Goal: Task Accomplishment & Management: Manage account settings

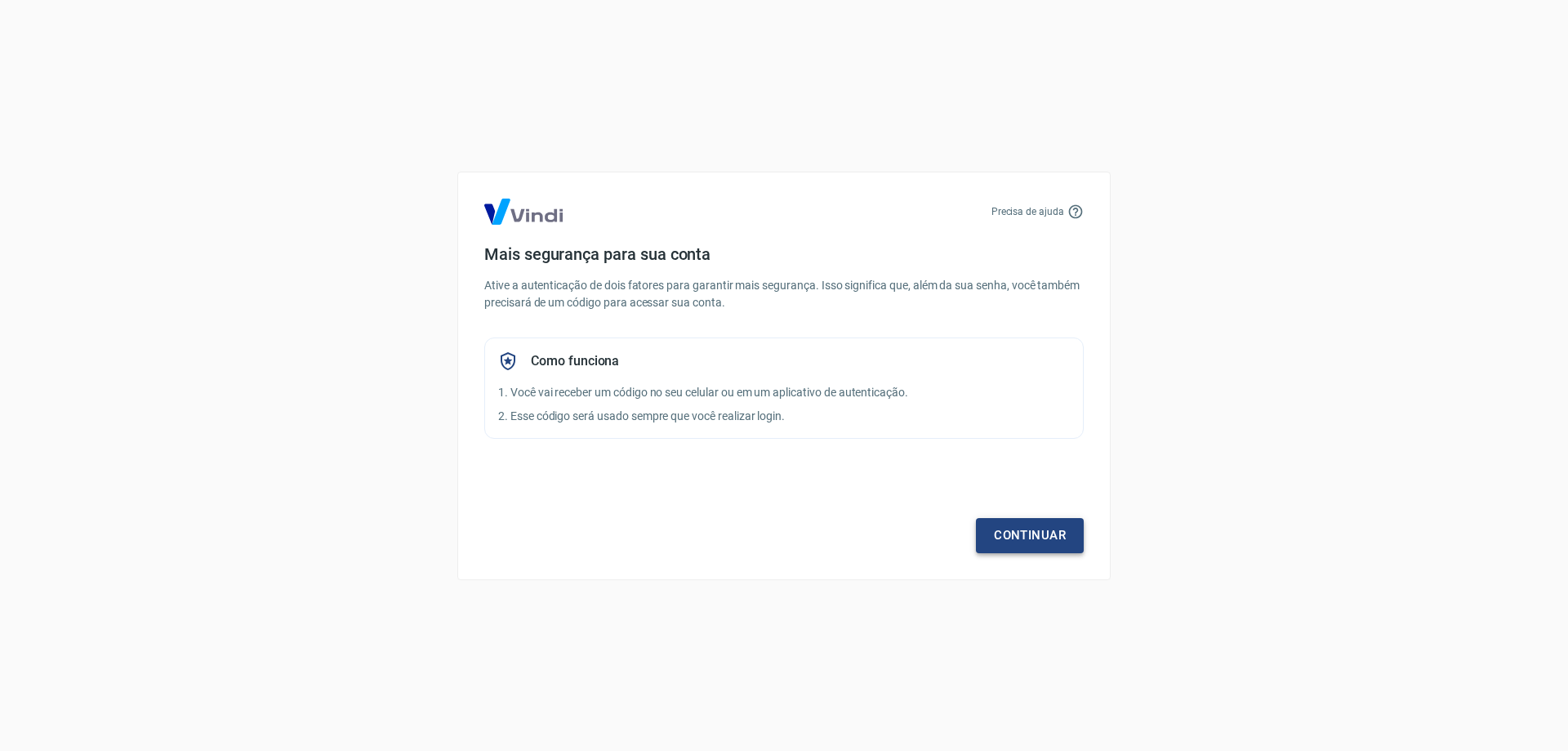
click at [1053, 537] on link "Continuar" at bounding box center [1029, 535] width 108 height 34
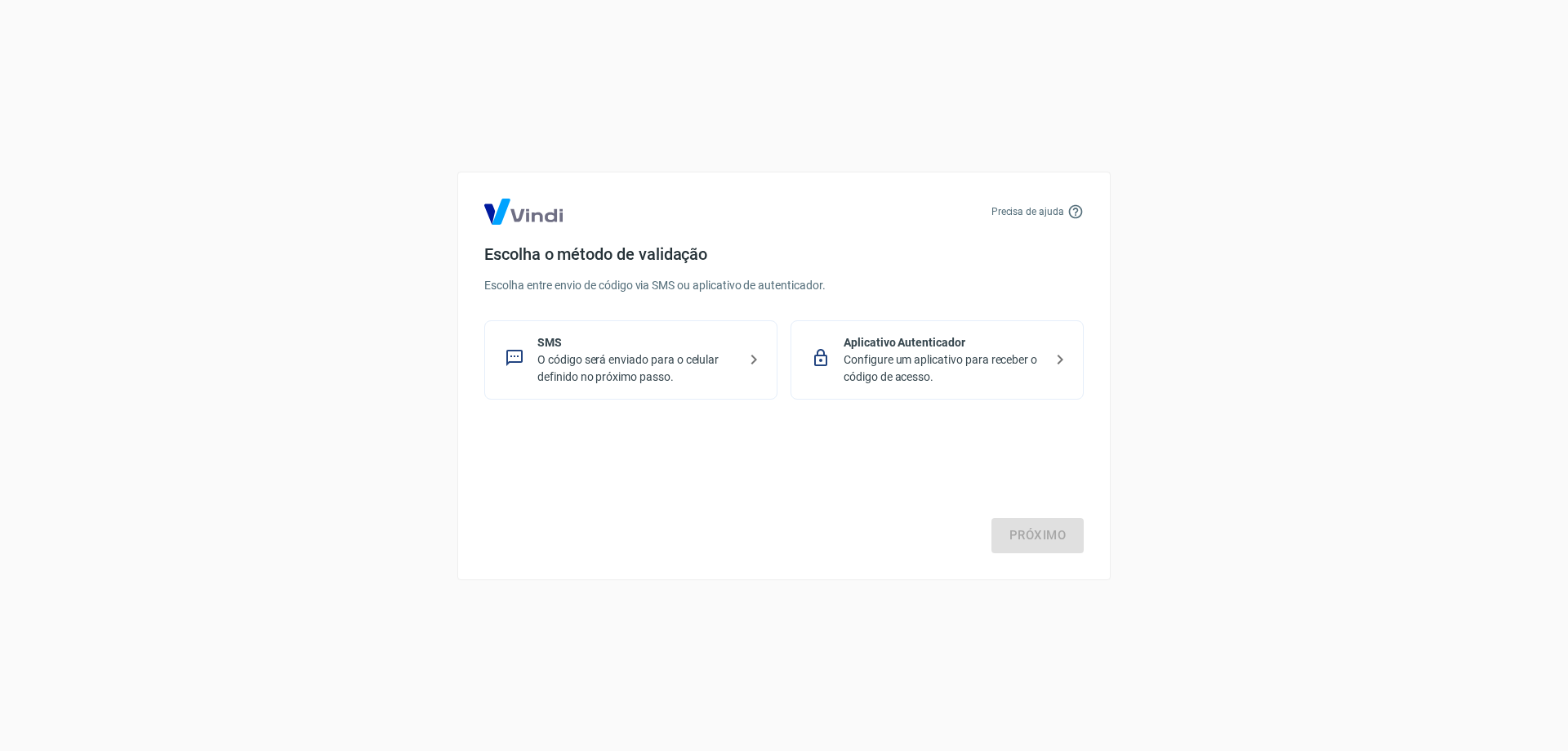
click at [564, 364] on p "O código será enviado para o celular definido no próximo passo." at bounding box center [637, 368] width 200 height 34
click at [1045, 535] on link "Próximo" at bounding box center [1038, 535] width 93 height 34
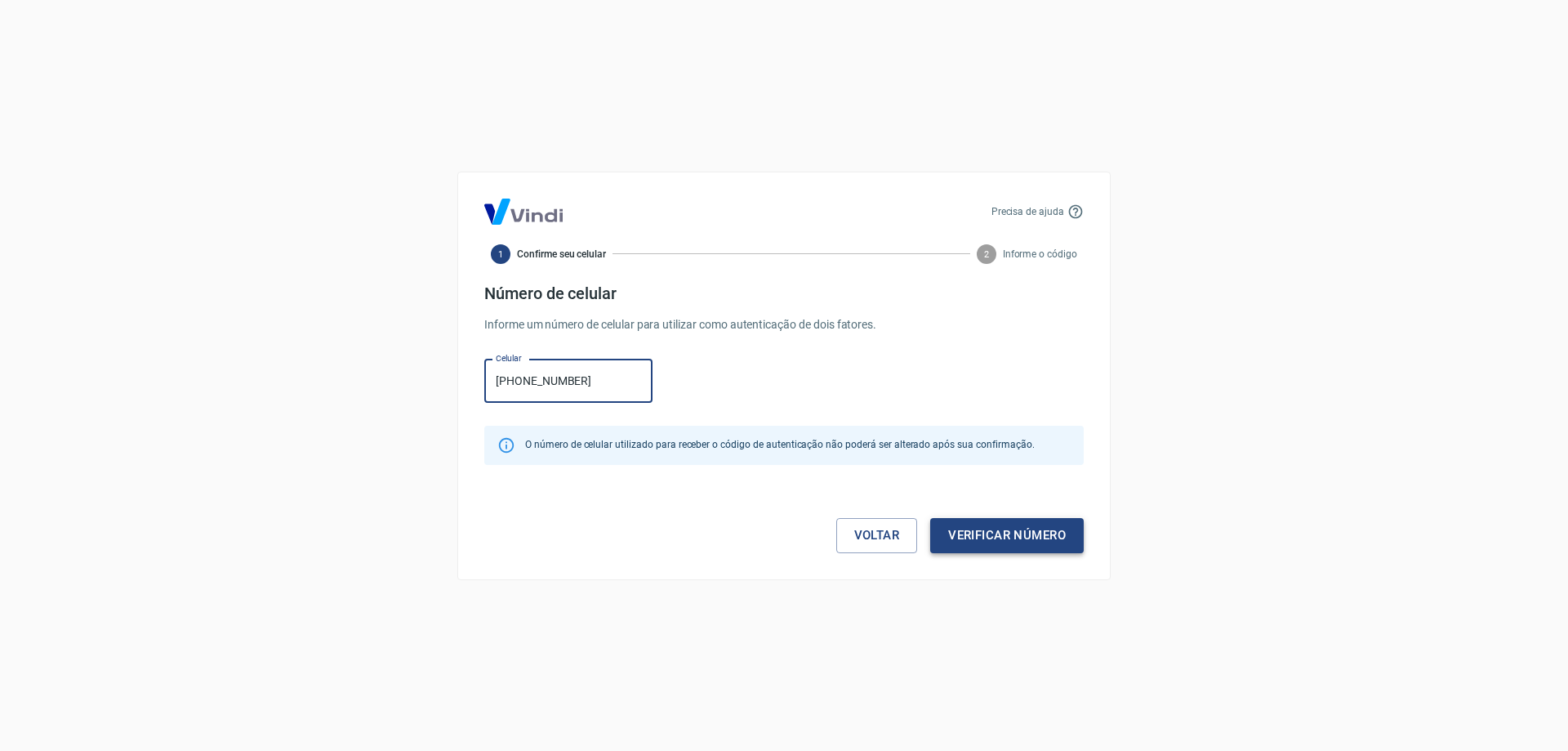
type input "(62) 99802-2336"
click at [971, 534] on button "Verificar número" at bounding box center [1007, 535] width 153 height 34
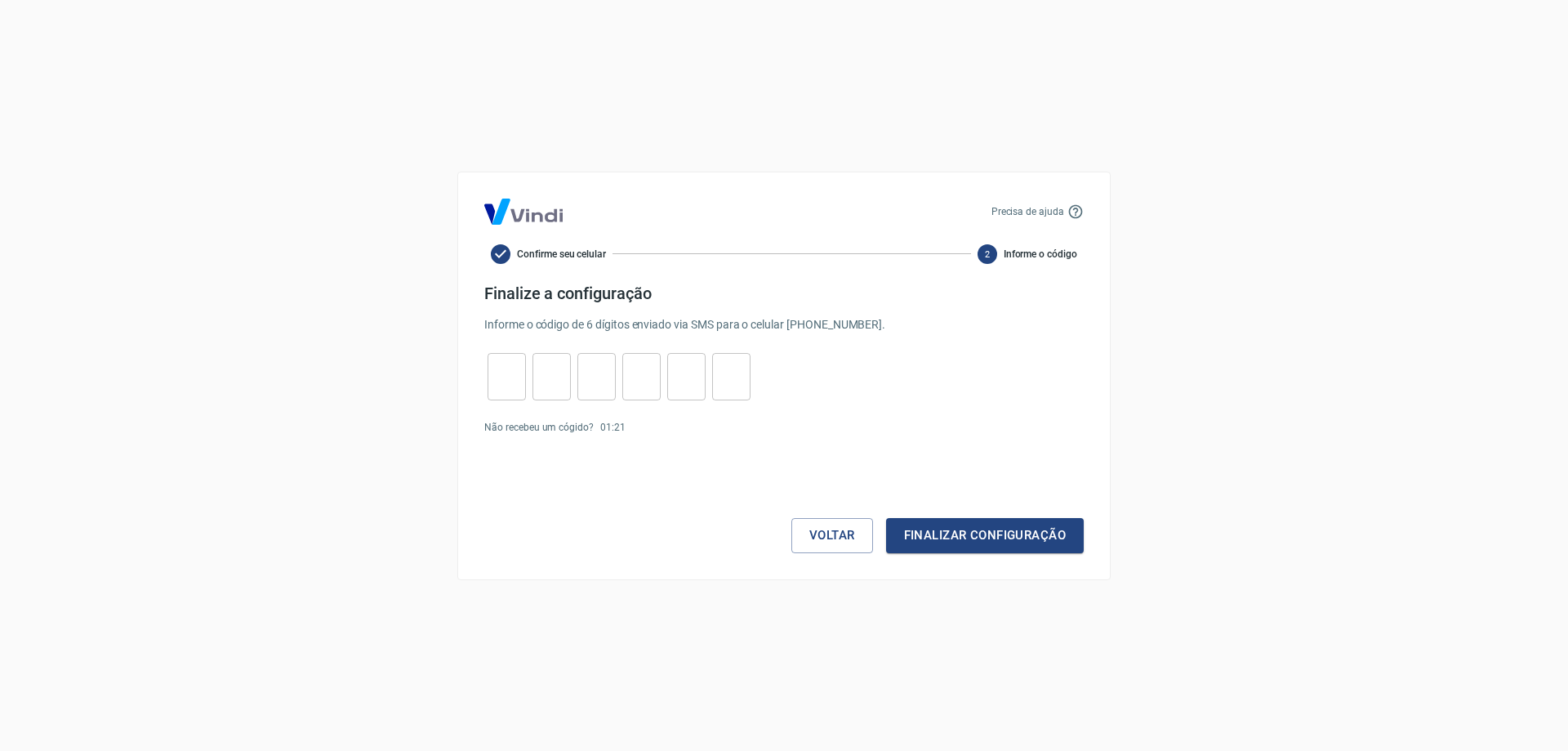
click at [526, 382] on div "​ ​ ​ ​ ​ ​" at bounding box center [619, 376] width 269 height 48
click at [510, 382] on input "tel" at bounding box center [506, 376] width 38 height 35
type input "2"
type input "0"
type input "7"
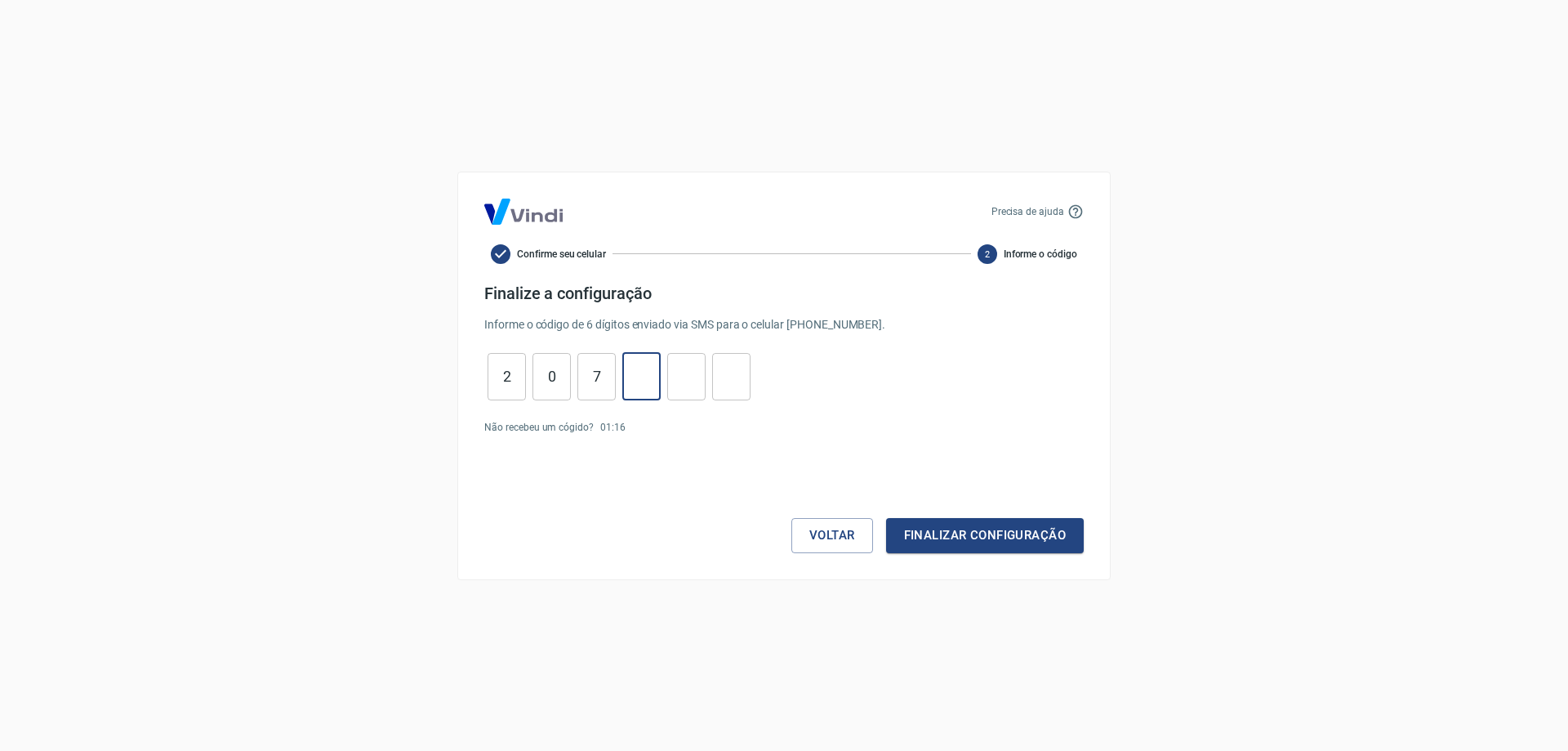
type input "6"
type input "2"
type input "3"
click at [928, 536] on button "Finalizar configuração" at bounding box center [984, 535] width 198 height 34
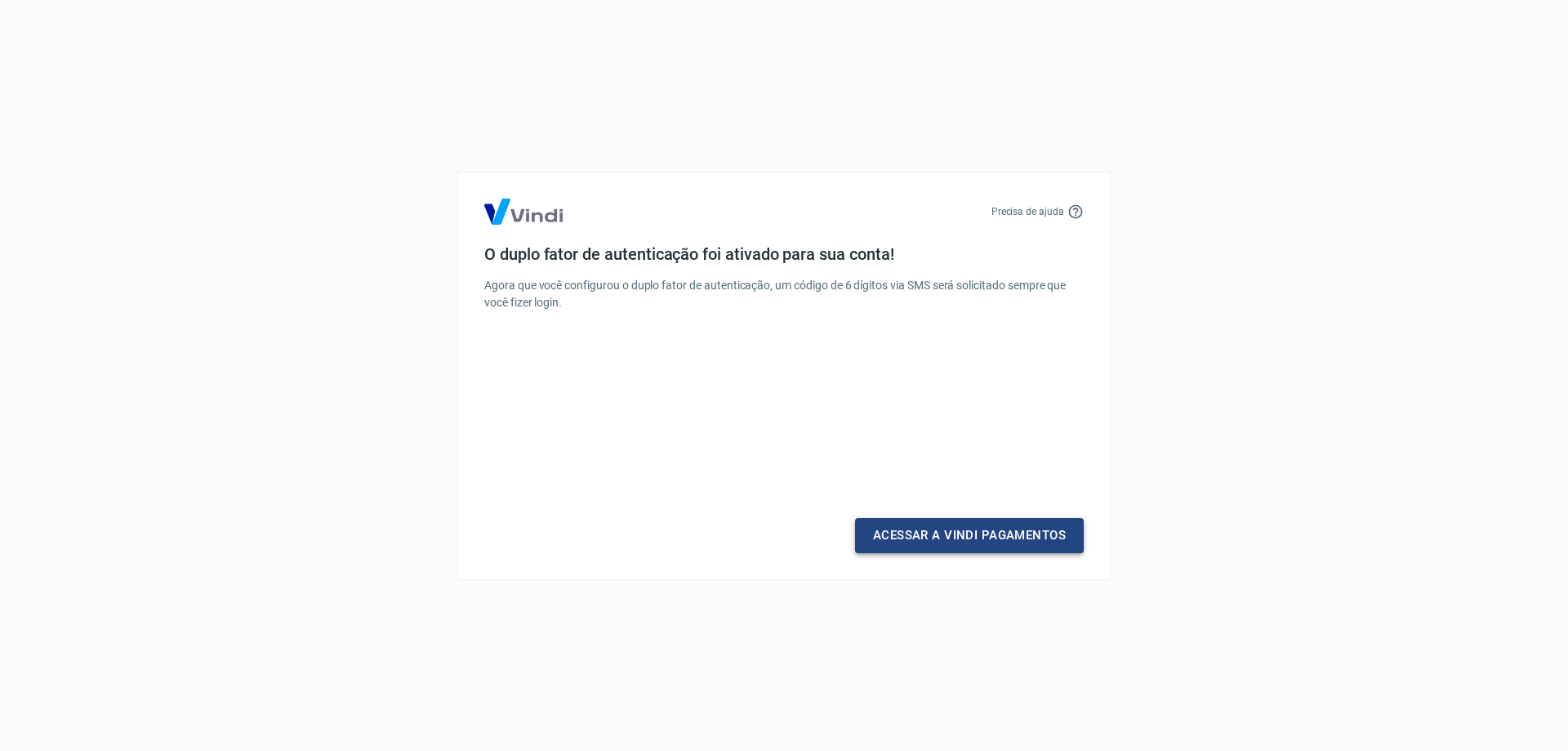
click at [944, 541] on link "Acessar a Vindi Pagamentos" at bounding box center [969, 535] width 229 height 34
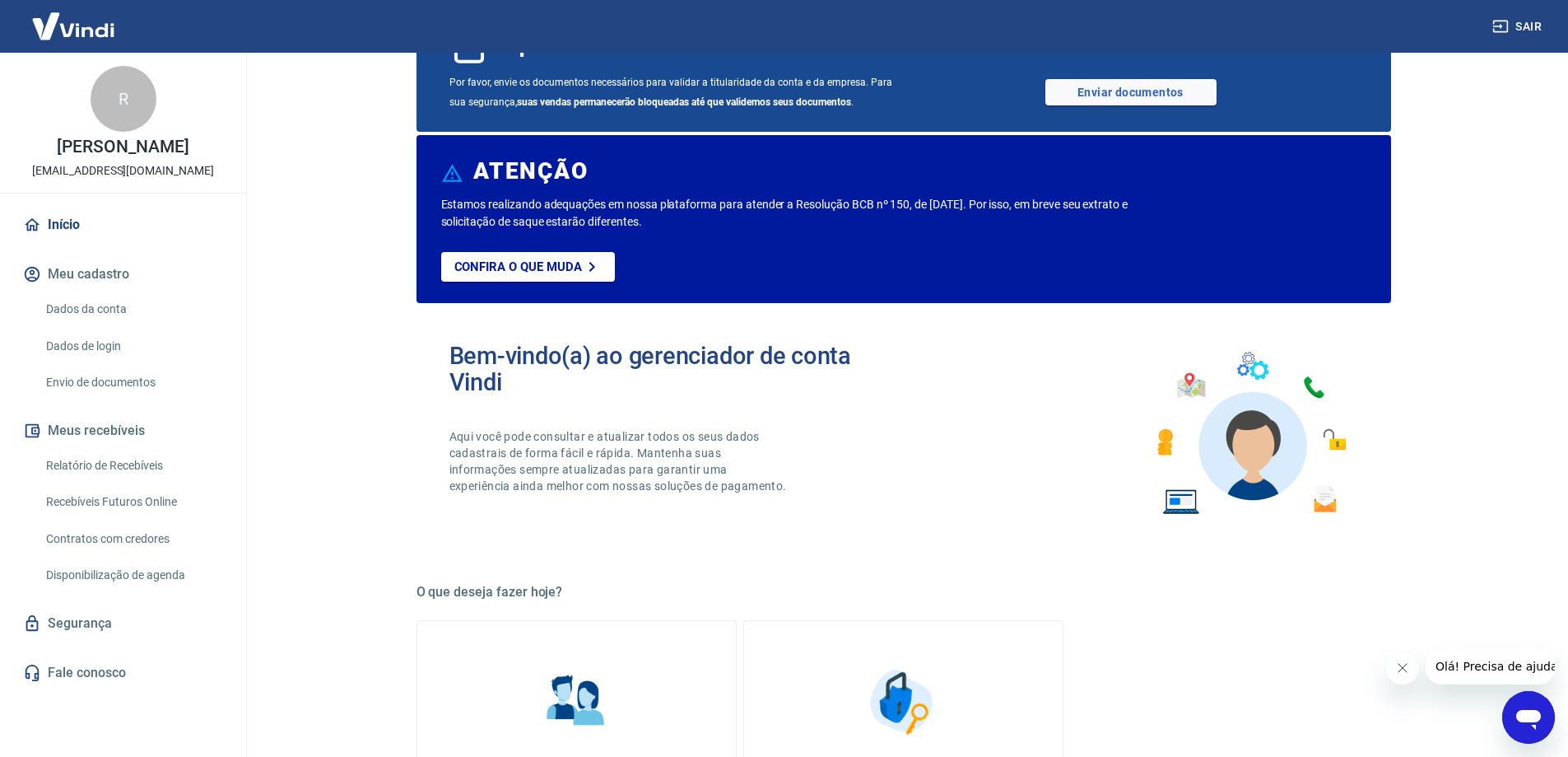
scroll to position [165, 0]
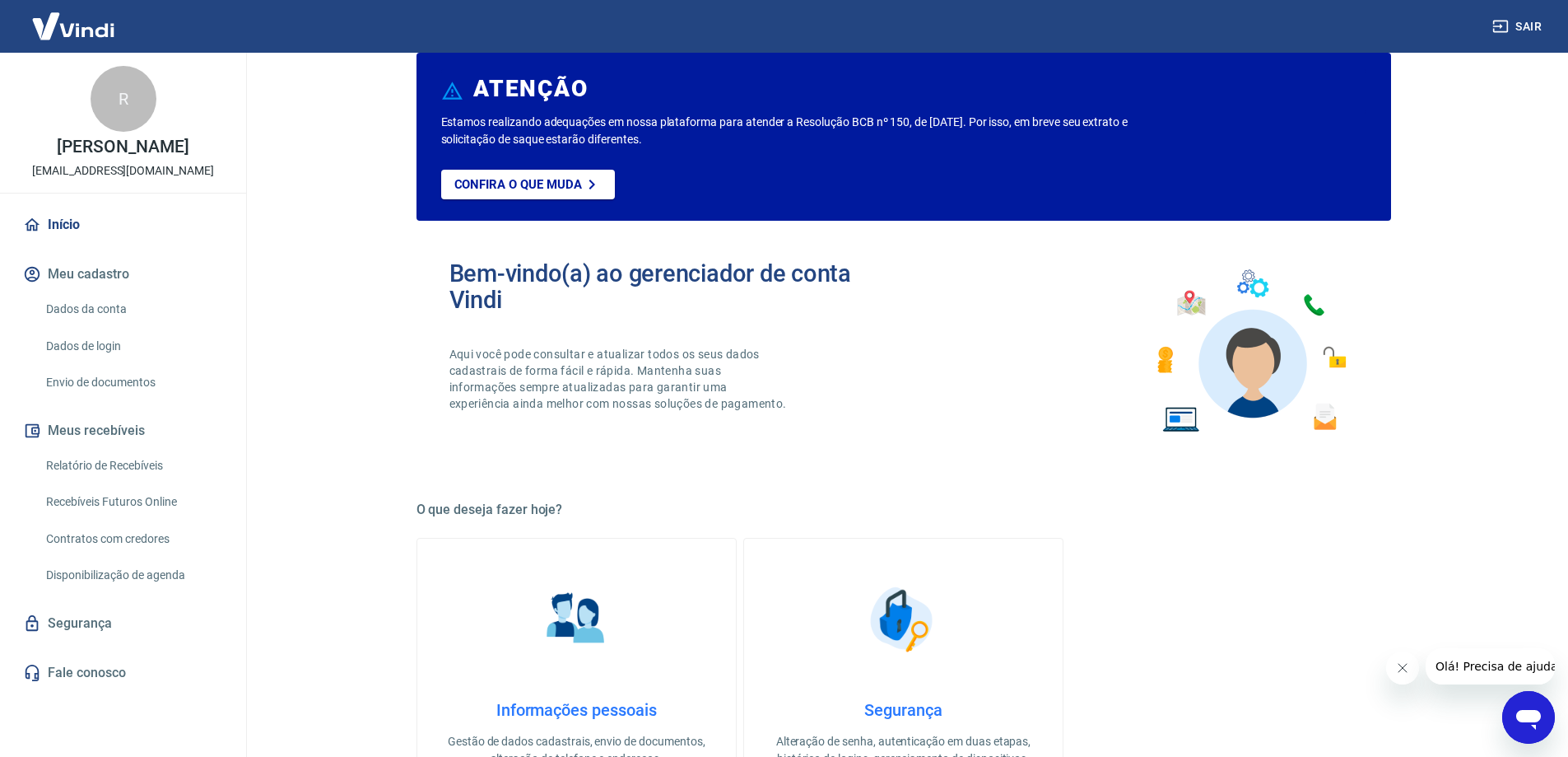
click at [103, 311] on link "Dados da conta" at bounding box center [133, 310] width 187 height 34
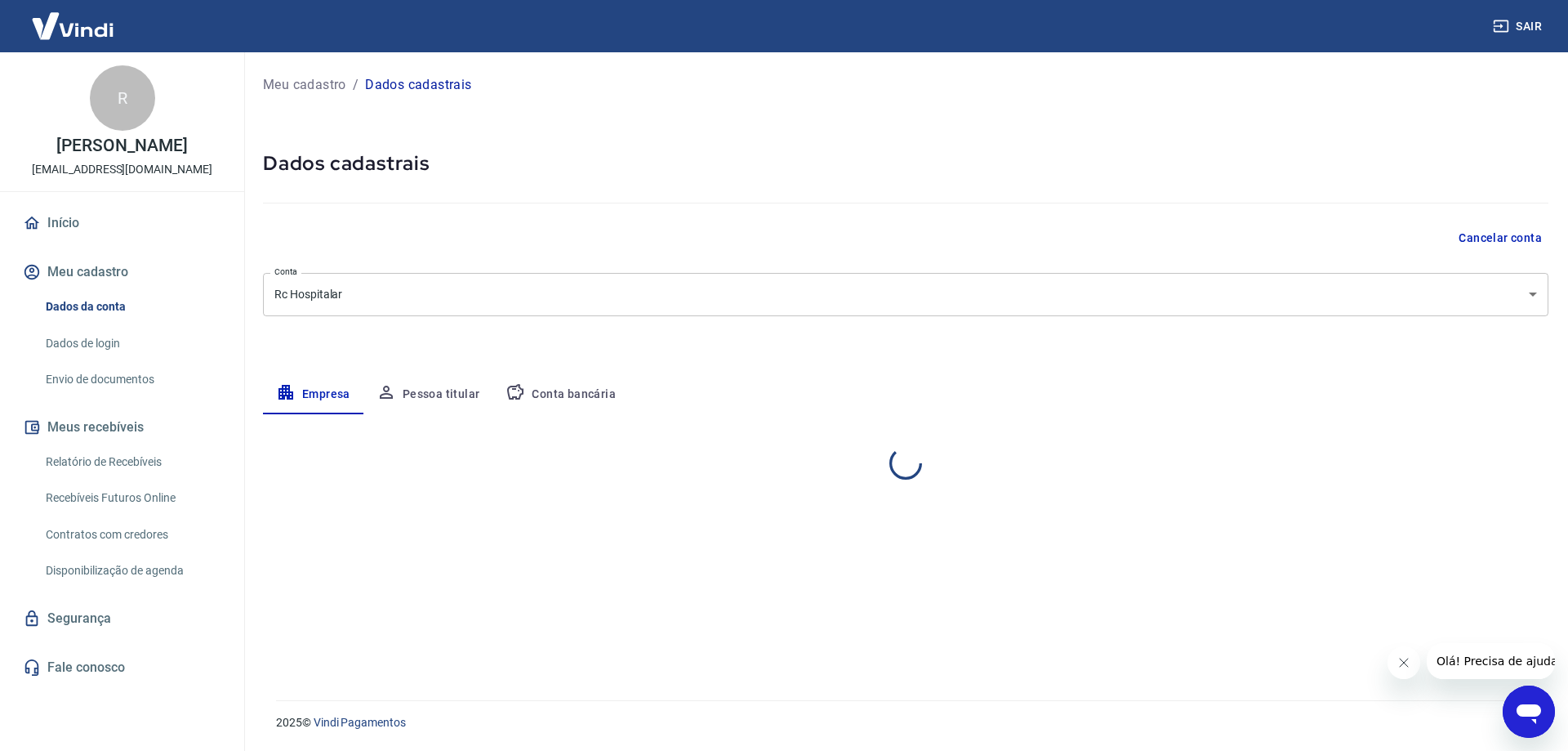
select select "GO"
select select "business"
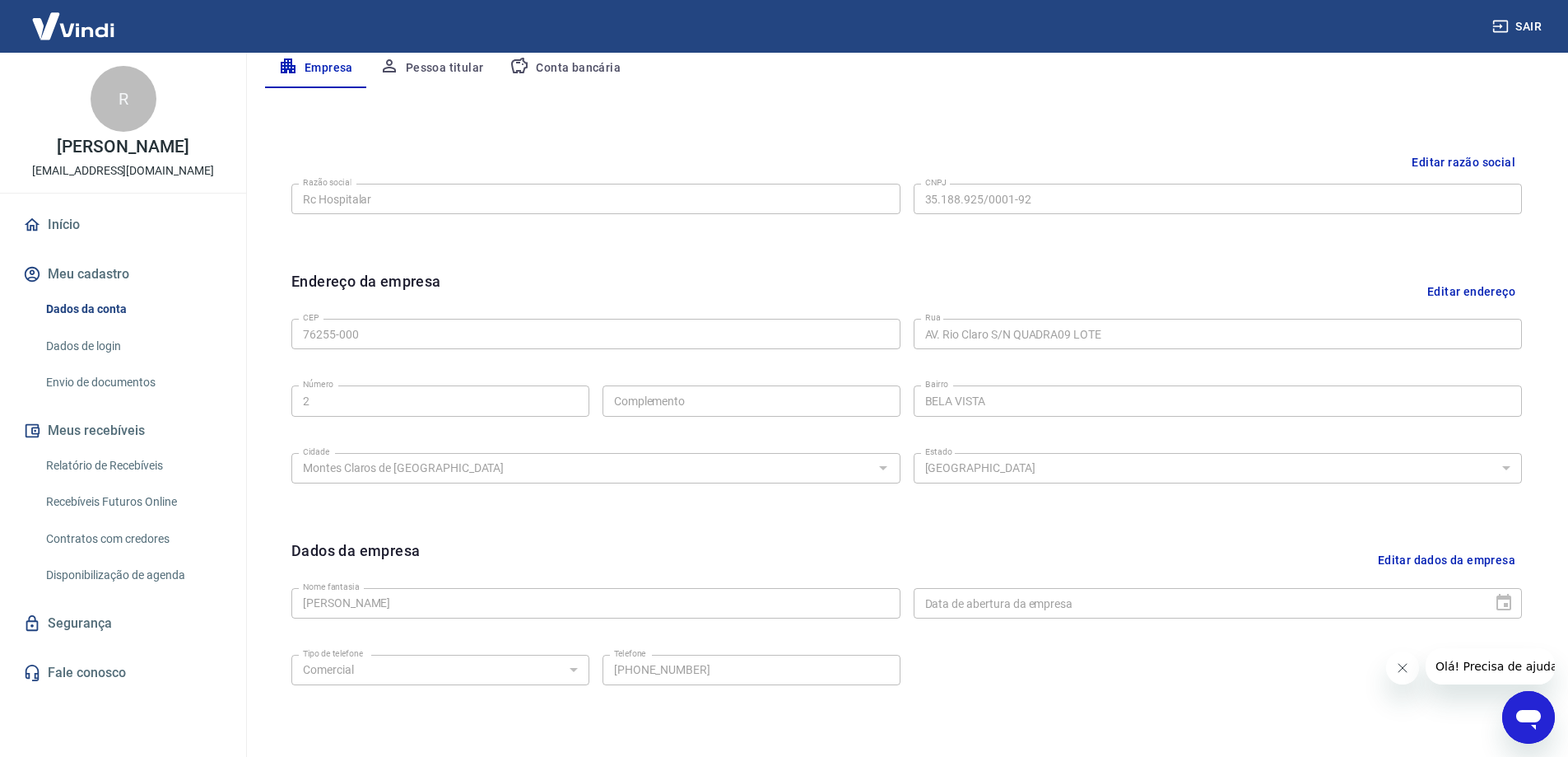
scroll to position [412, 0]
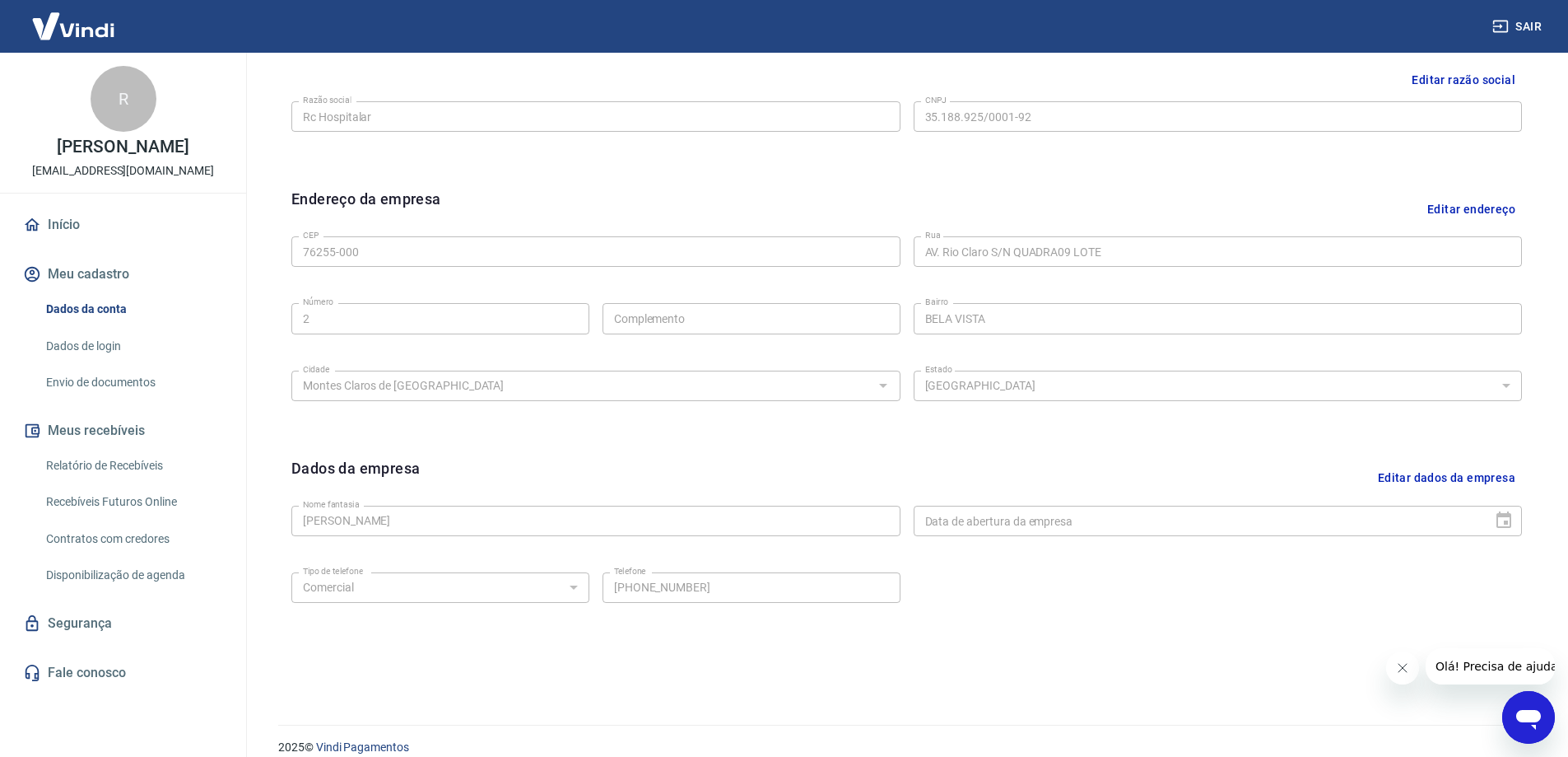
click at [1506, 514] on div "Data de abertura da empresa" at bounding box center [1218, 521] width 609 height 30
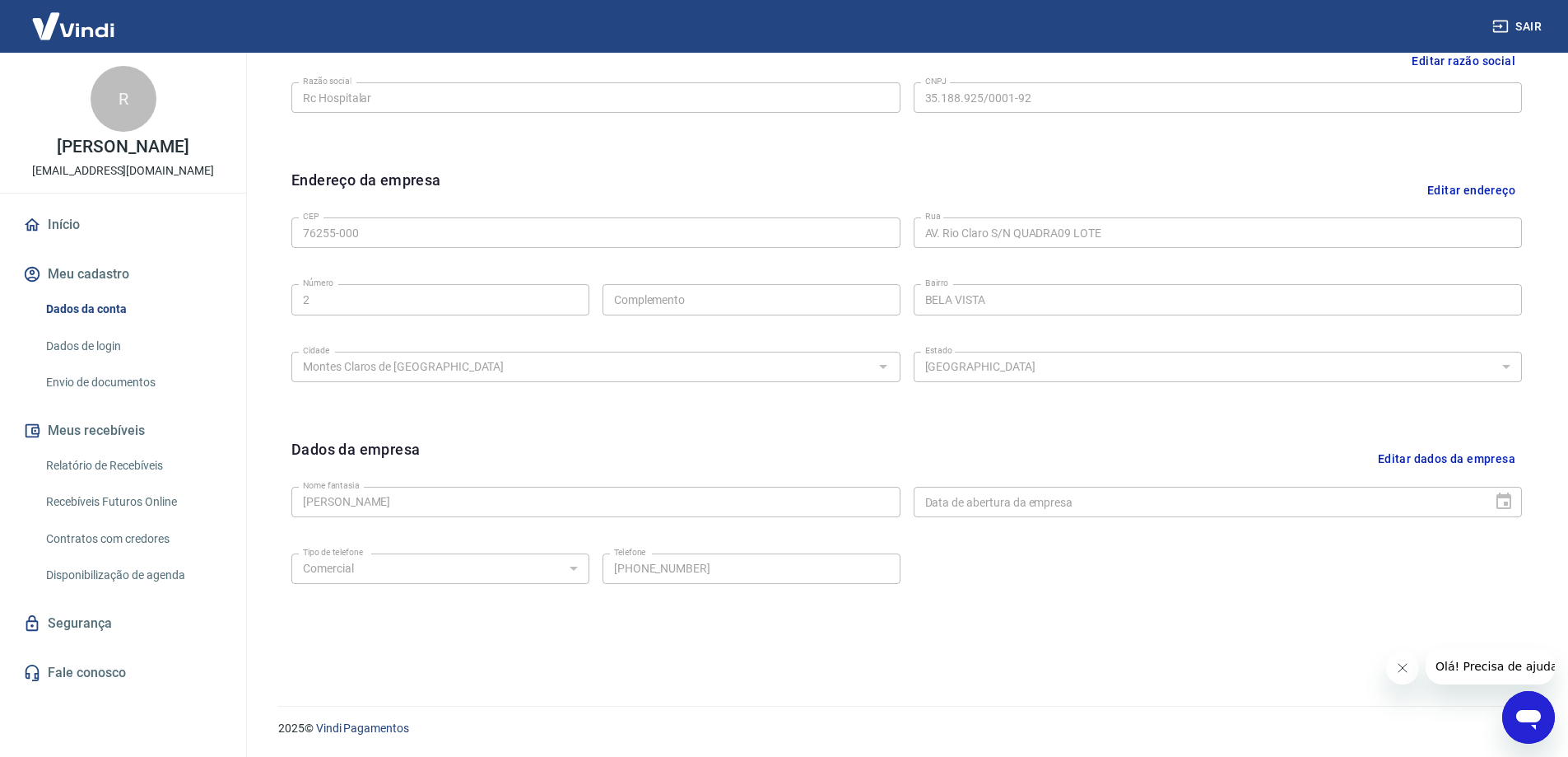
click at [114, 347] on link "Dados de login" at bounding box center [133, 347] width 187 height 34
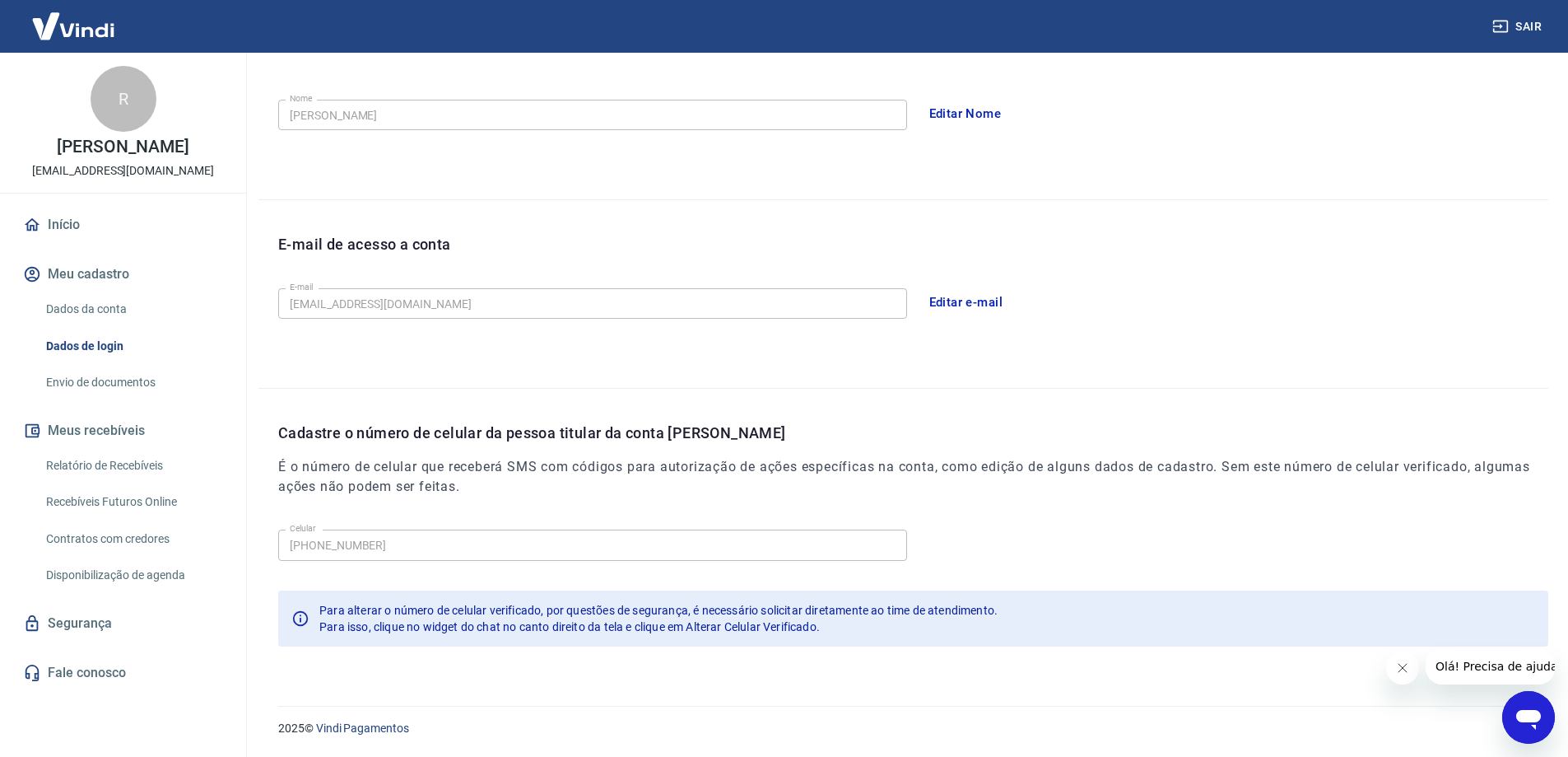
scroll to position [298, 0]
click at [107, 378] on link "Envio de documentos" at bounding box center [133, 383] width 187 height 34
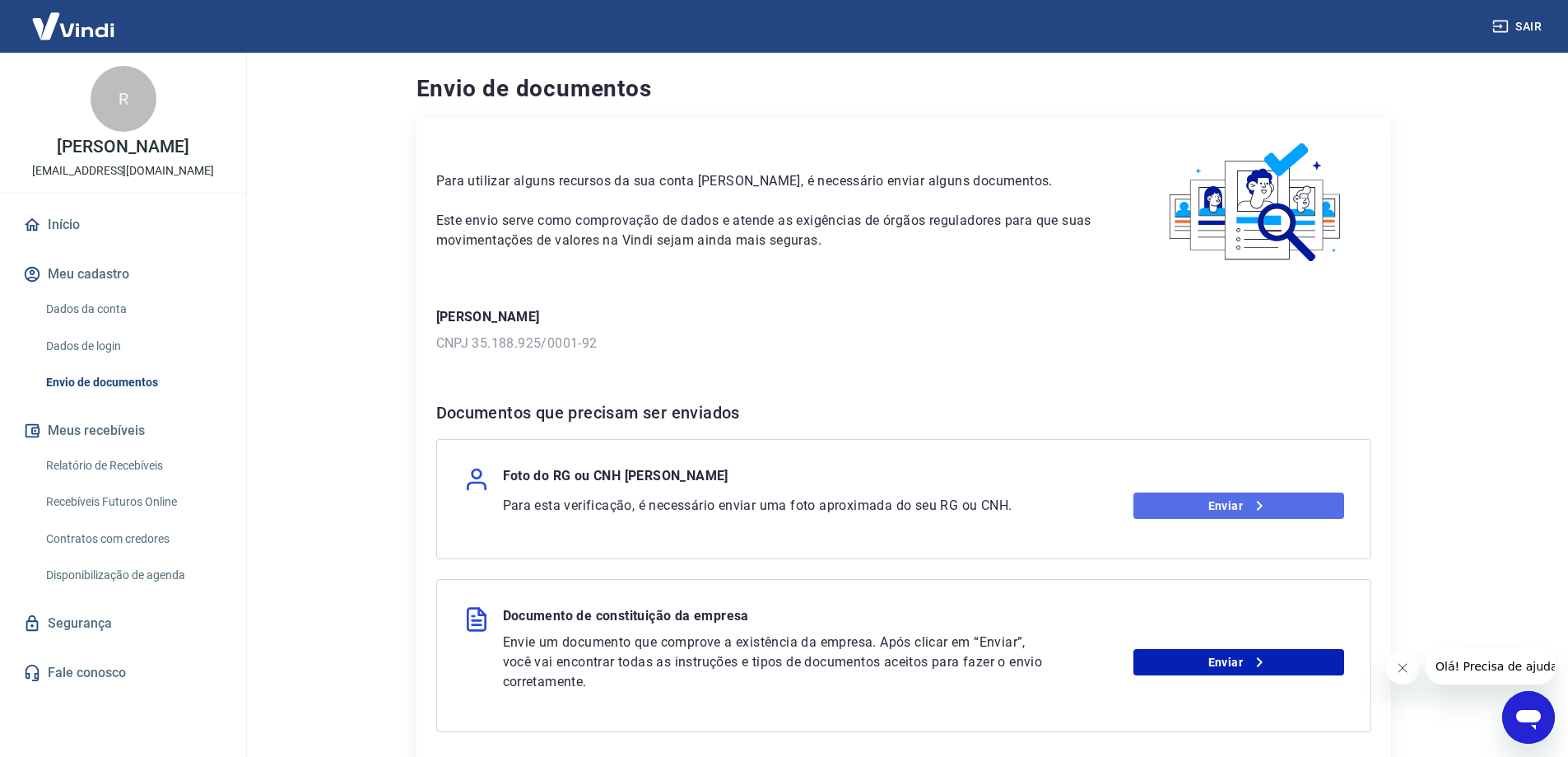
click at [1170, 495] on link "Enviar" at bounding box center [1238, 505] width 211 height 26
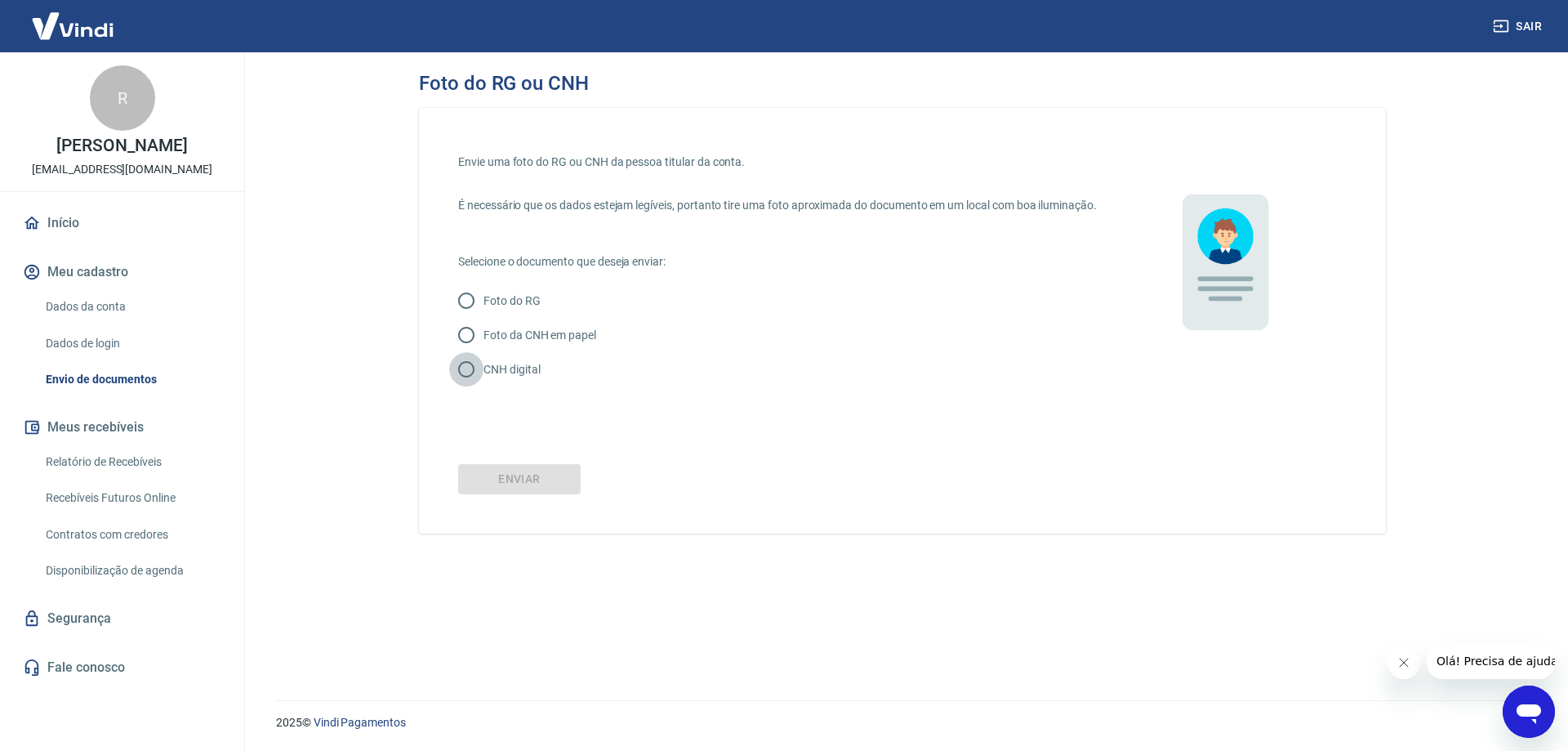
click at [475, 365] on input "CNH digital" at bounding box center [465, 369] width 34 height 34
radio input "true"
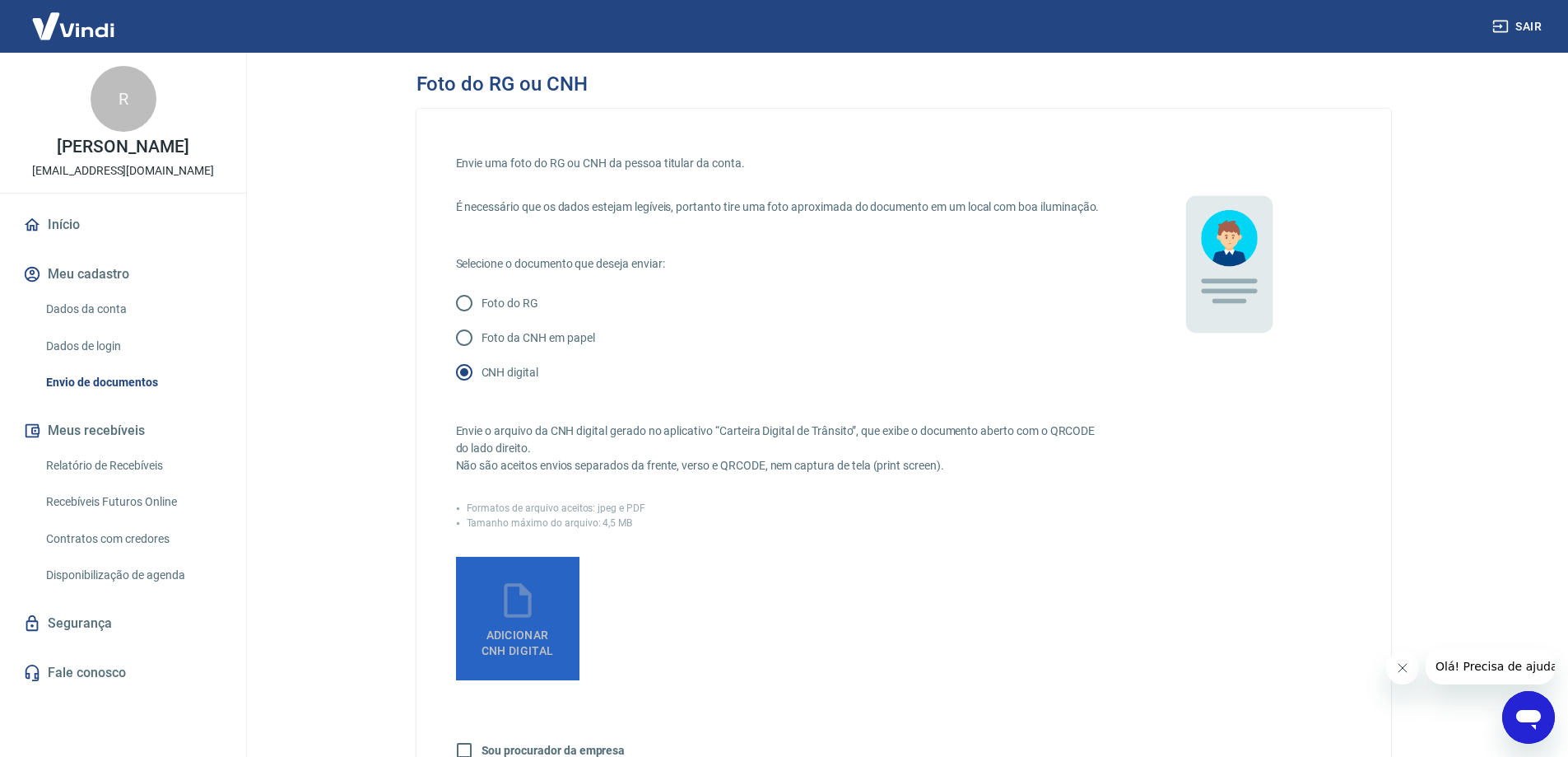
click at [515, 615] on icon at bounding box center [517, 600] width 27 height 34
click at [0, 0] on input "Adicionar CNH Digital" at bounding box center [0, 0] width 0 height 0
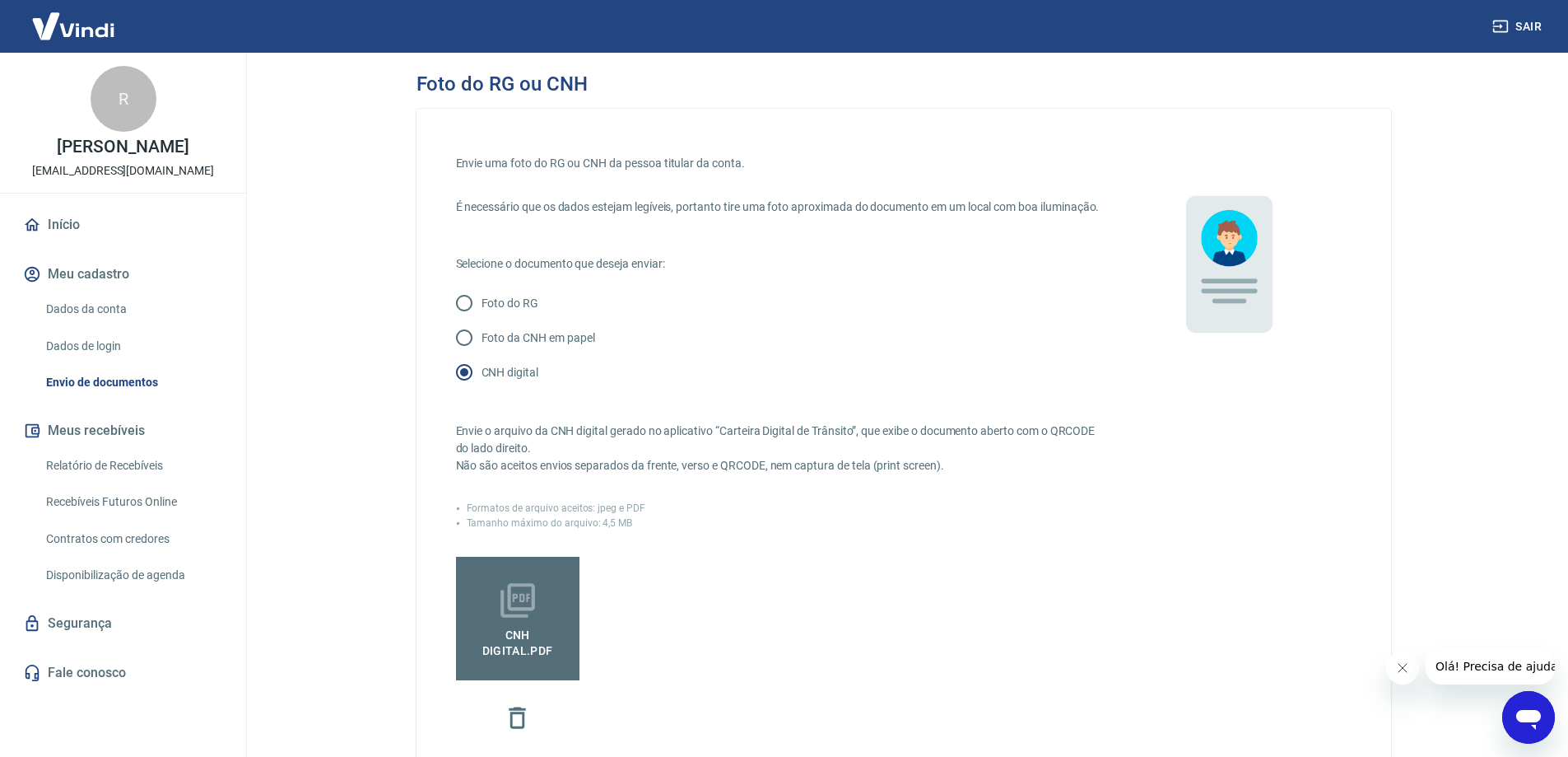
scroll to position [330, 0]
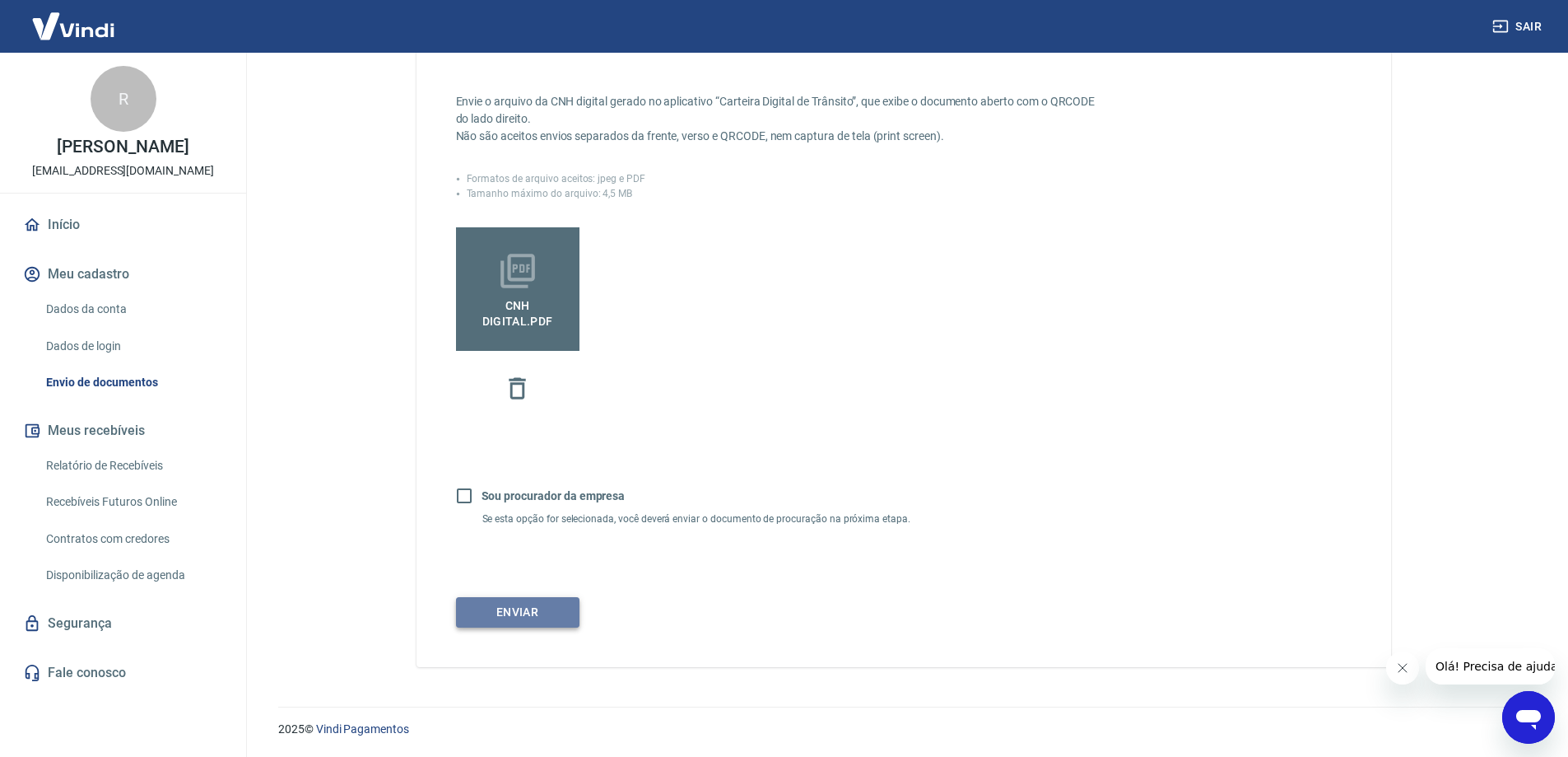
click at [562, 614] on button "Enviar" at bounding box center [517, 612] width 124 height 30
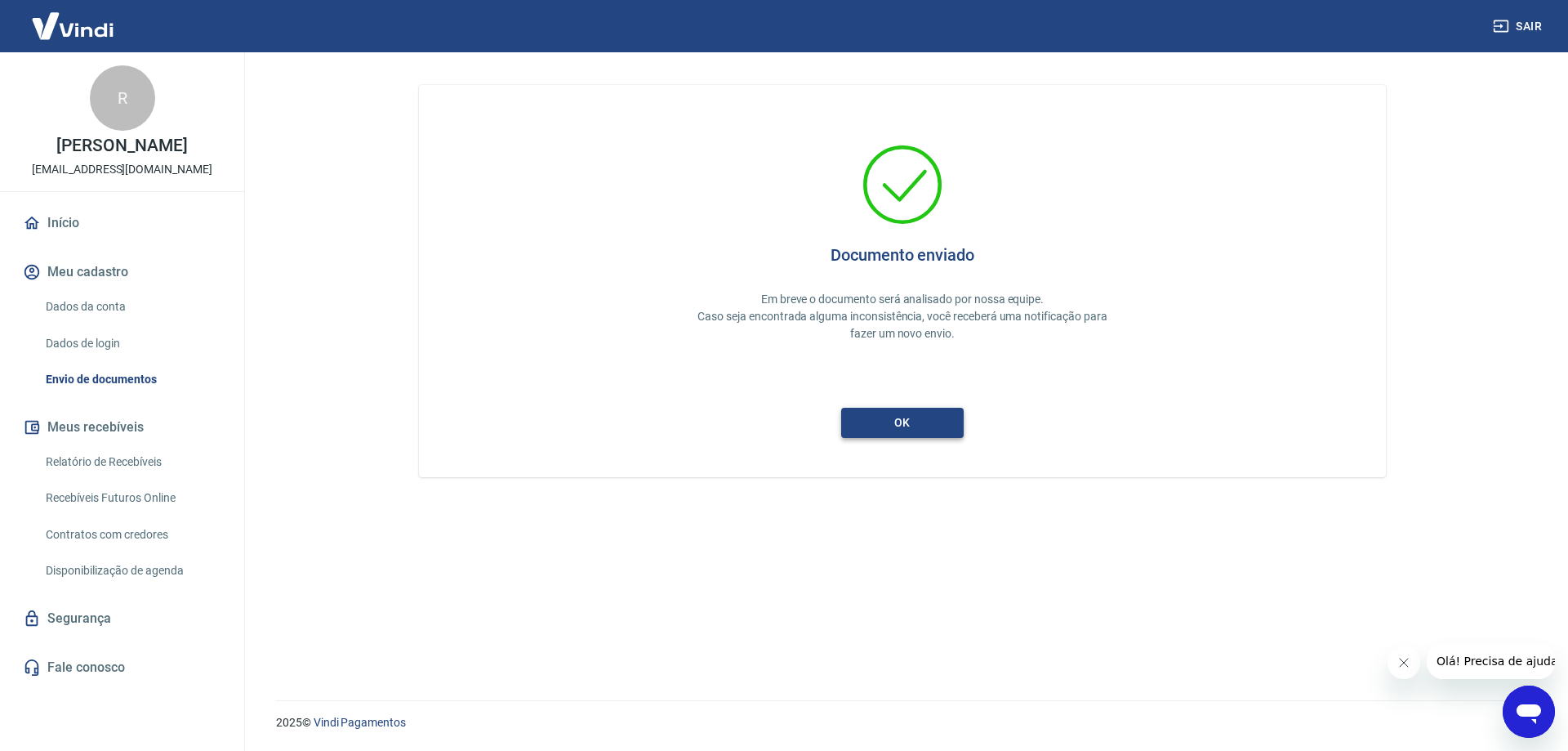
click at [900, 413] on button "ok" at bounding box center [902, 423] width 123 height 30
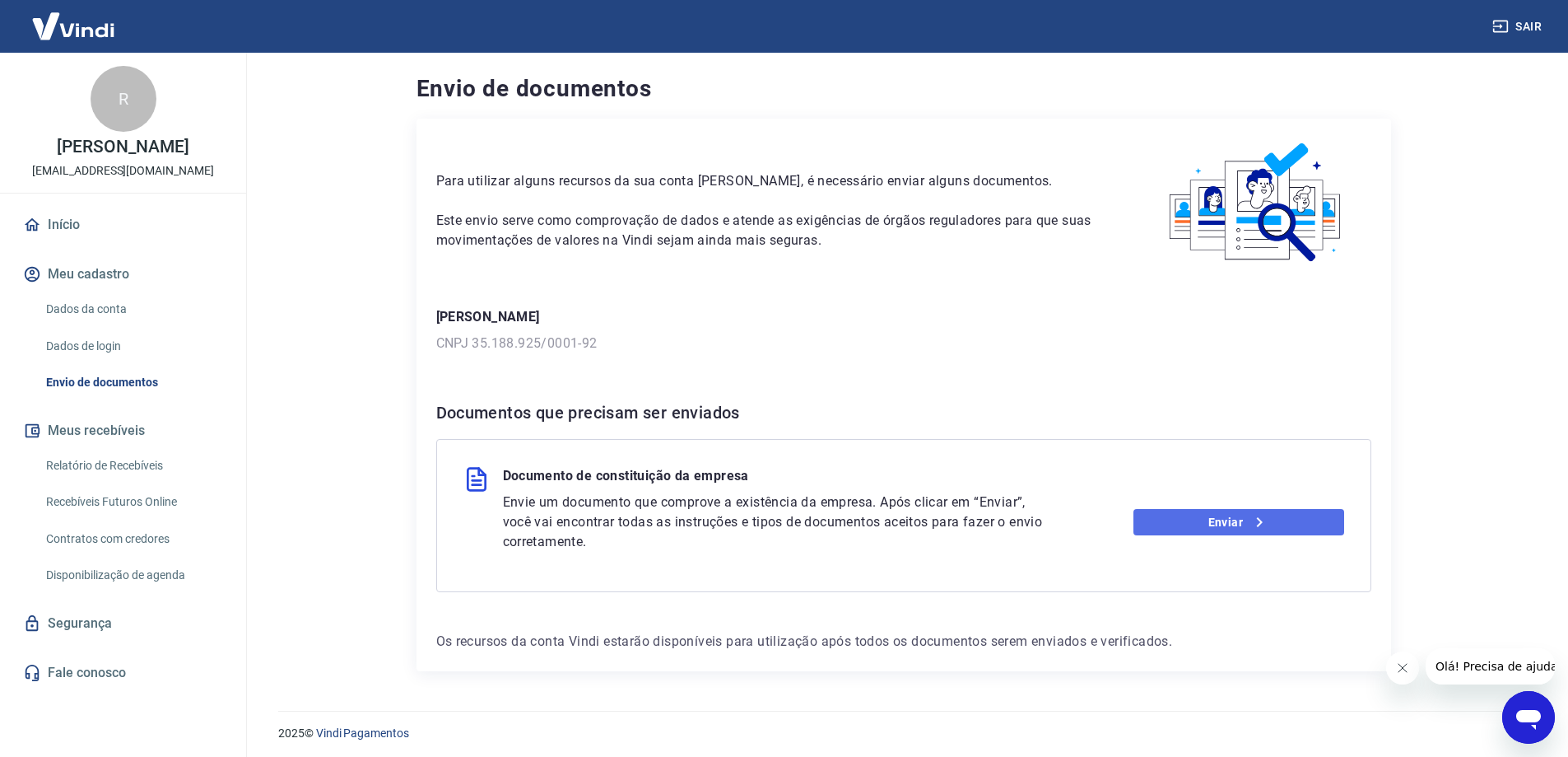
click at [1218, 525] on link "Enviar" at bounding box center [1238, 521] width 211 height 26
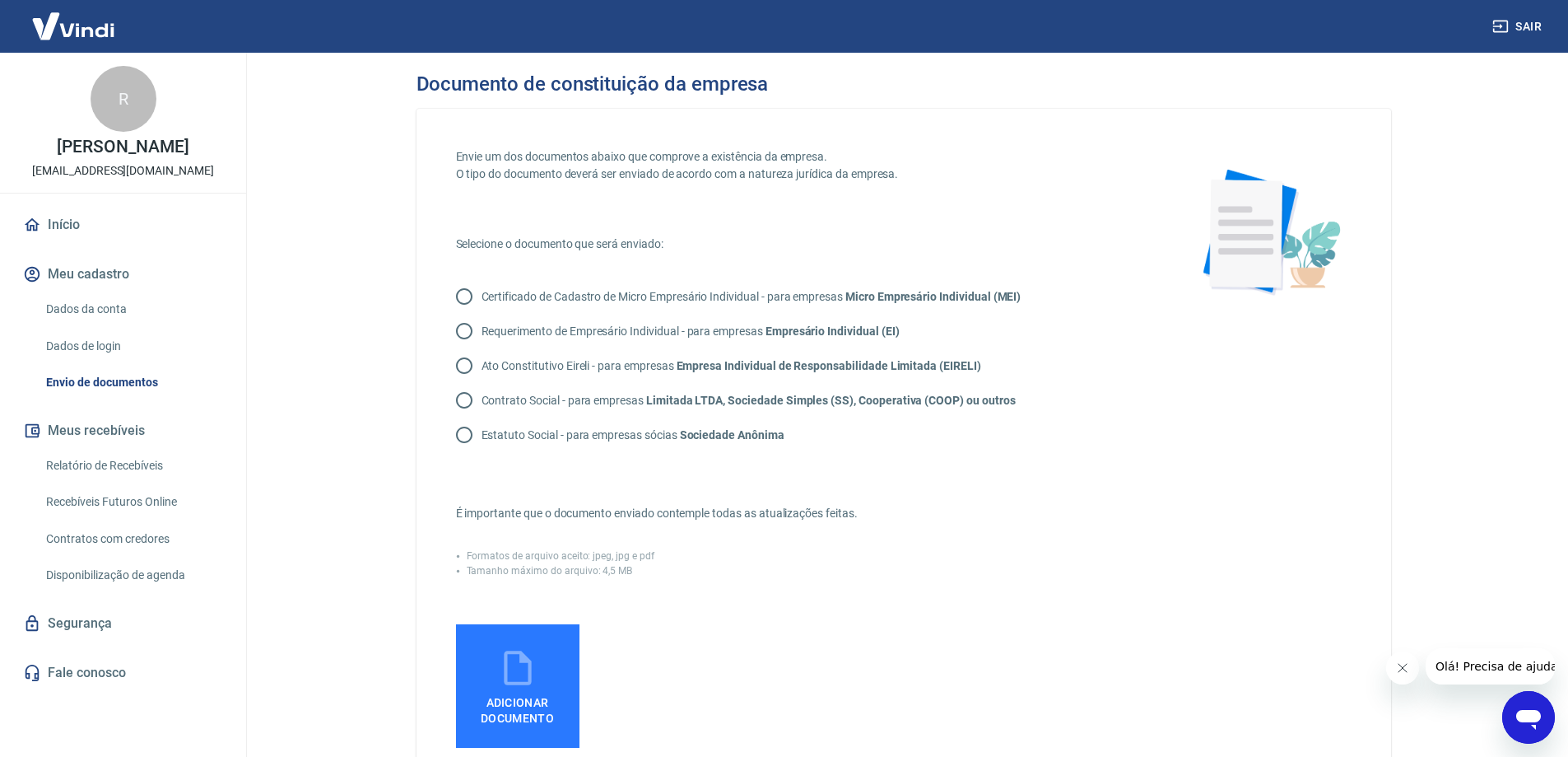
click at [525, 402] on p "Contrato Social - para empresas Limitada LTDA, Sociedade Simples (SS), Cooperat…" at bounding box center [748, 400] width 534 height 18
click at [482, 402] on input "Contrato Social - para empresas Limitada LTDA, Sociedade Simples (SS), Cooperat…" at bounding box center [464, 400] width 34 height 34
radio input "true"
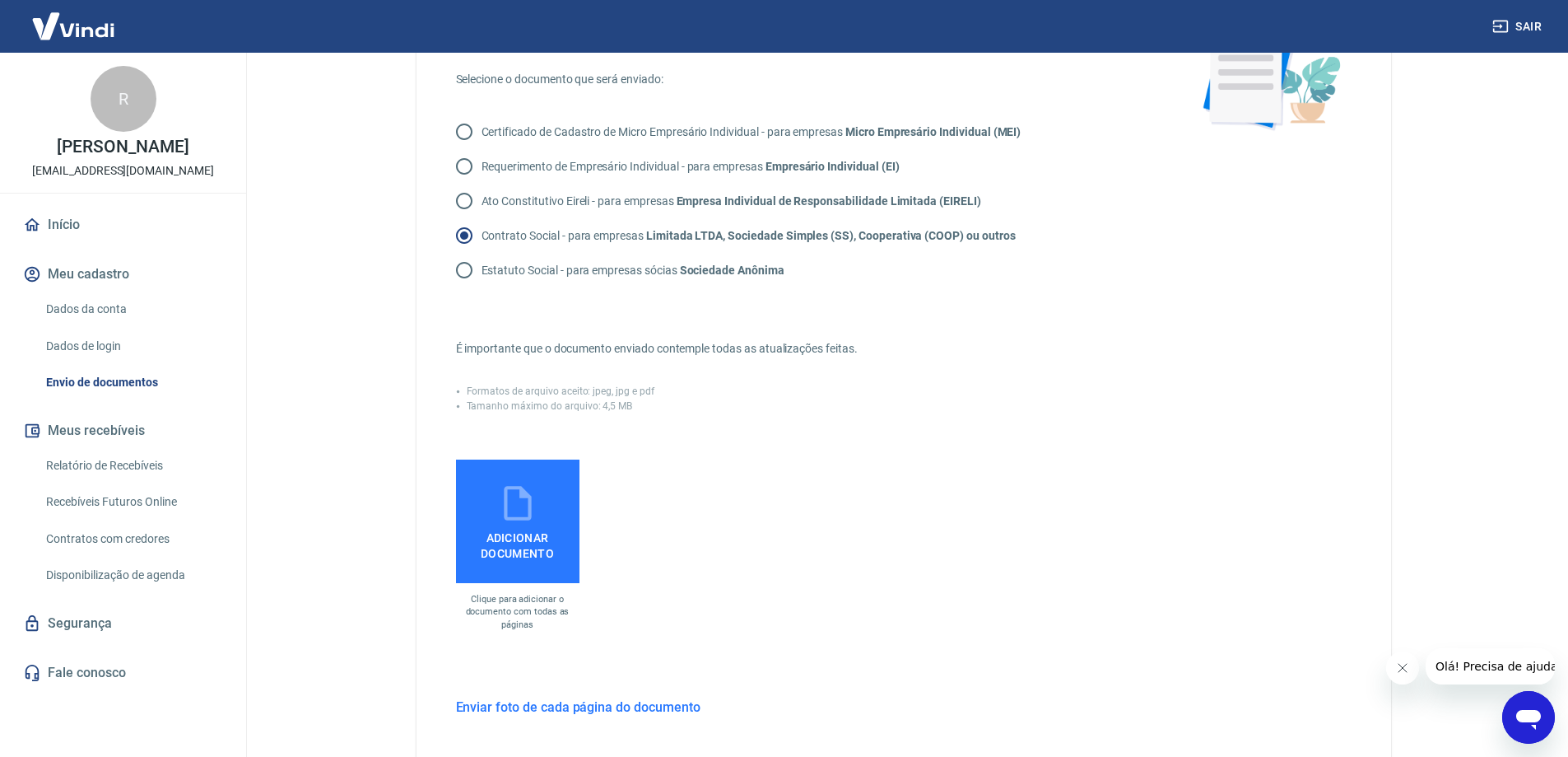
click at [537, 507] on icon at bounding box center [517, 503] width 41 height 41
click at [0, 0] on input "Adicionar documento" at bounding box center [0, 0] width 0 height 0
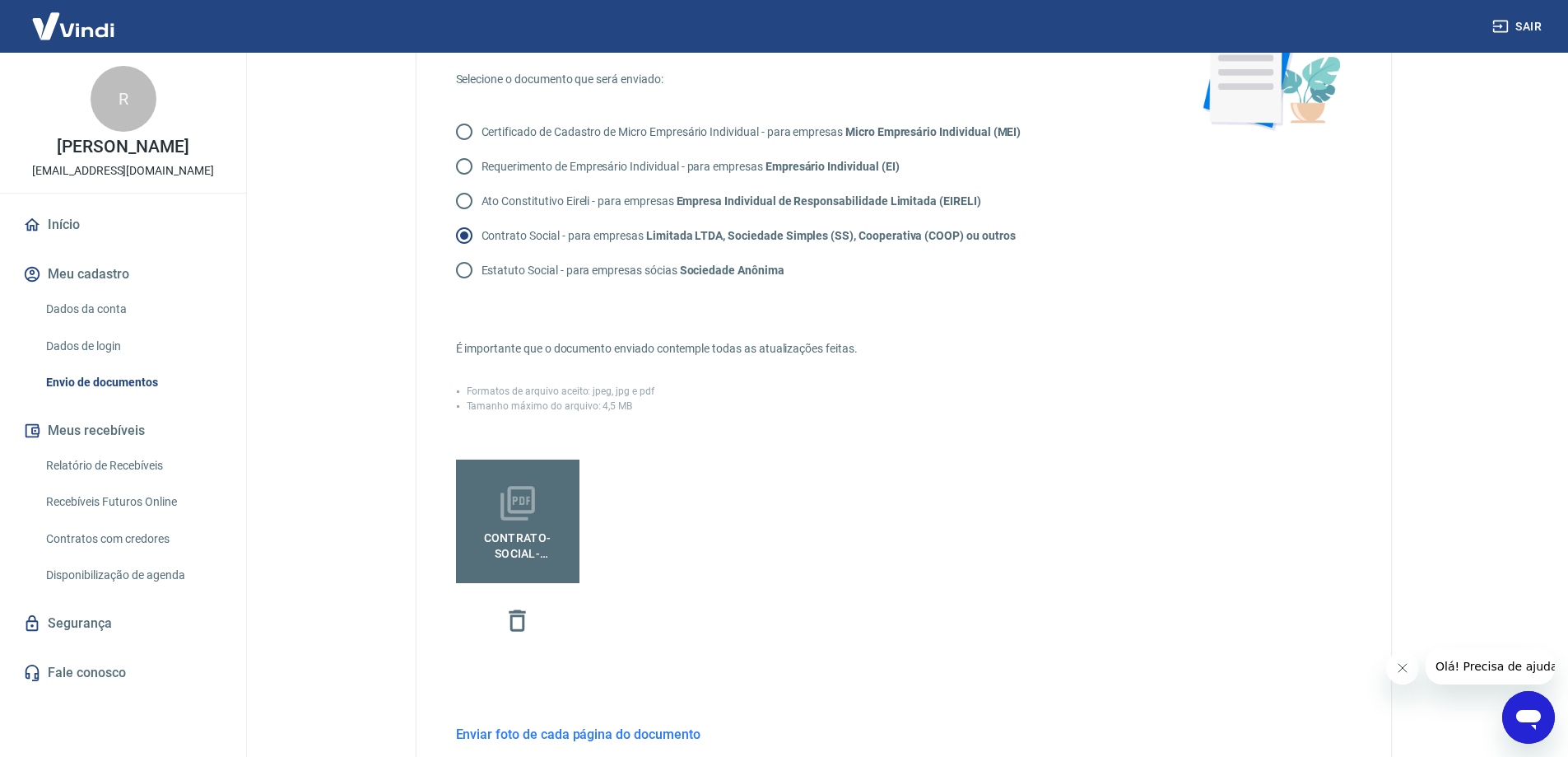
scroll to position [385, 0]
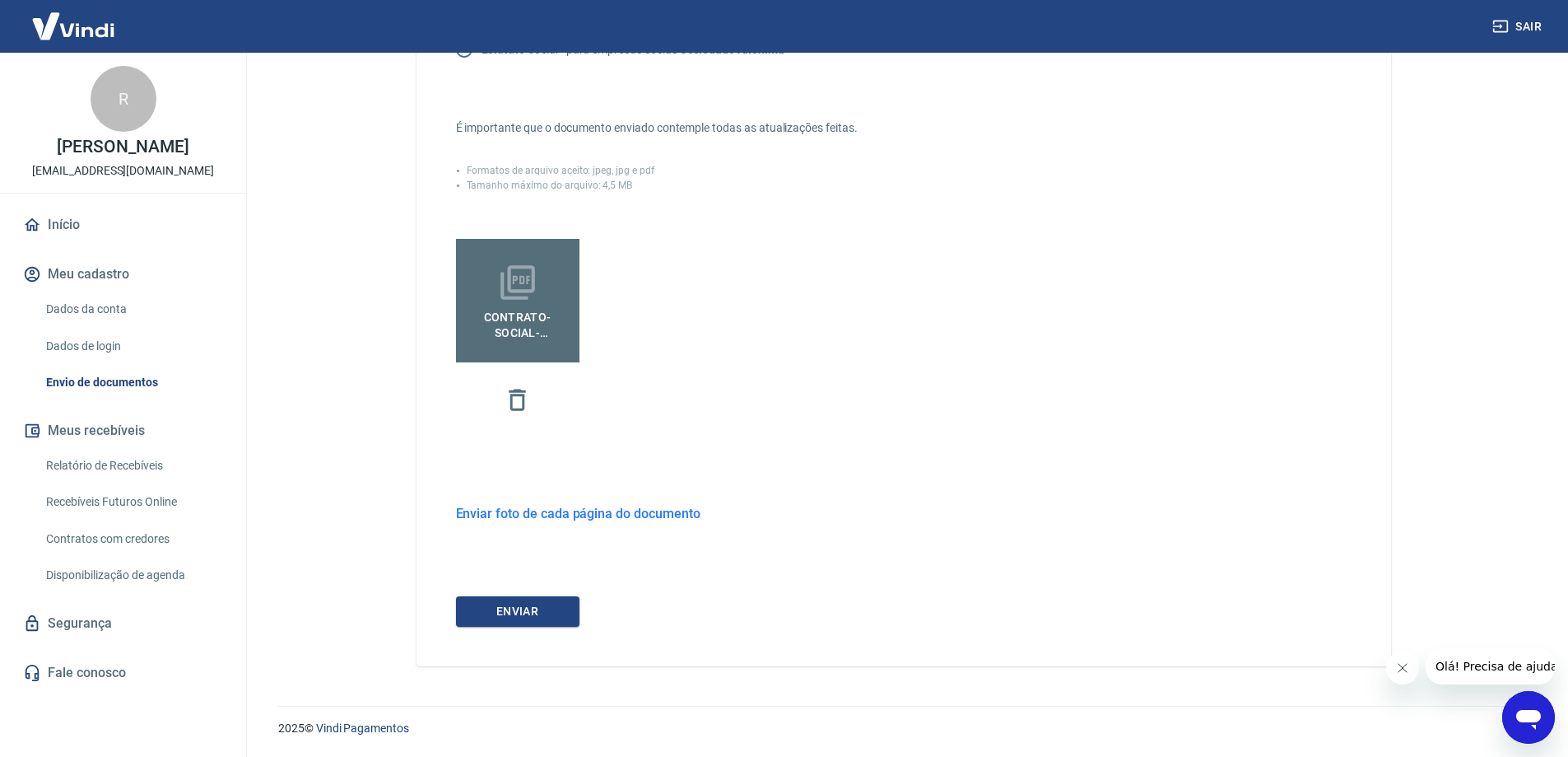
click at [504, 513] on h6 "Enviar foto de cada página do documento" at bounding box center [578, 513] width 245 height 20
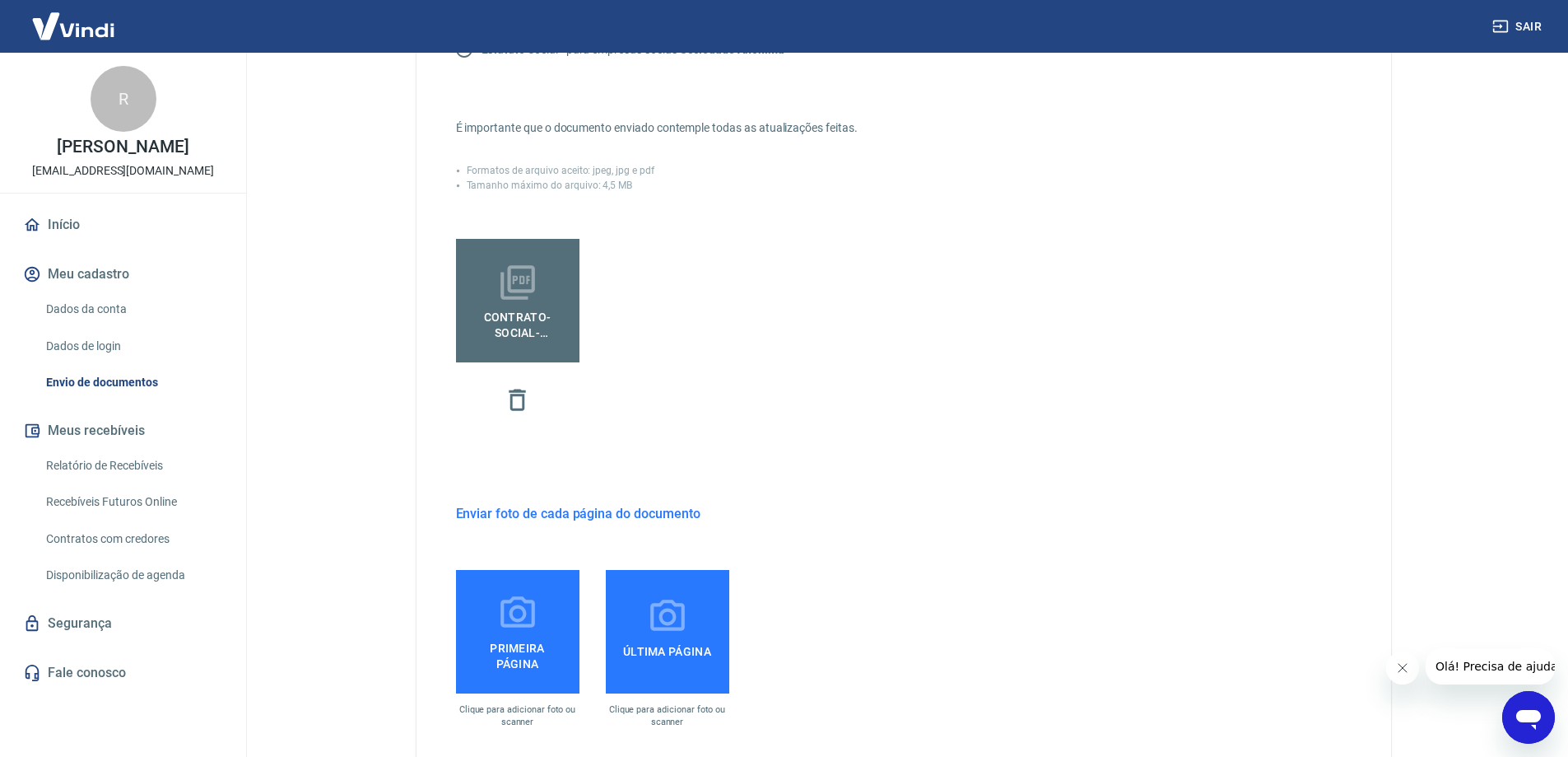
scroll to position [468, 0]
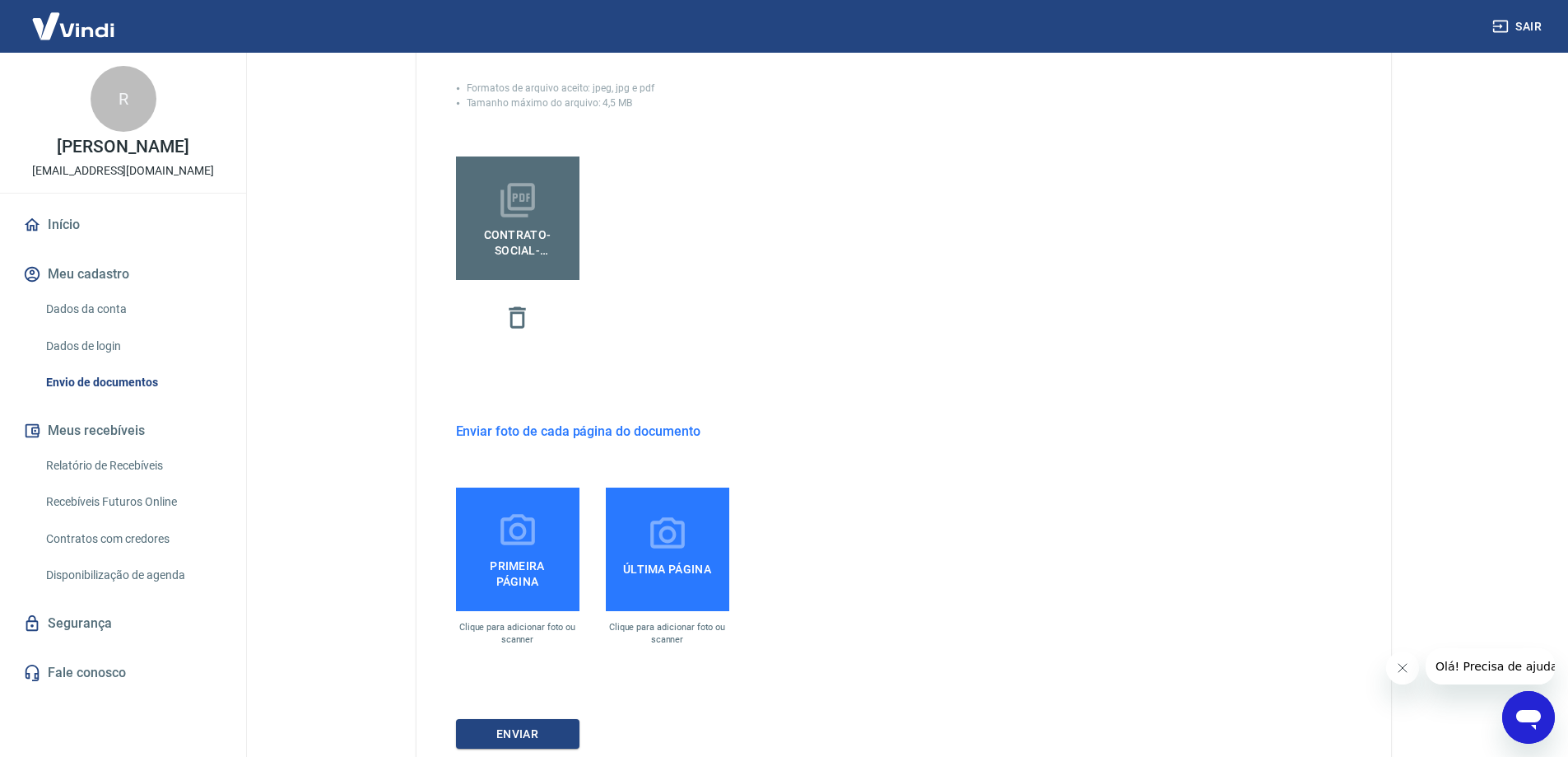
click at [563, 437] on h6 "Enviar foto de cada página do documento" at bounding box center [578, 431] width 245 height 20
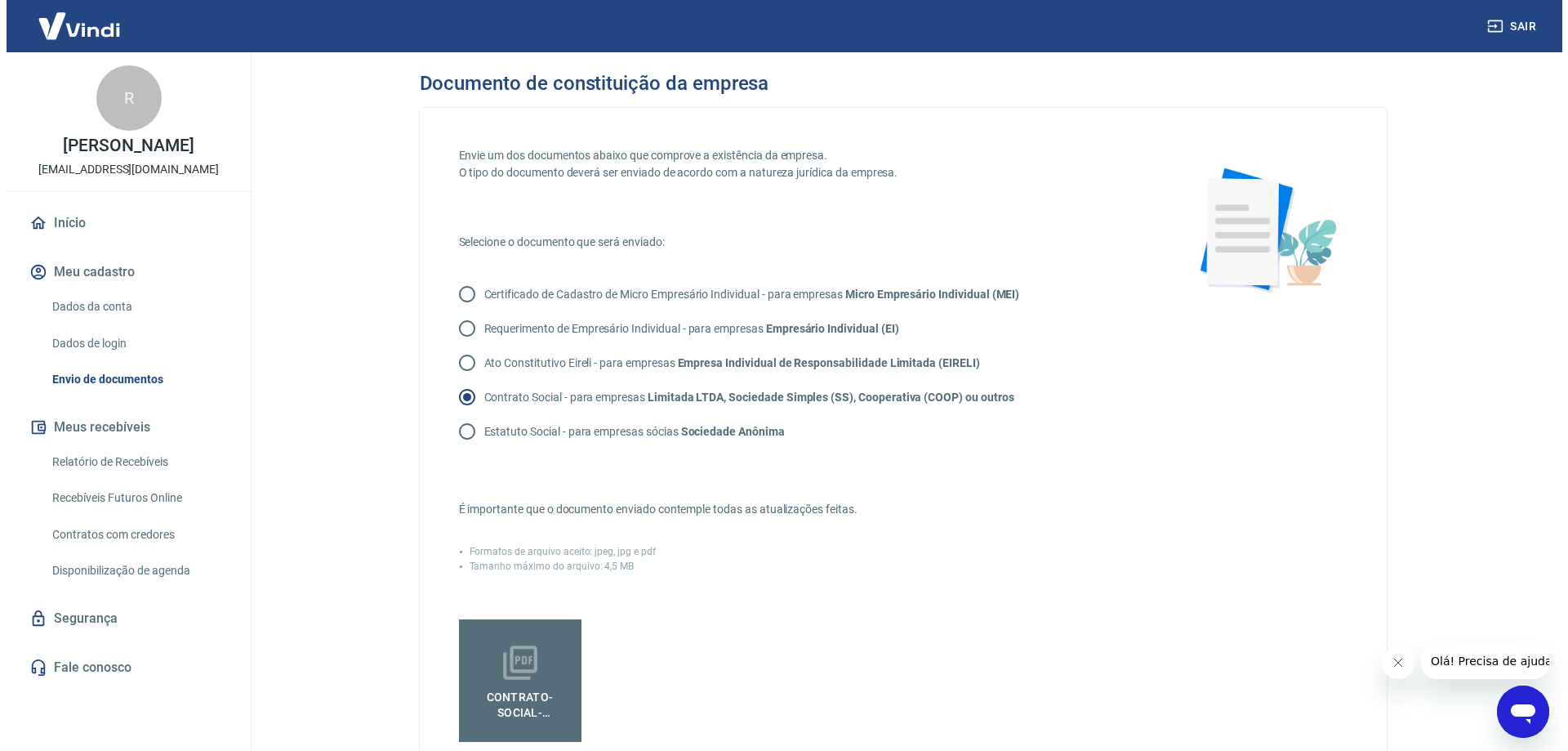
scroll to position [382, 0]
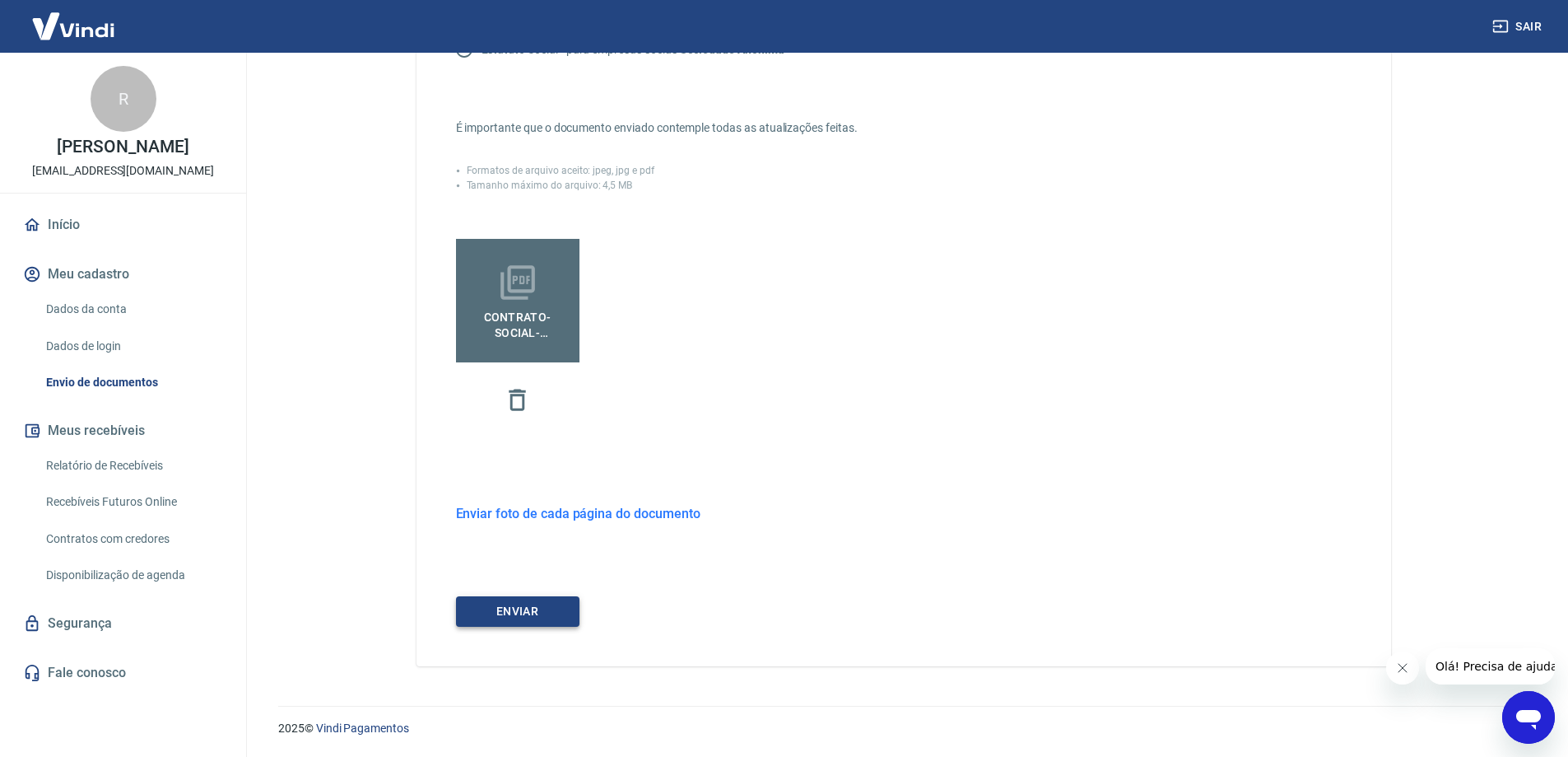
click at [540, 622] on button "ENVIAR" at bounding box center [517, 611] width 124 height 30
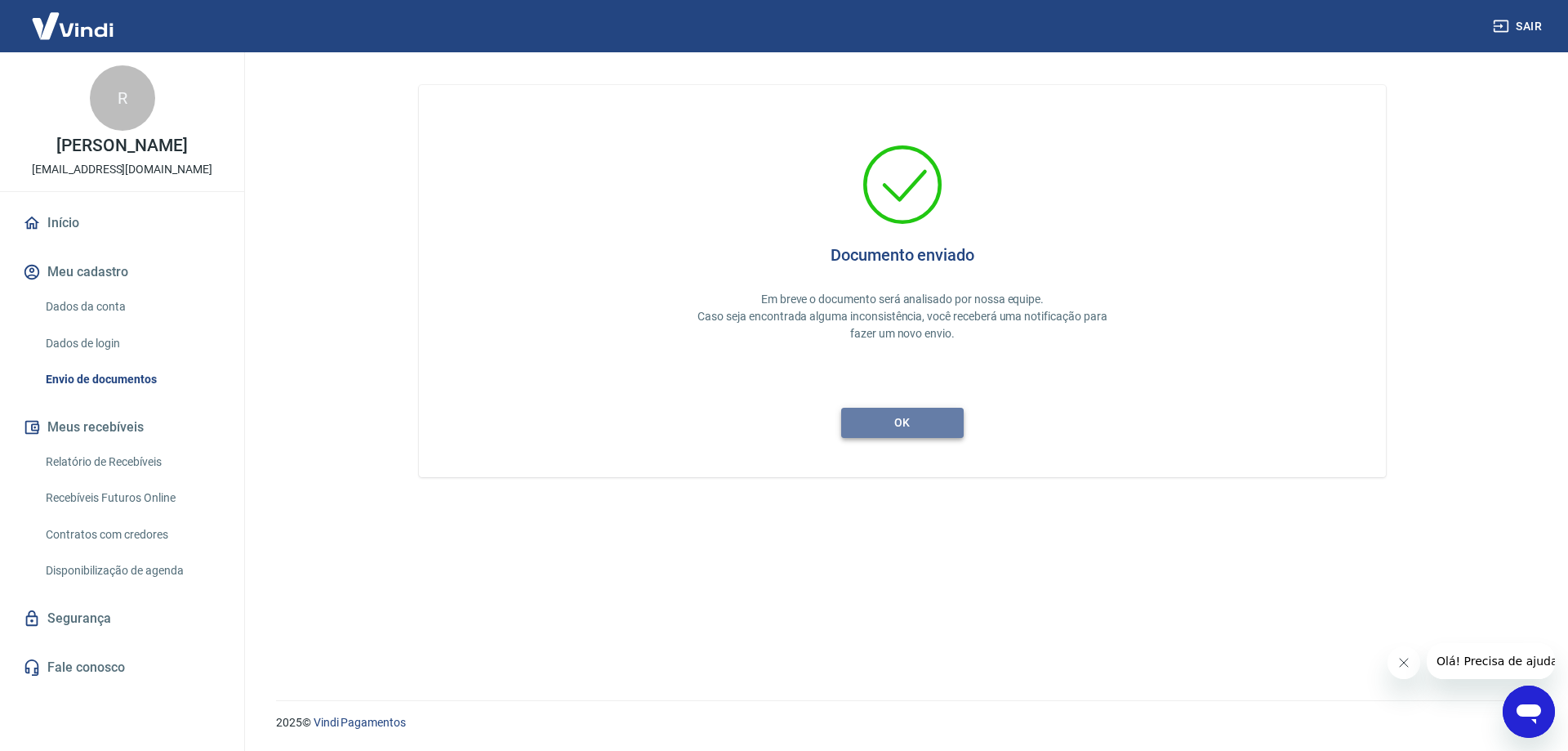
click at [896, 416] on button "ok" at bounding box center [902, 423] width 123 height 30
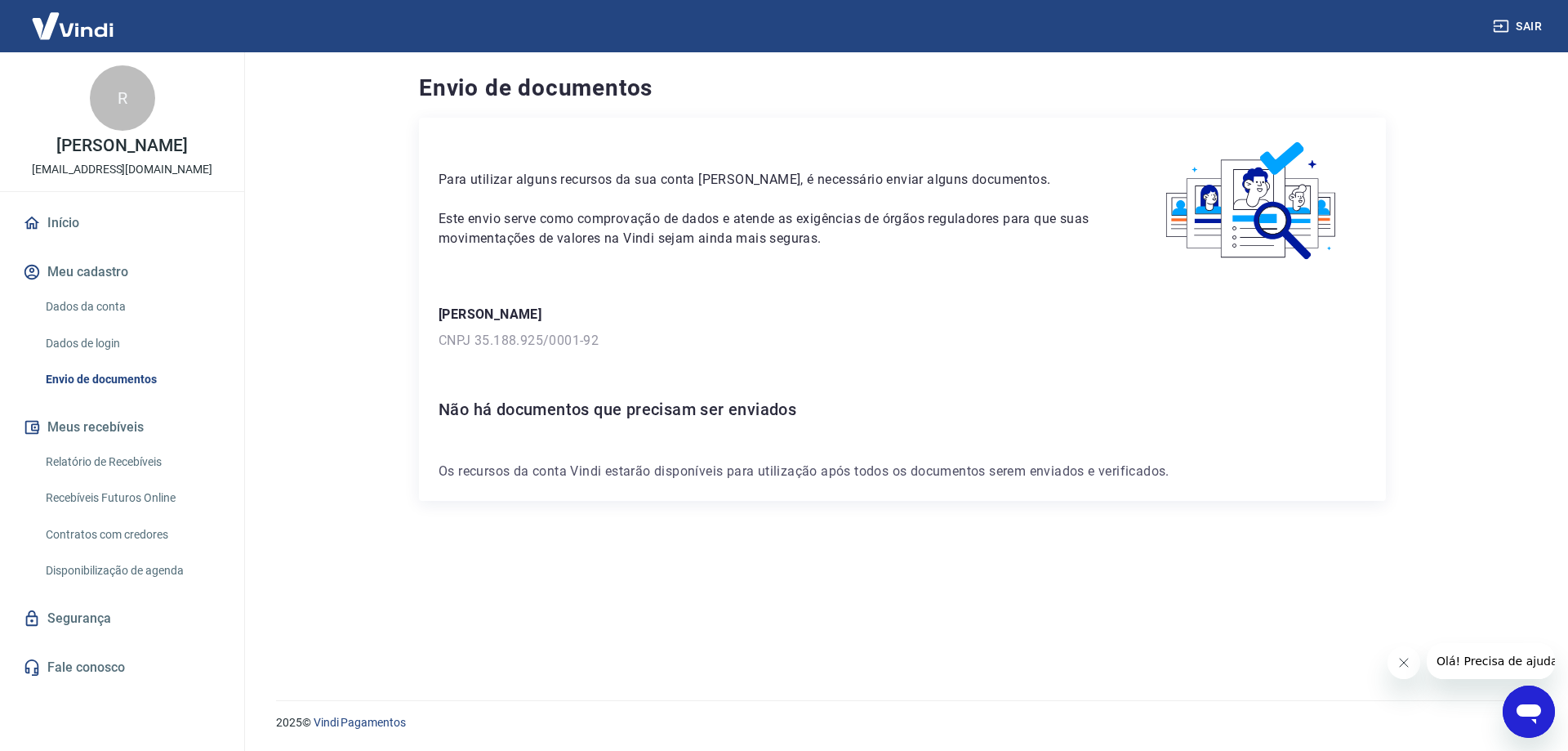
click at [98, 464] on link "Relatório de Recebíveis" at bounding box center [132, 462] width 185 height 33
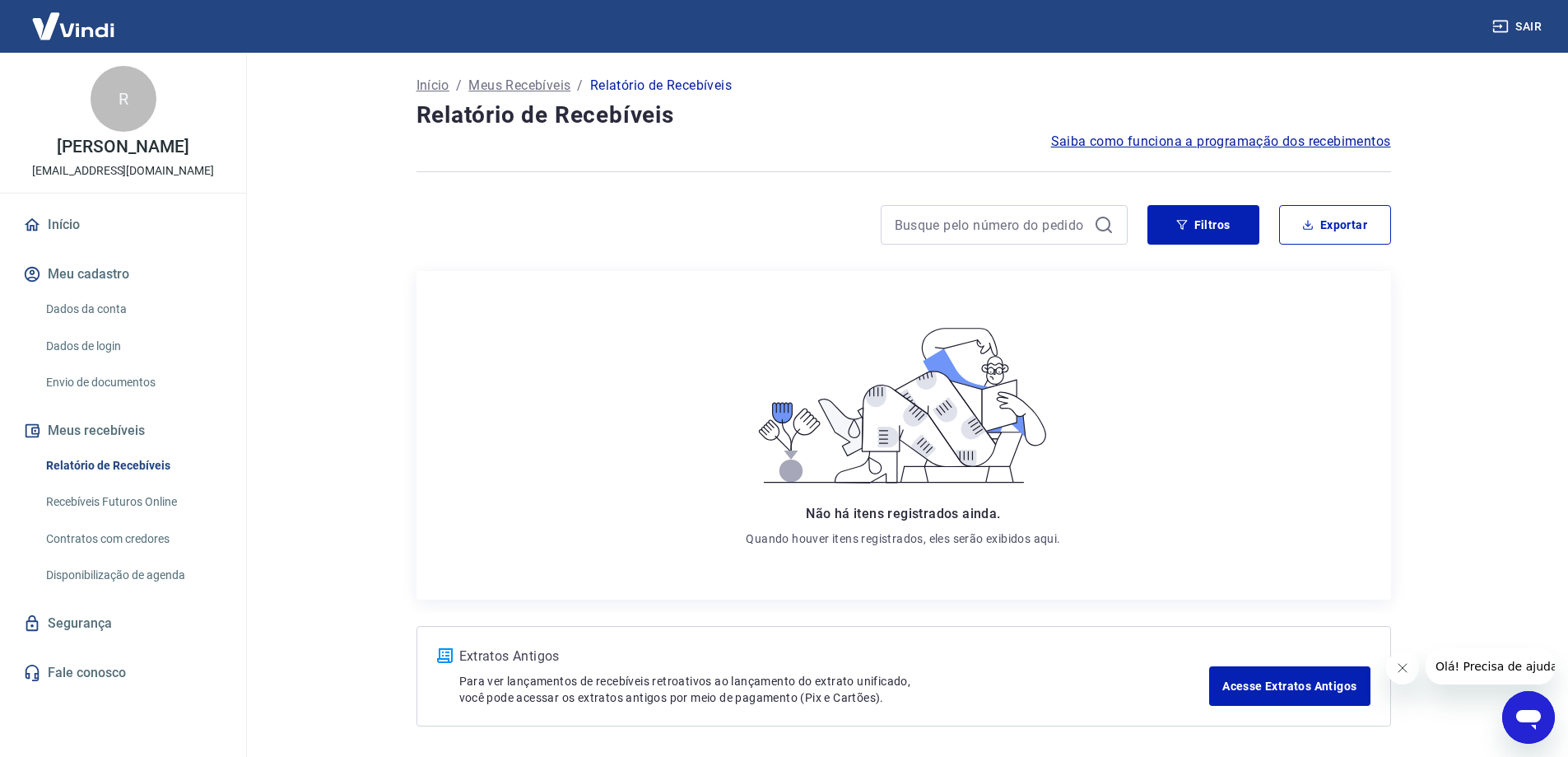
click at [87, 498] on link "Recebíveis Futuros Online" at bounding box center [133, 502] width 187 height 34
click at [117, 378] on link "Envio de documentos" at bounding box center [133, 383] width 187 height 34
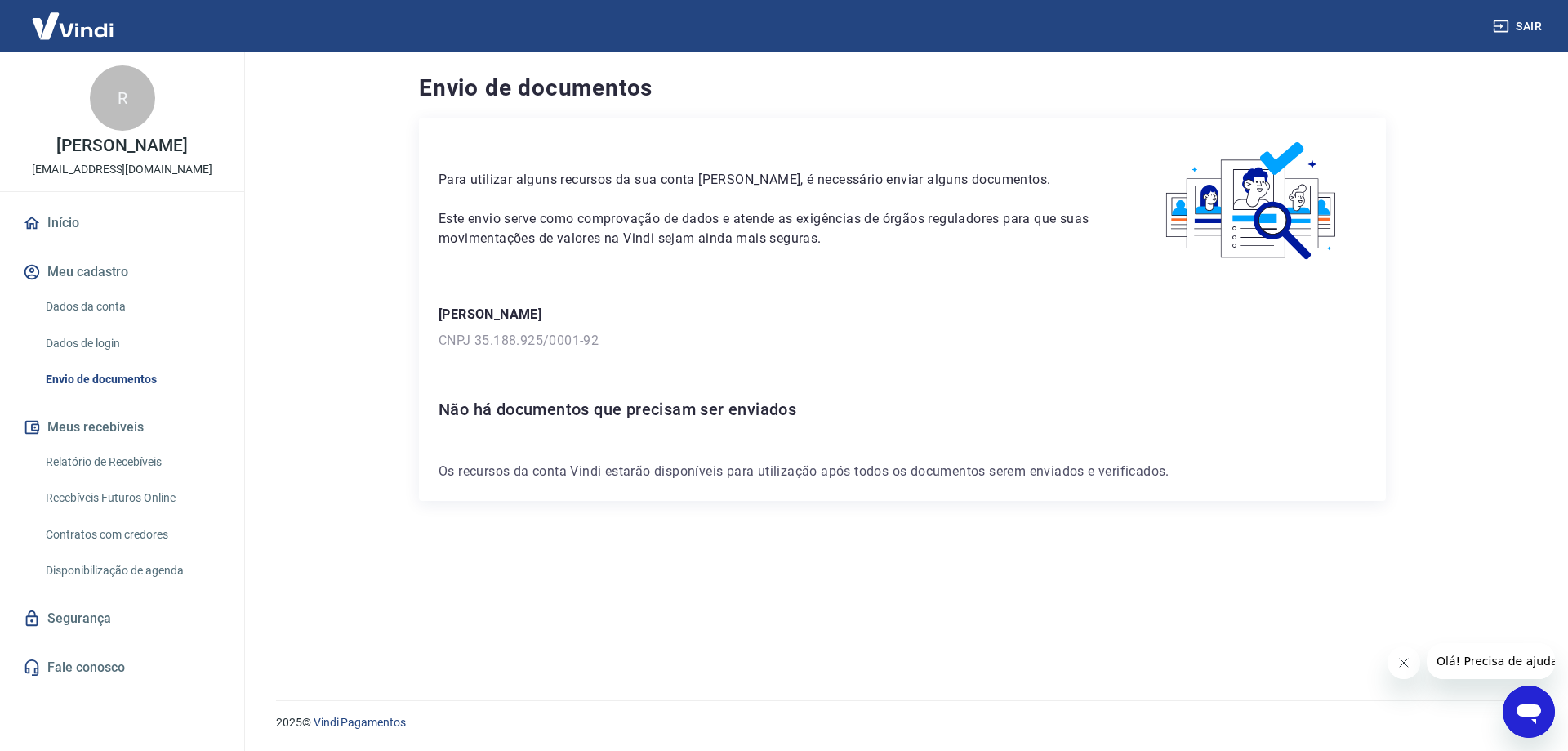
click at [71, 610] on link "Segurança" at bounding box center [122, 618] width 205 height 36
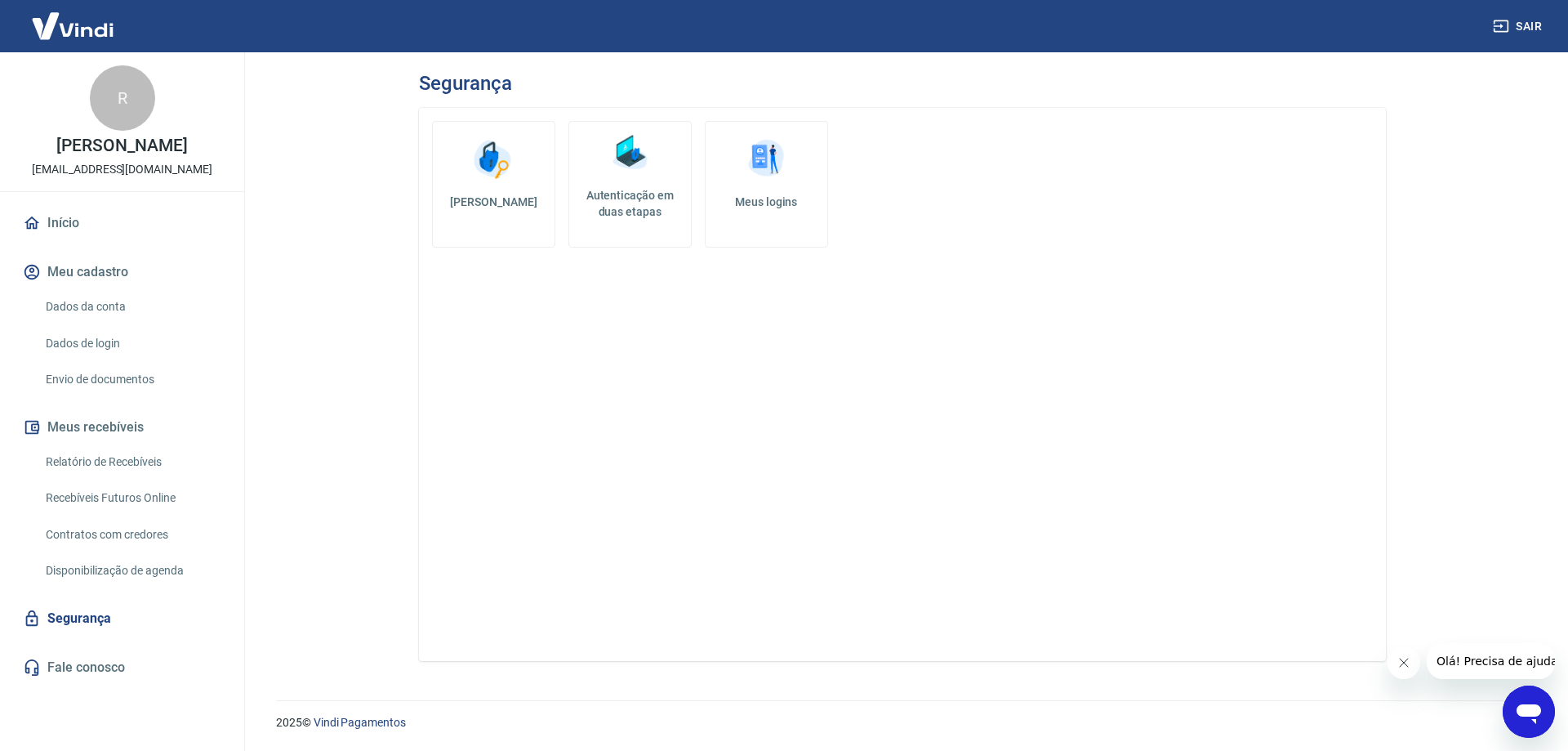
click at [619, 164] on img at bounding box center [629, 153] width 49 height 49
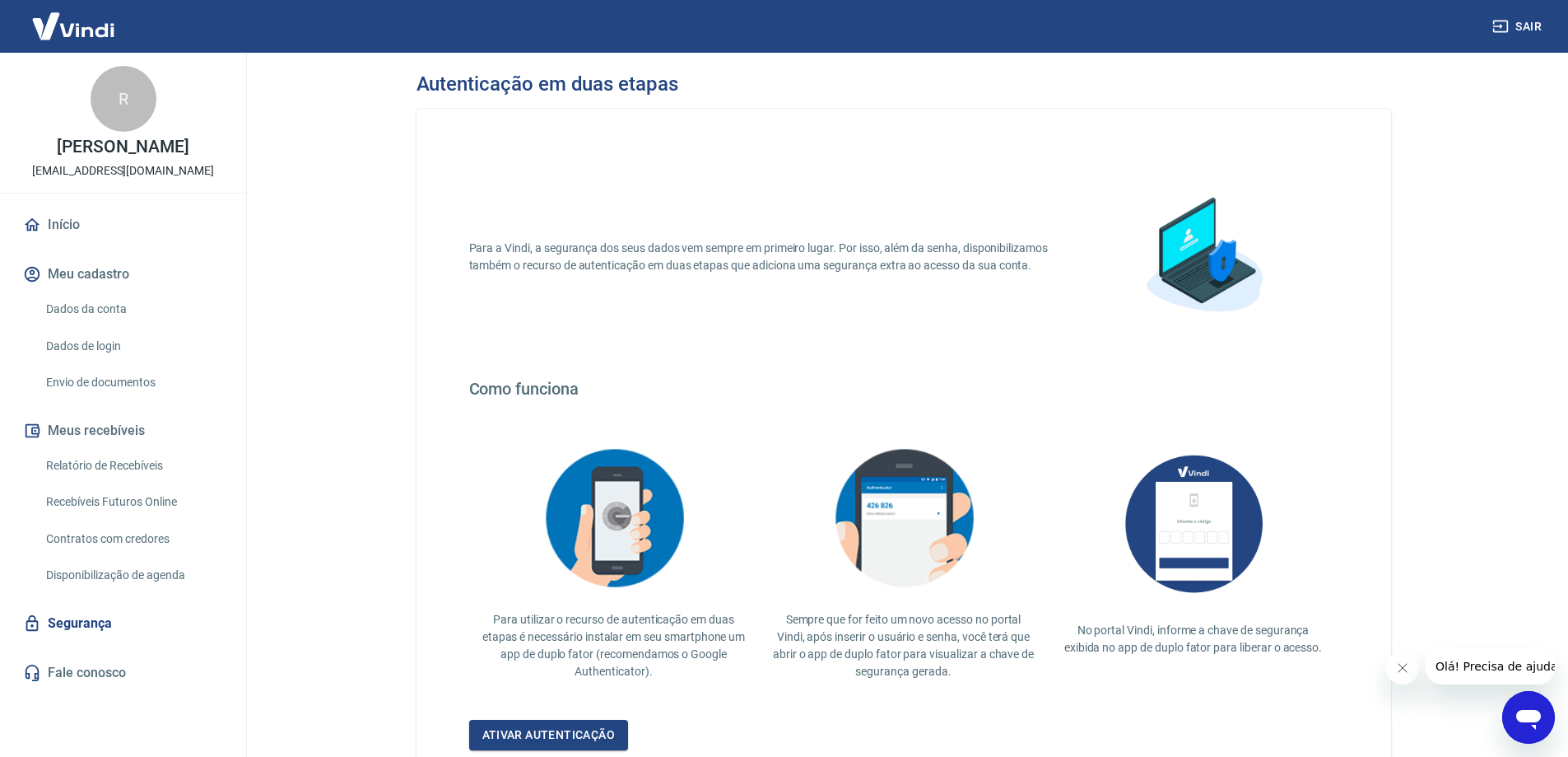
scroll to position [137, 0]
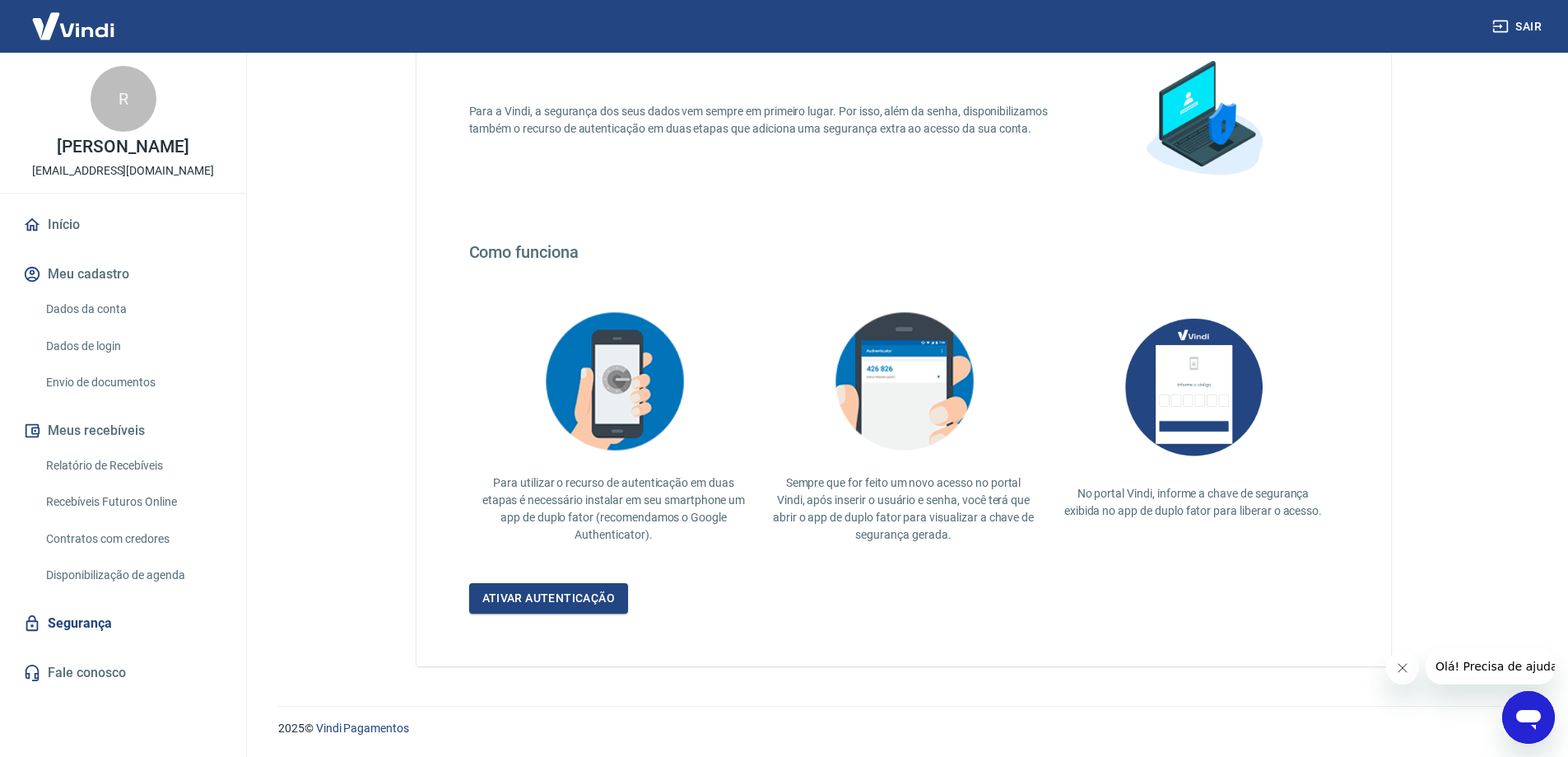
click at [71, 212] on link "Início" at bounding box center [123, 225] width 207 height 36
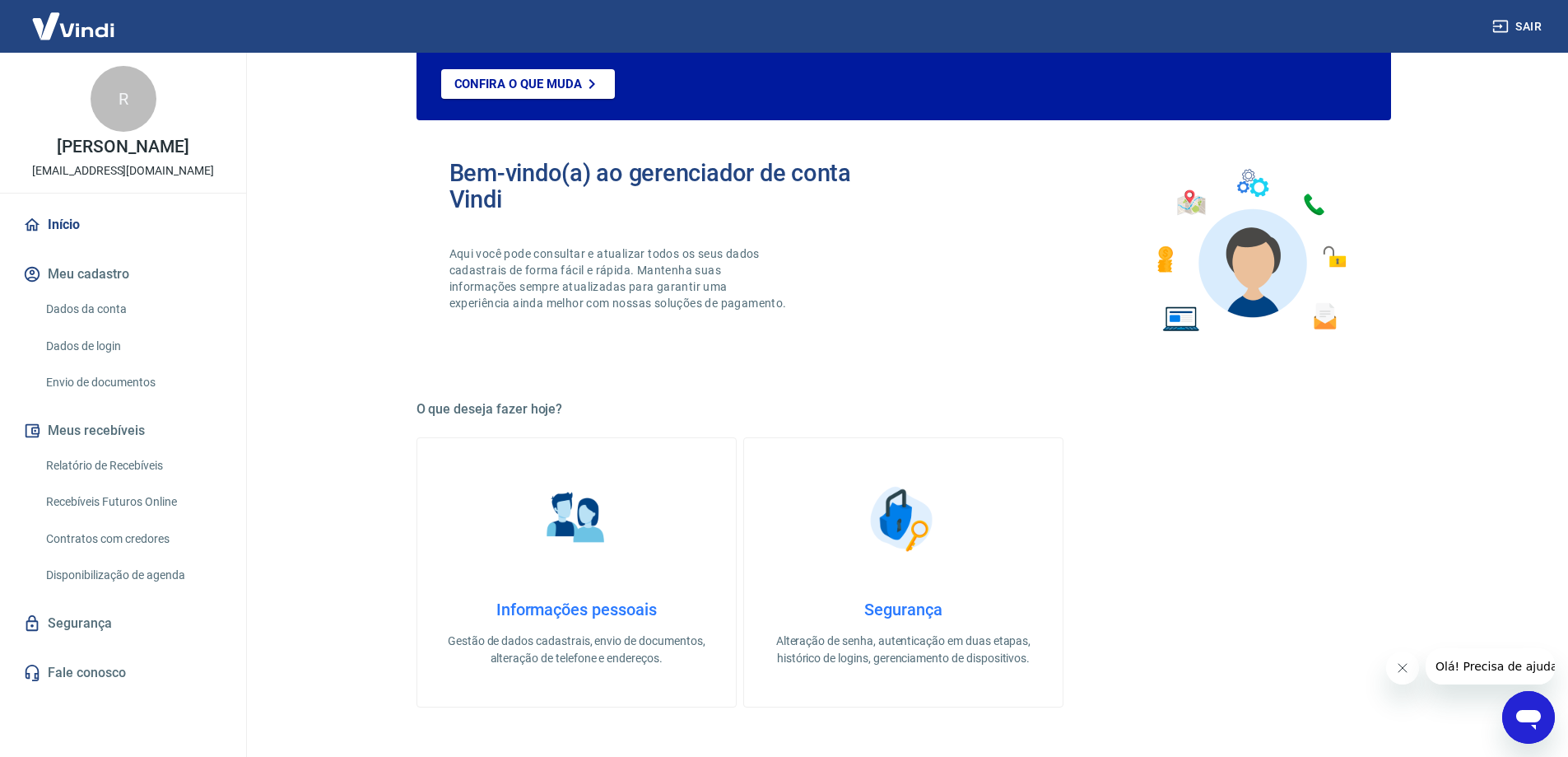
scroll to position [697, 0]
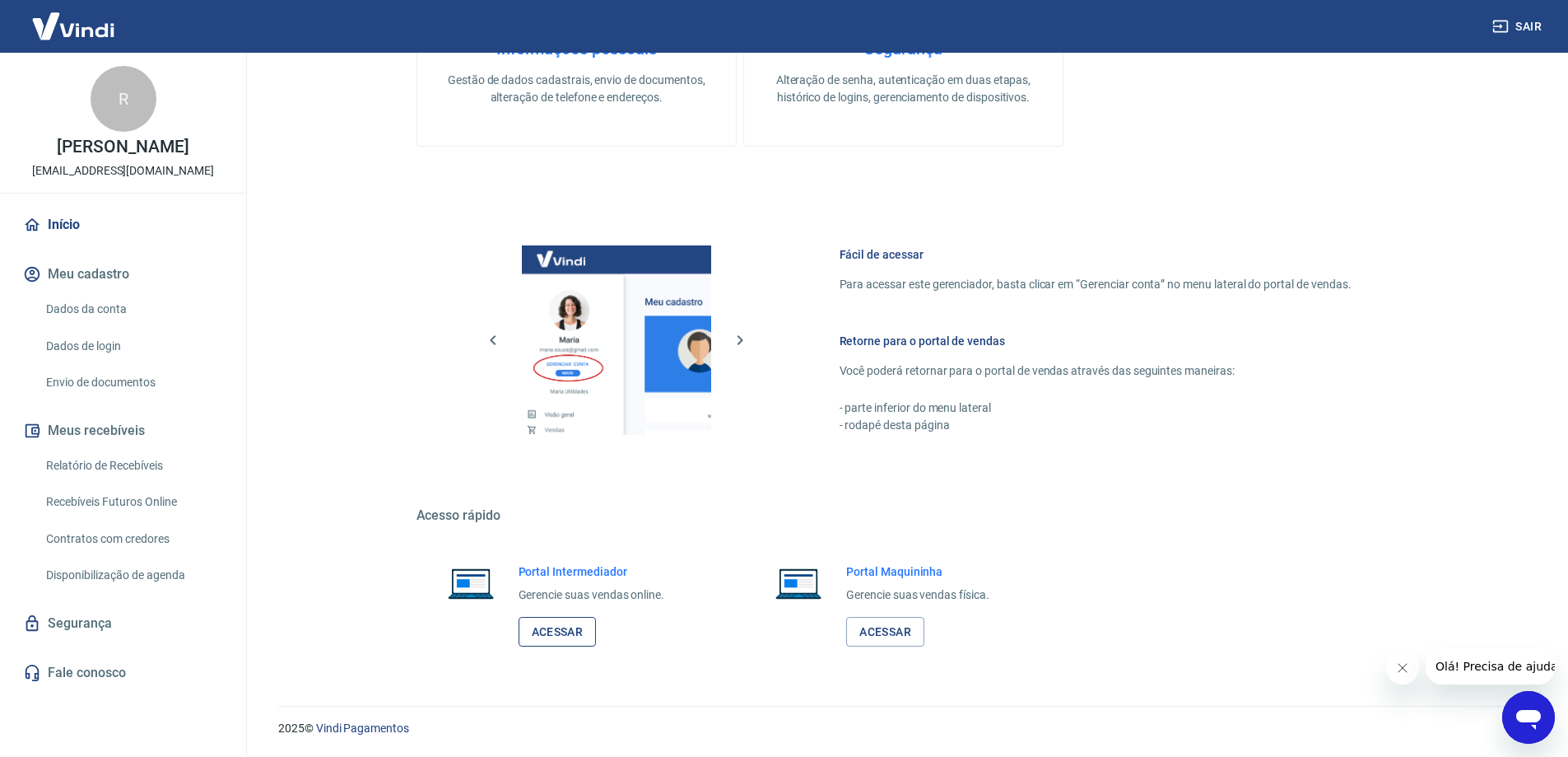
click at [534, 625] on link "Acessar" at bounding box center [557, 632] width 78 height 30
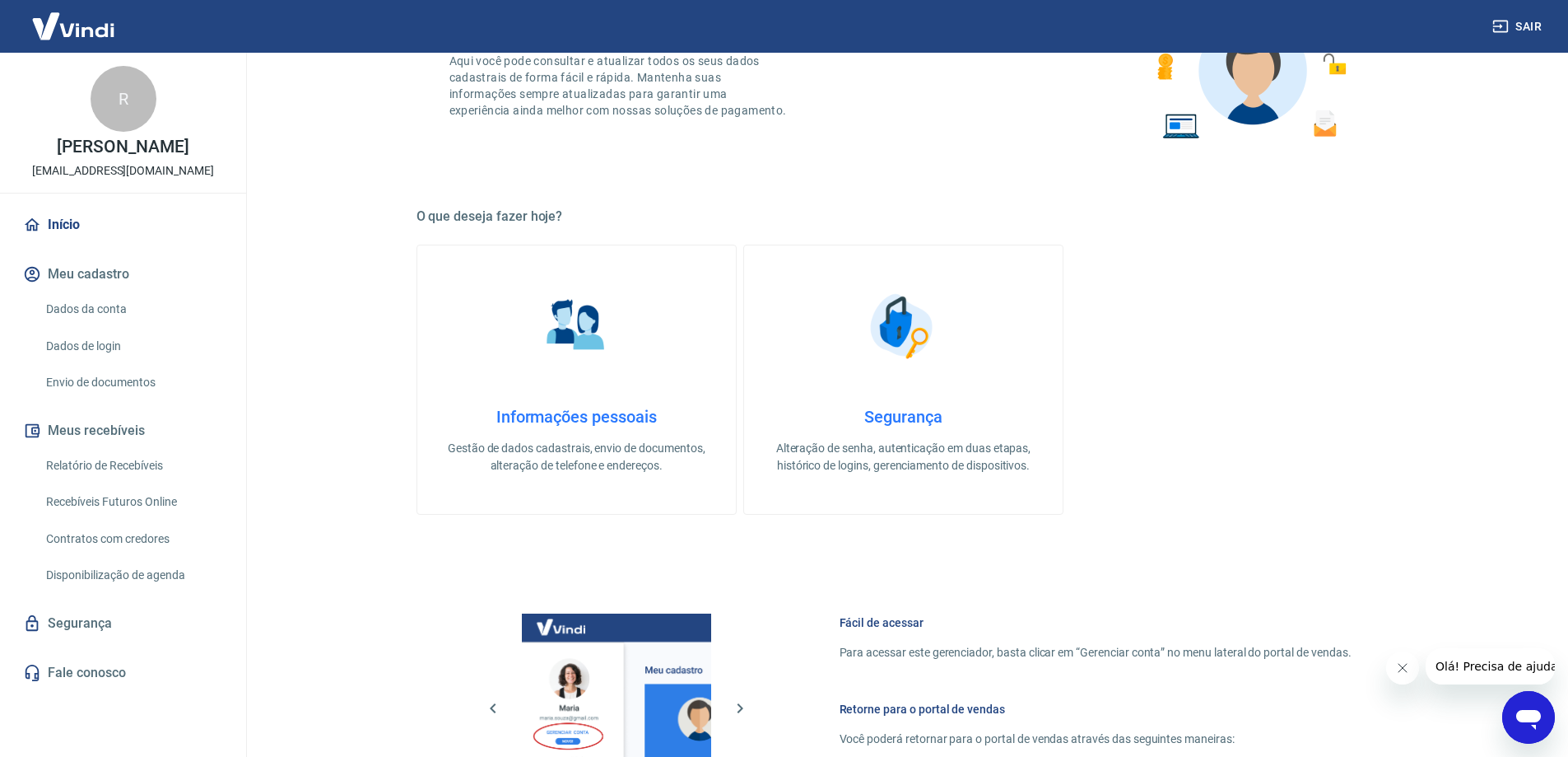
scroll to position [659, 0]
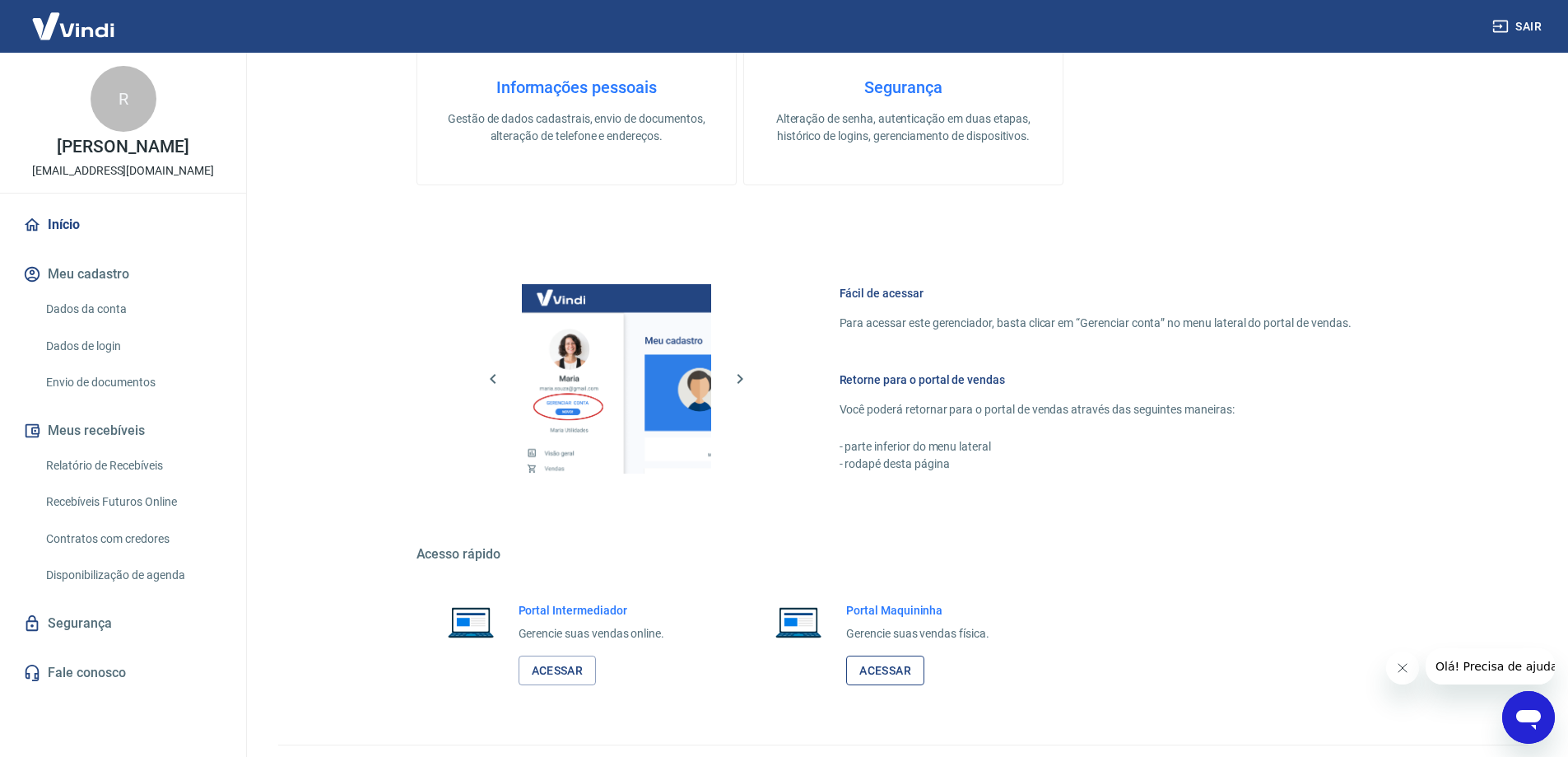
click at [863, 659] on link "Acessar" at bounding box center [884, 670] width 78 height 30
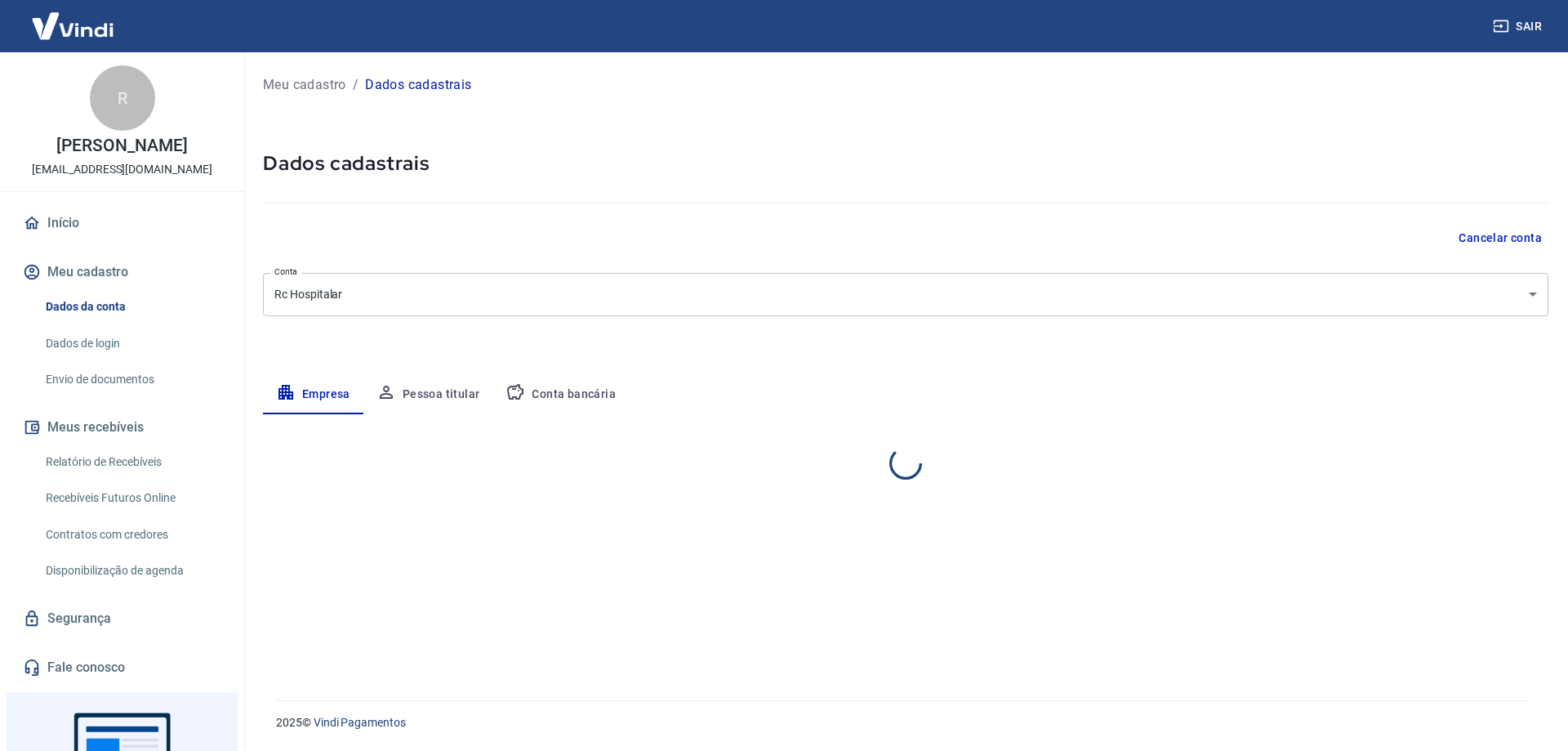
select select "GO"
select select "business"
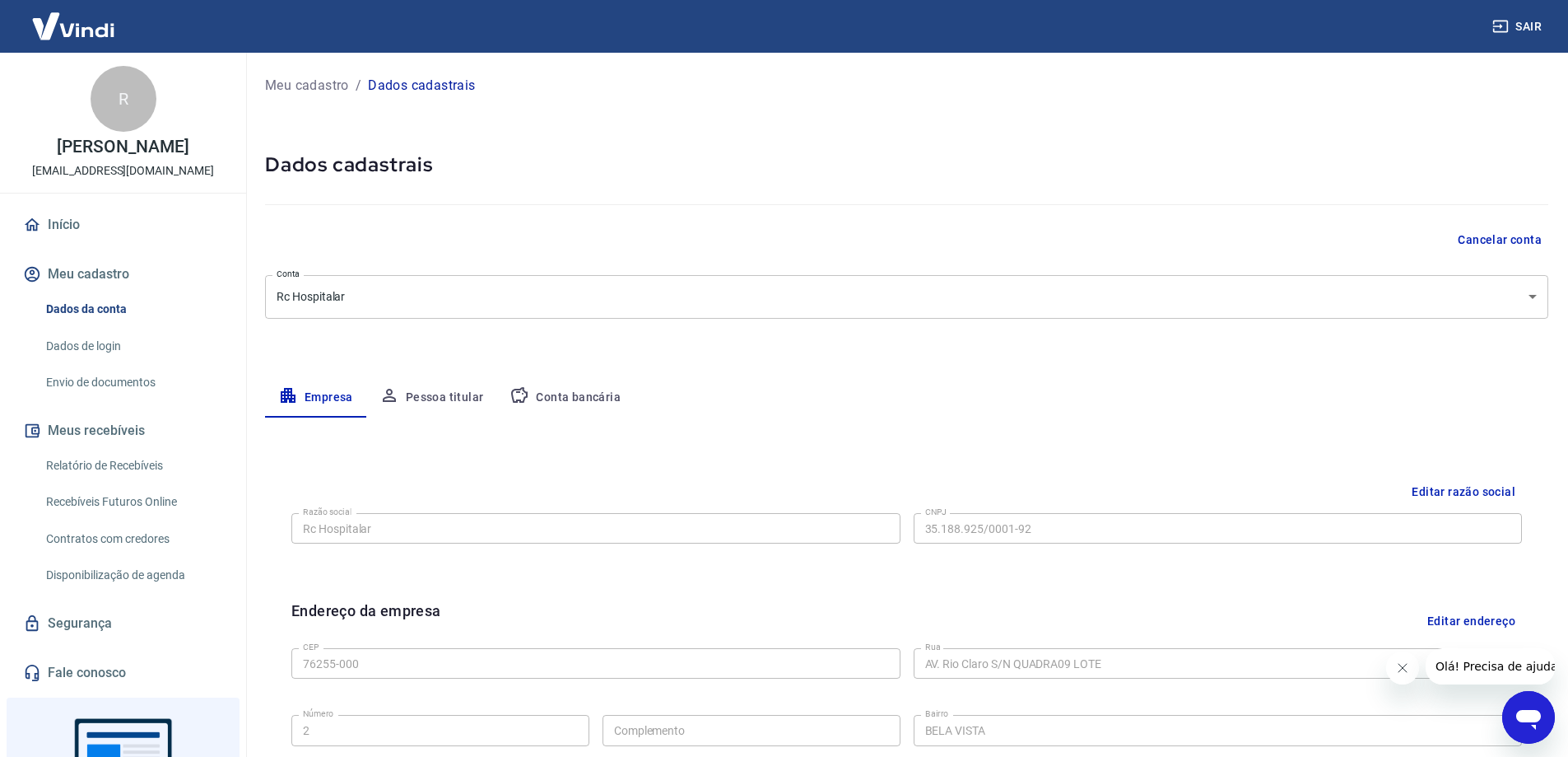
click at [464, 390] on button "Pessoa titular" at bounding box center [432, 397] width 131 height 40
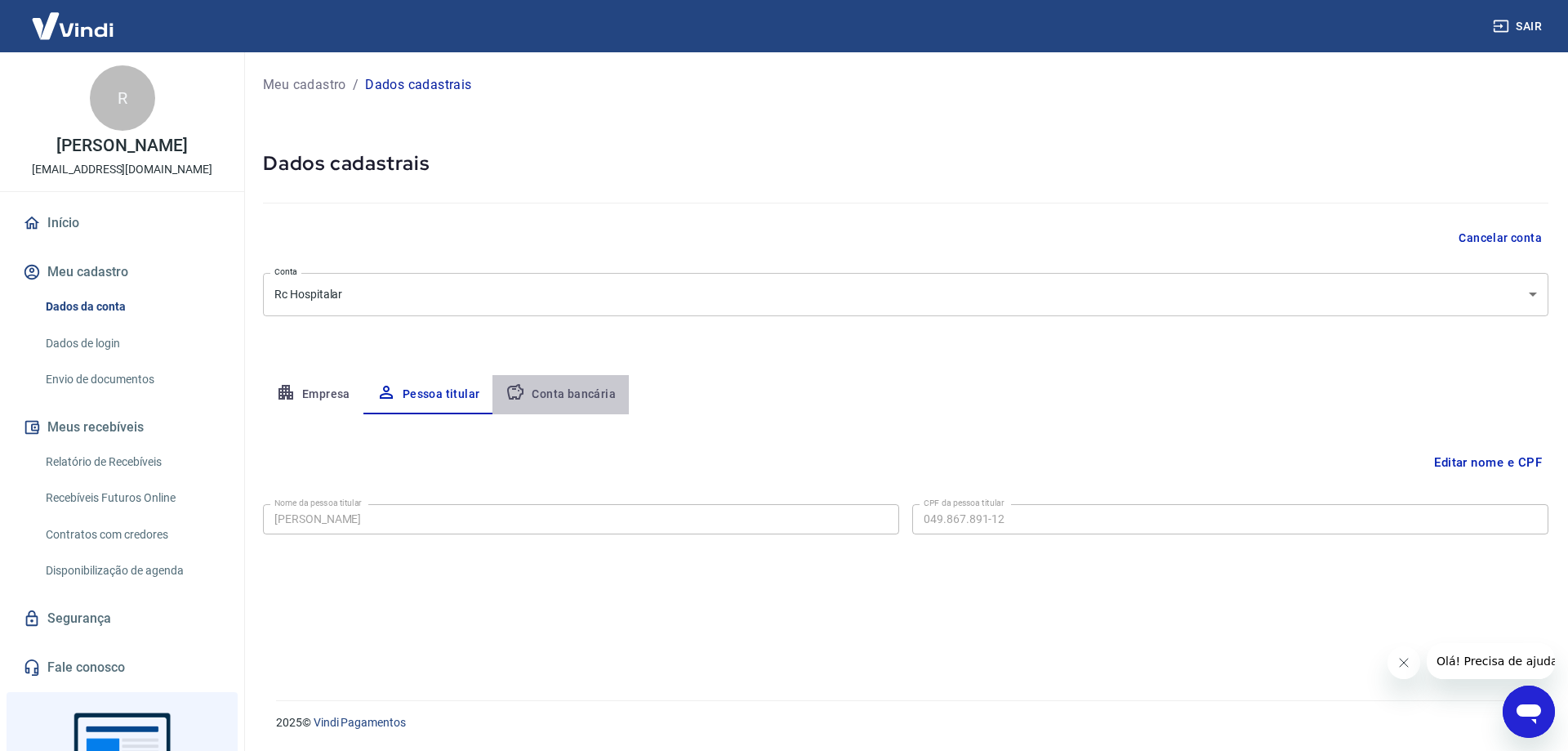
click at [558, 386] on button "Conta bancária" at bounding box center [560, 394] width 136 height 39
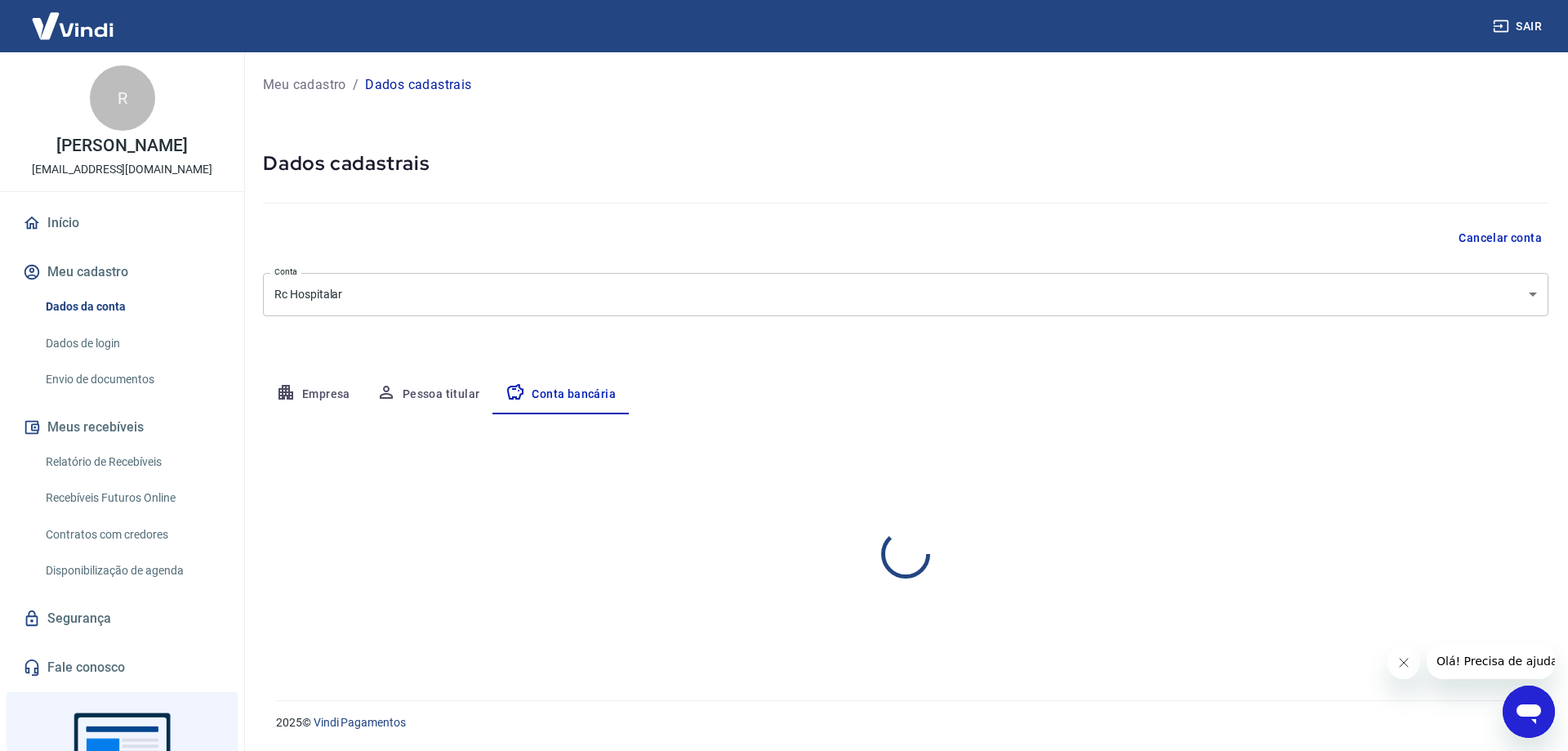
select select "1"
click at [606, 634] on form "Banco 033 - SANTANDER S.A. Banco Tipo de conta Conta Corrente Conta Poupança Ti…" at bounding box center [905, 570] width 1285 height 146
click at [1407, 670] on button "Fechar mensagem da empresa" at bounding box center [1403, 662] width 33 height 33
click at [402, 396] on button "Pessoa titular" at bounding box center [429, 394] width 130 height 39
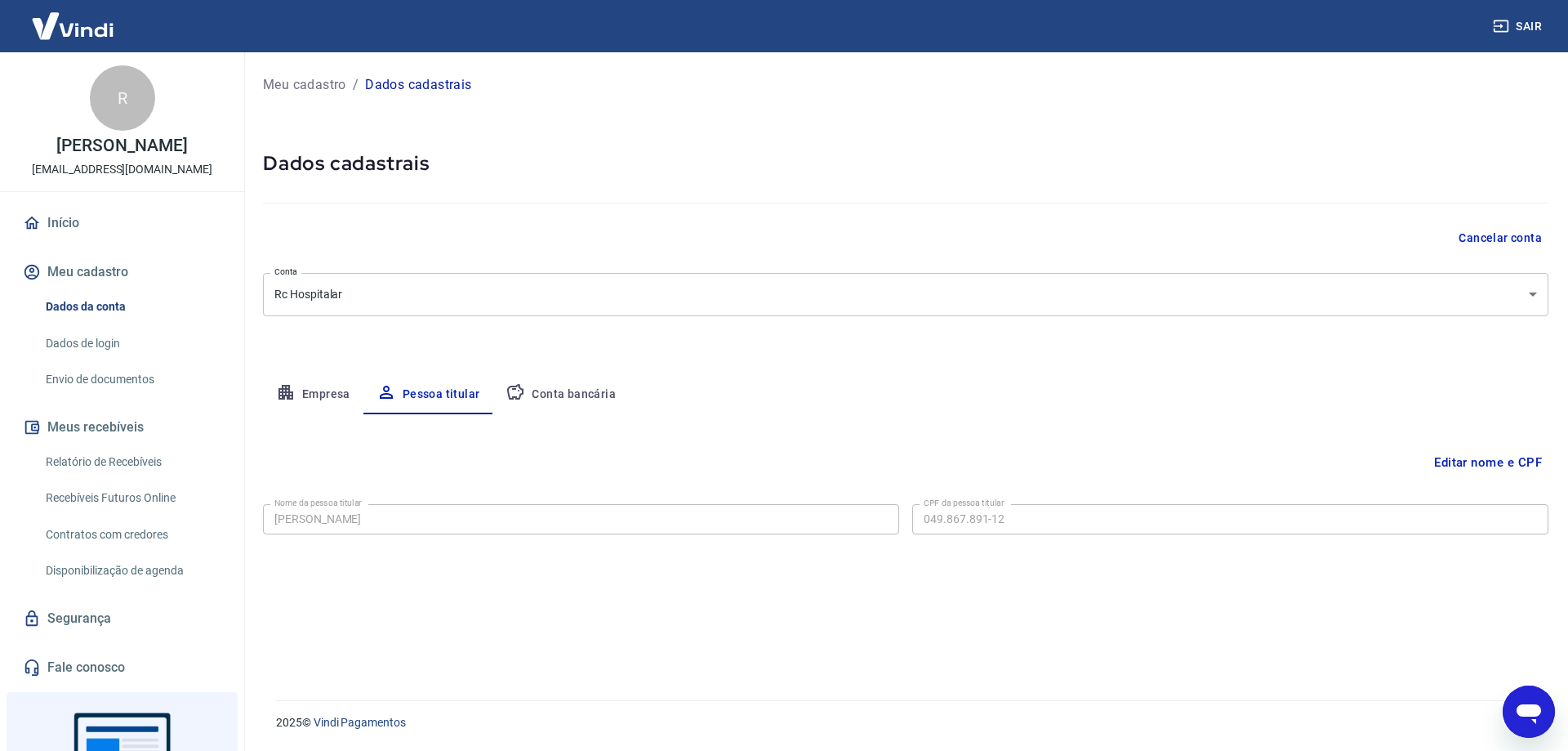
click at [348, 381] on button "Empresa" at bounding box center [313, 394] width 100 height 39
select select "GO"
select select "business"
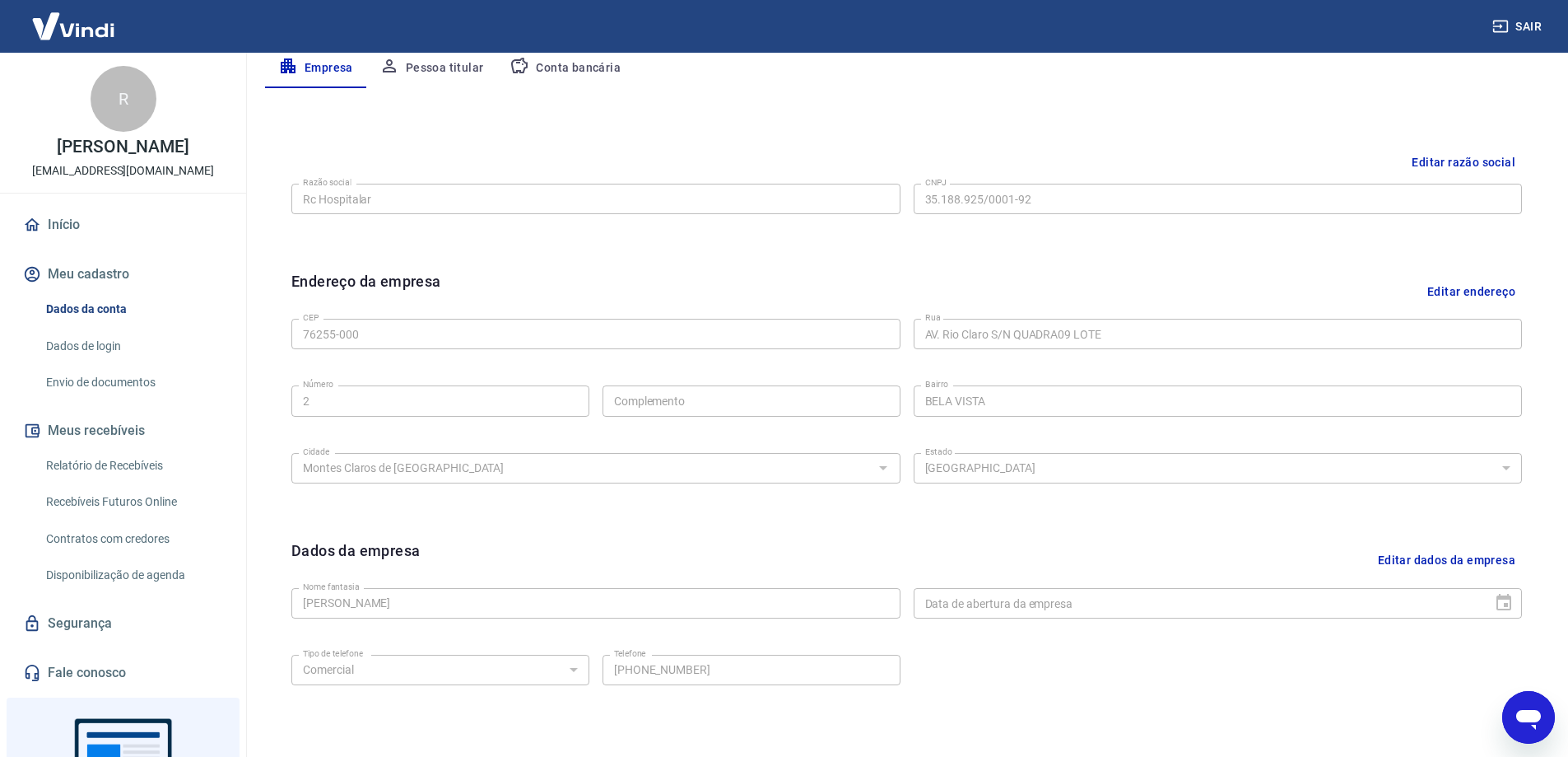
scroll to position [431, 0]
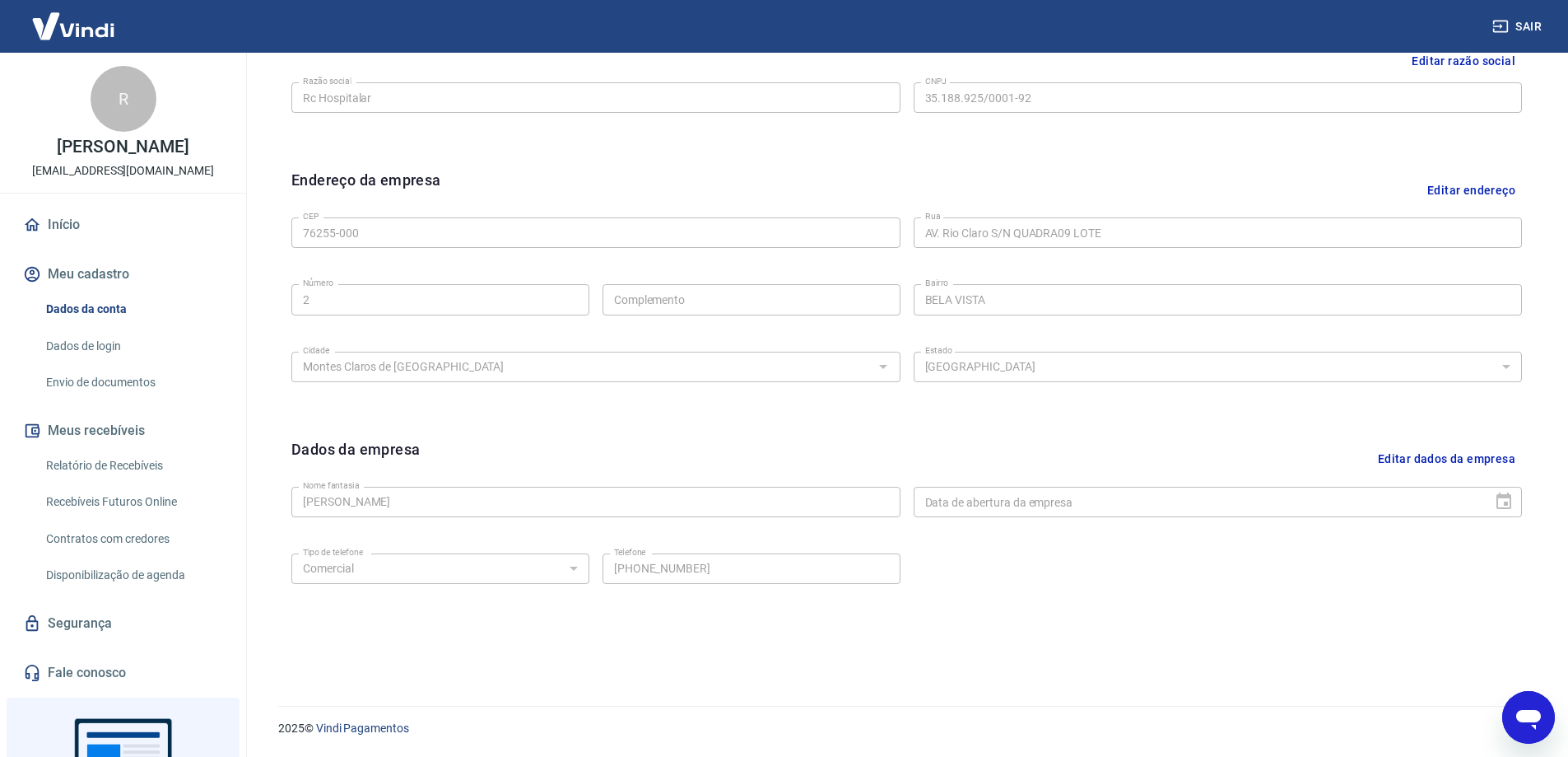
click at [1448, 451] on button "Editar dados da empresa" at bounding box center [1446, 459] width 150 height 42
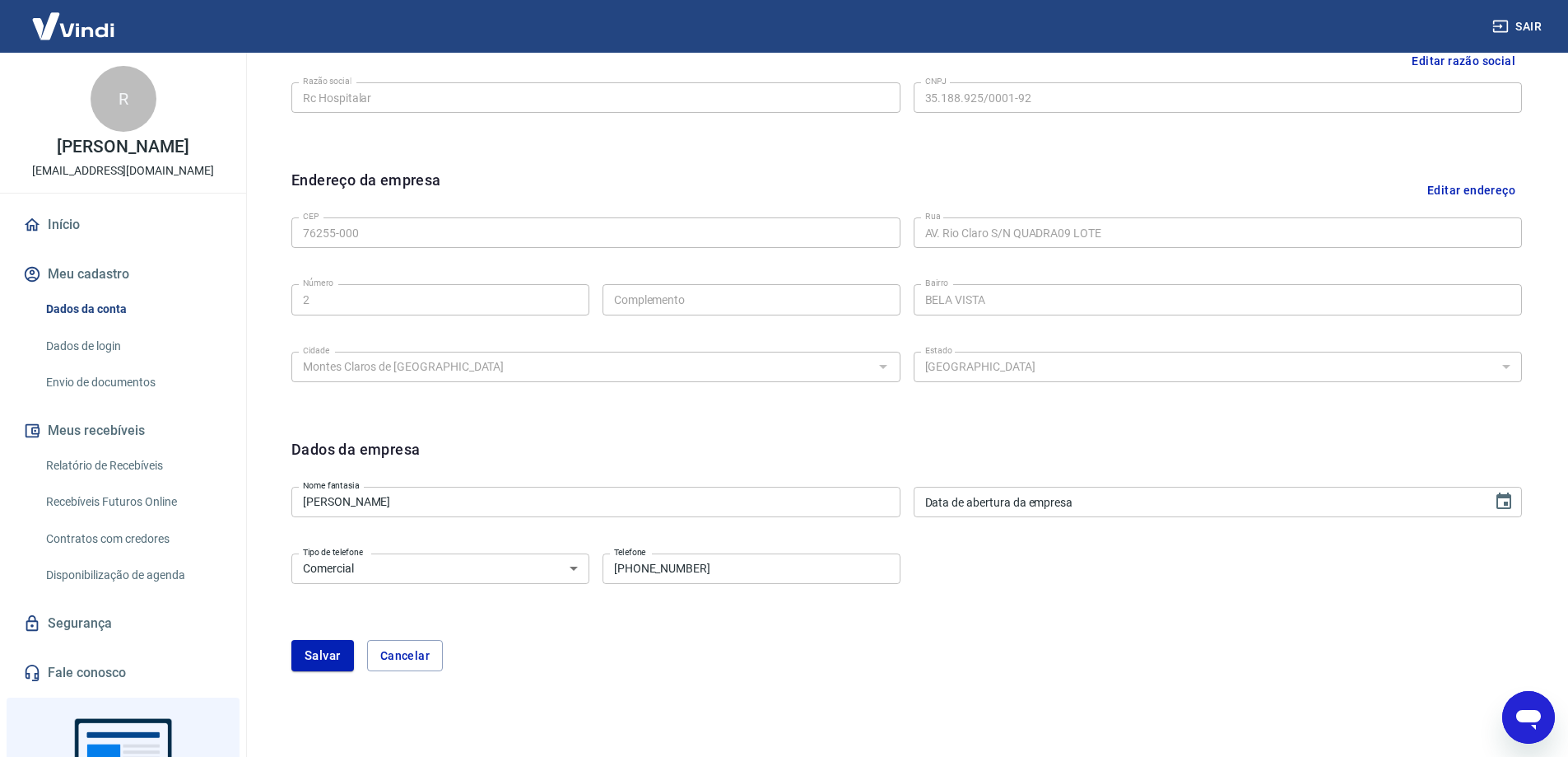
type input "DD/MM/YYYY"
click at [1196, 488] on input "DD/MM/YYYY" at bounding box center [1198, 502] width 568 height 30
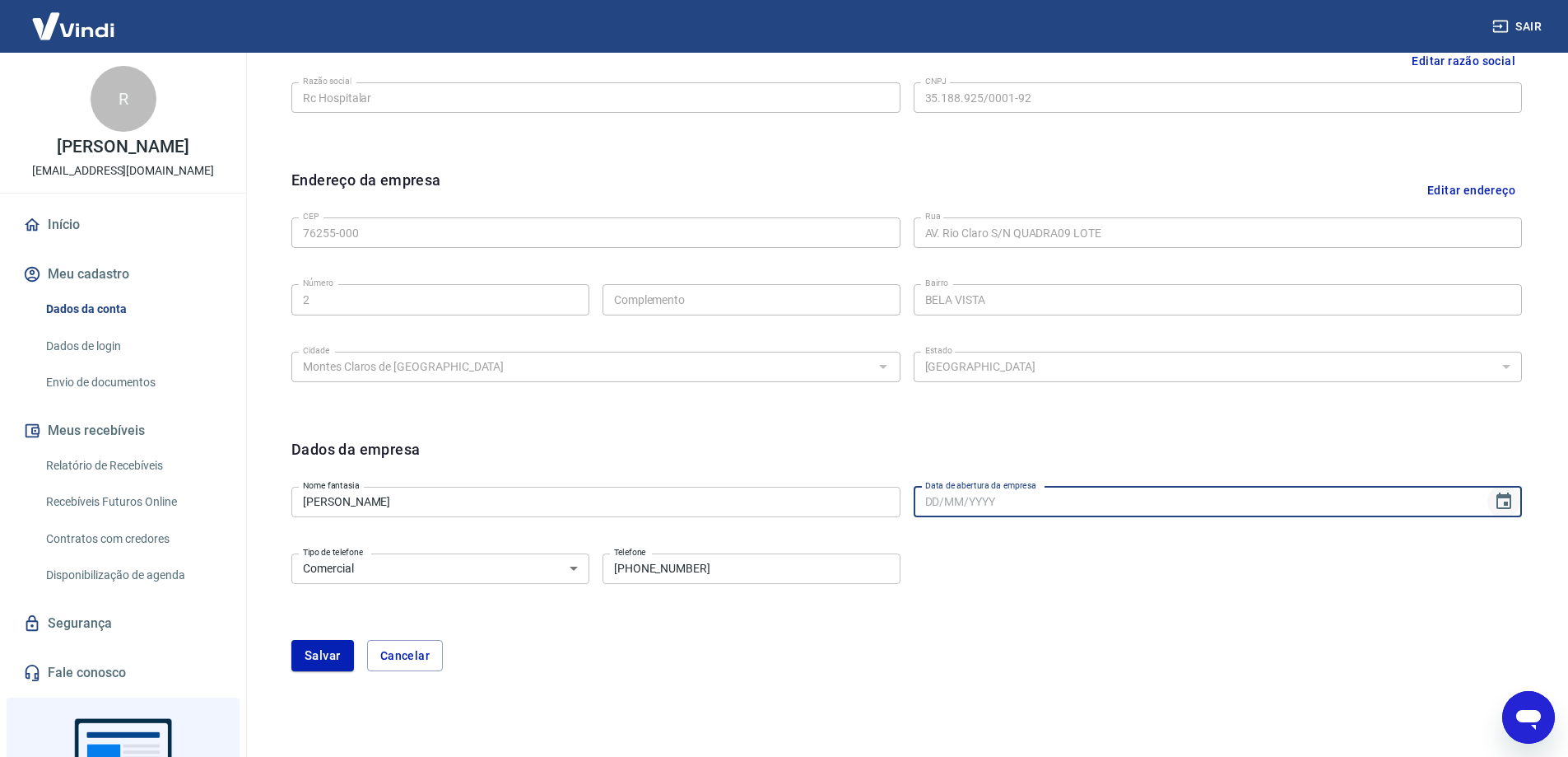
click at [1510, 504] on icon "Choose date" at bounding box center [1504, 500] width 15 height 17
click at [1036, 236] on icon "calendar view is open, switch to year view" at bounding box center [1030, 236] width 19 height 19
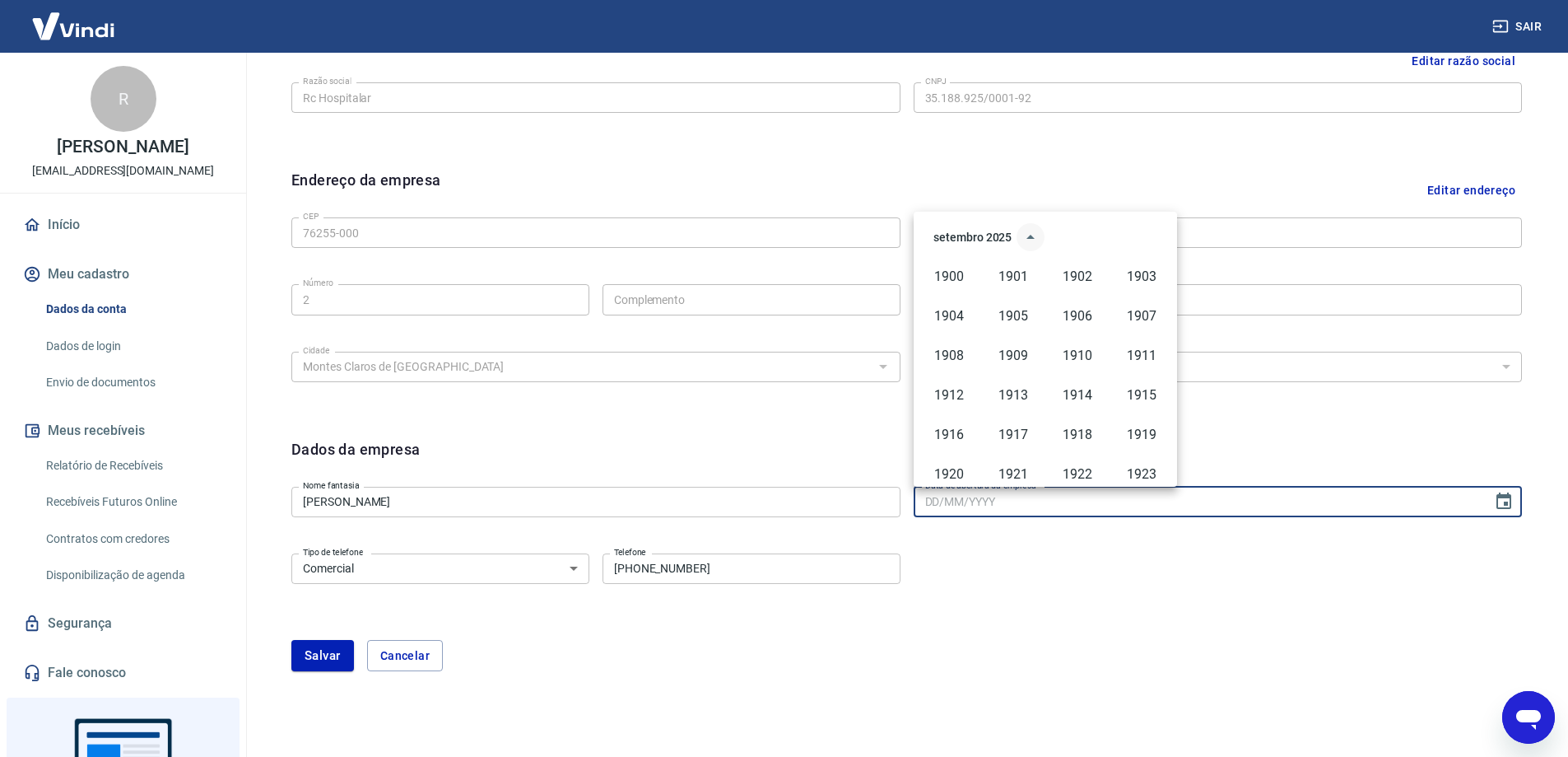
scroll to position [1130, 0]
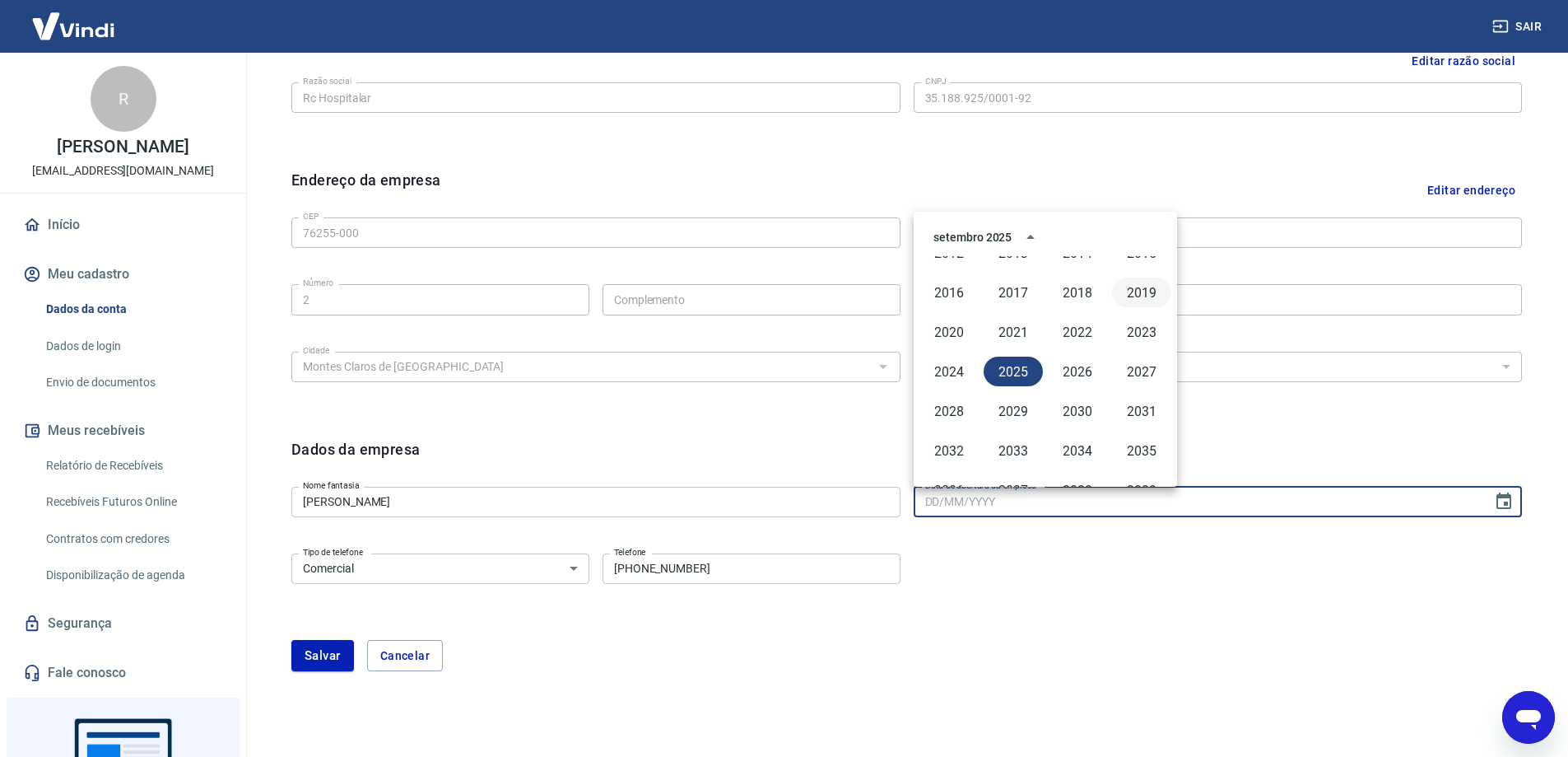
click at [1127, 293] on button "2019" at bounding box center [1142, 292] width 59 height 29
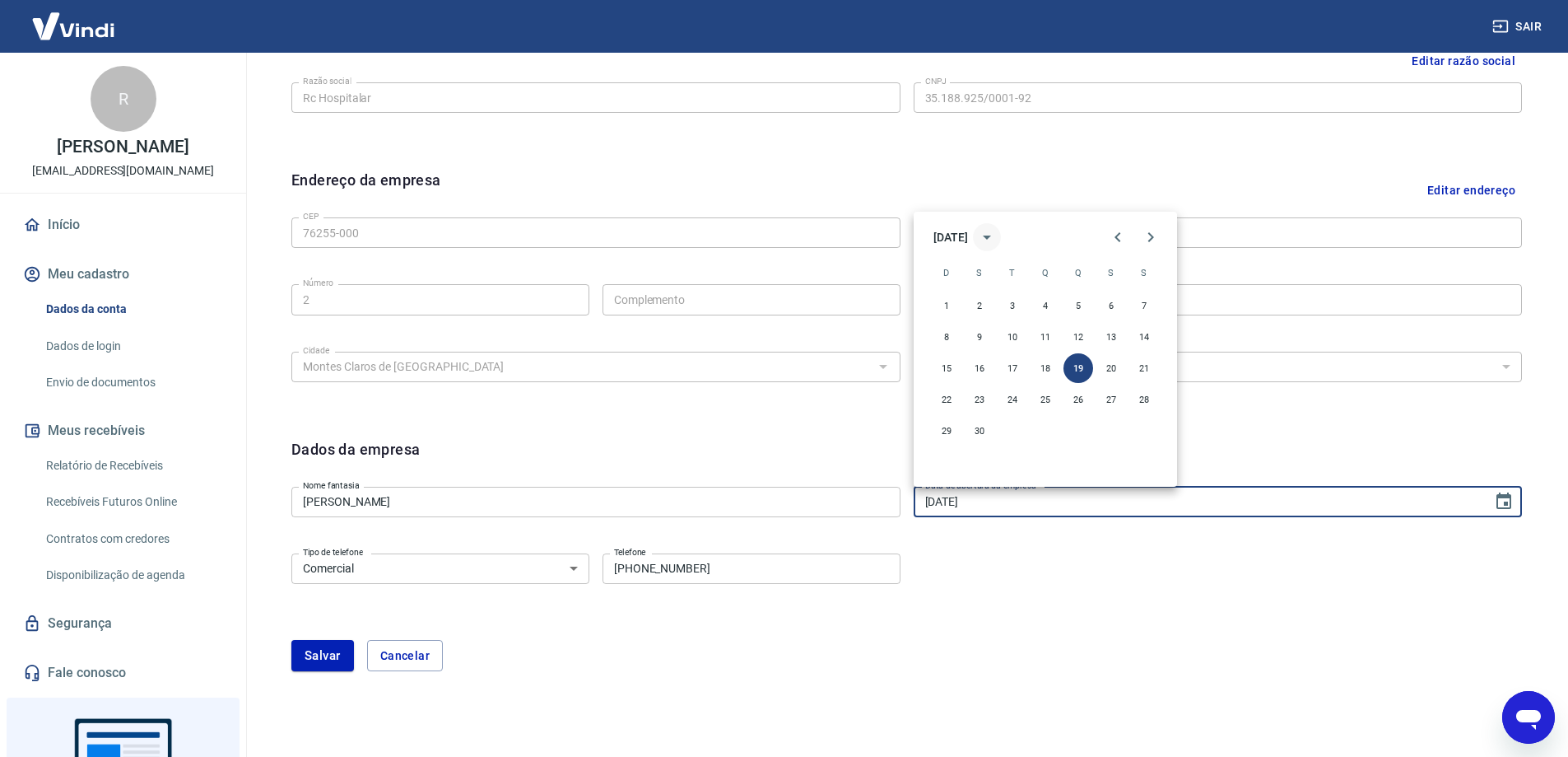
click at [991, 237] on icon "calendar view is open, switch to year view" at bounding box center [987, 237] width 8 height 4
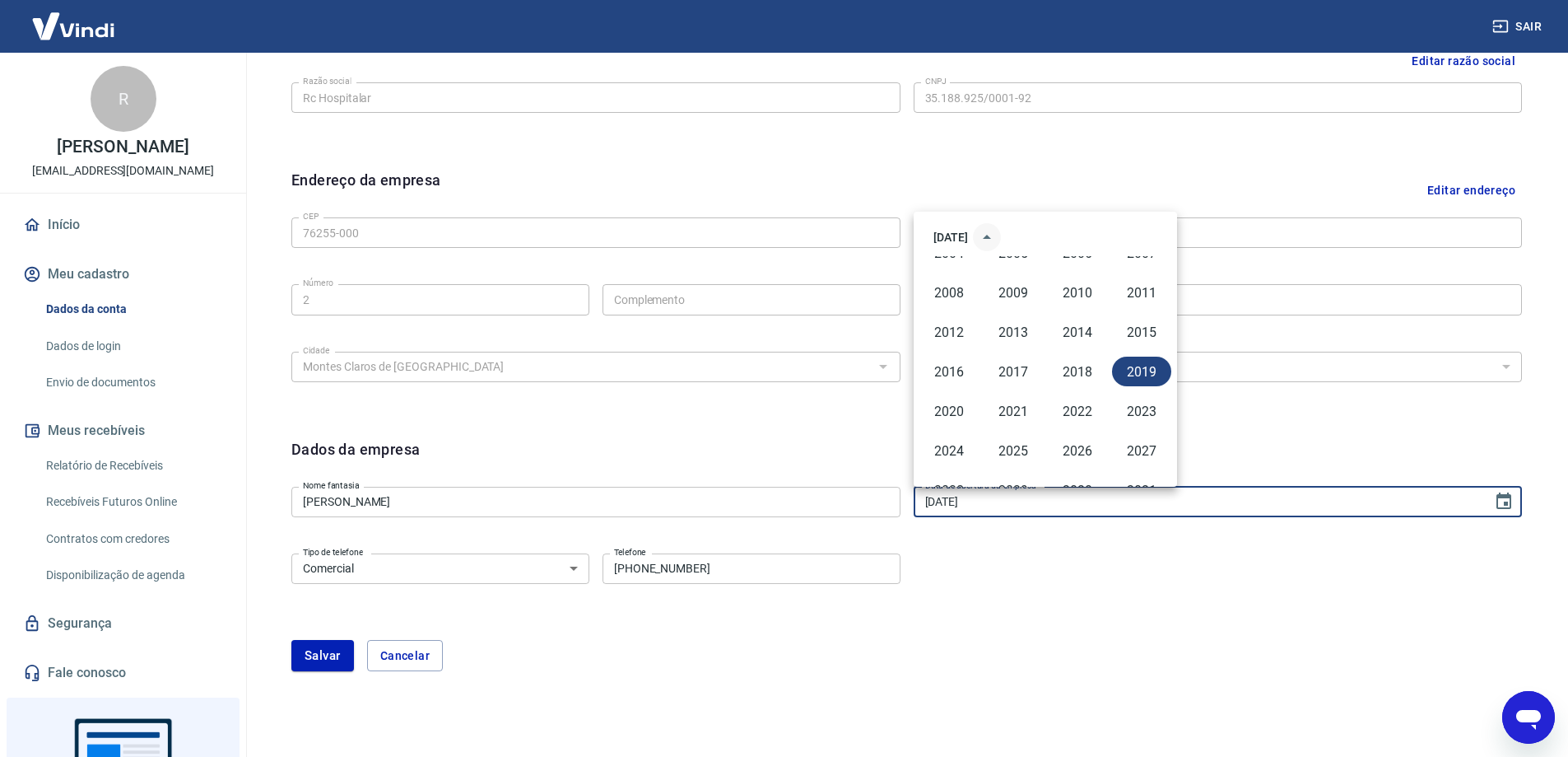
click at [991, 237] on icon "year view is open, switch to calendar view" at bounding box center [987, 236] width 8 height 4
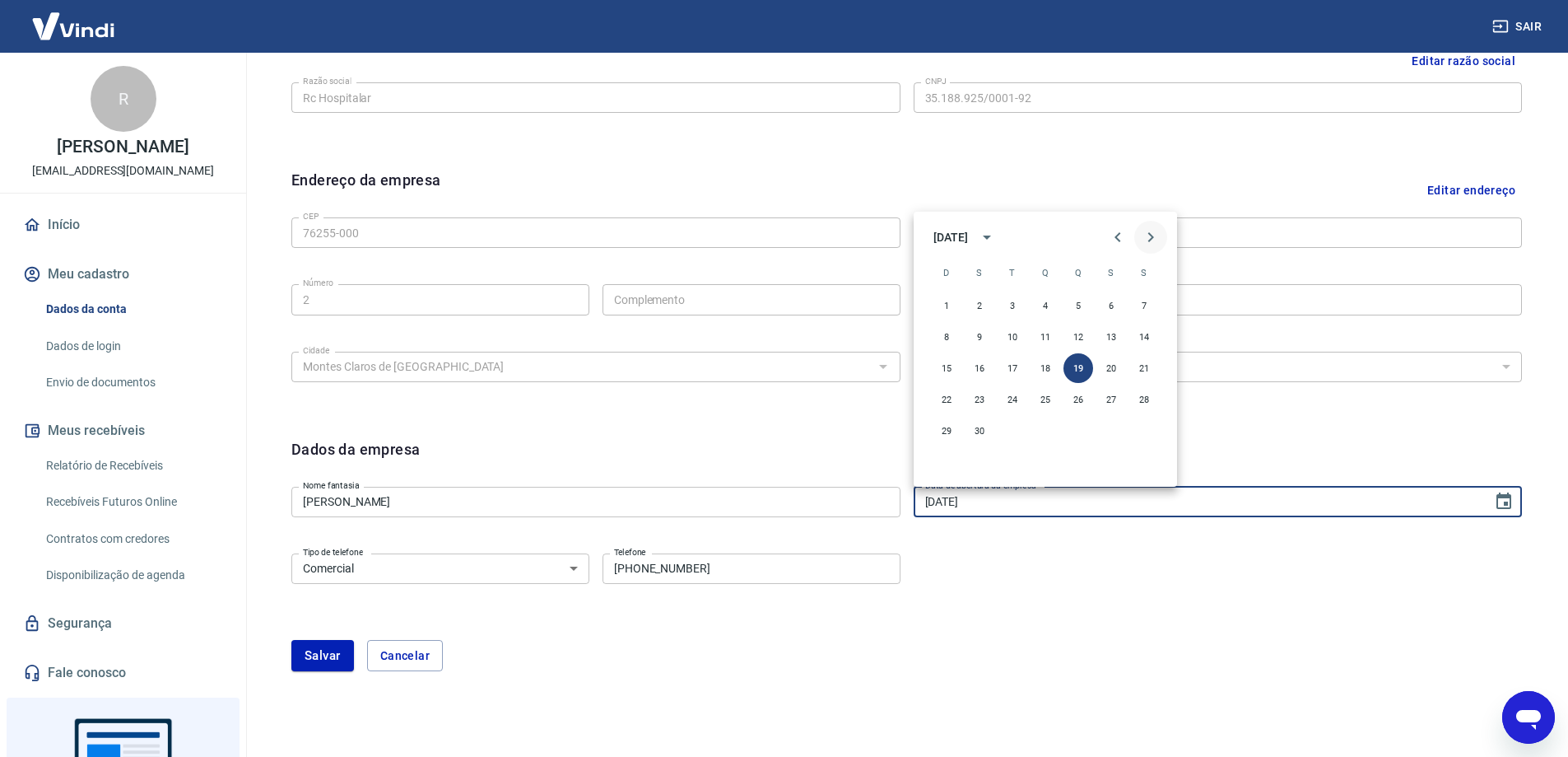
click at [1148, 232] on icon "Next month" at bounding box center [1150, 236] width 19 height 19
click at [1013, 365] on button "15" at bounding box center [1012, 368] width 29 height 29
type input "[DATE]"
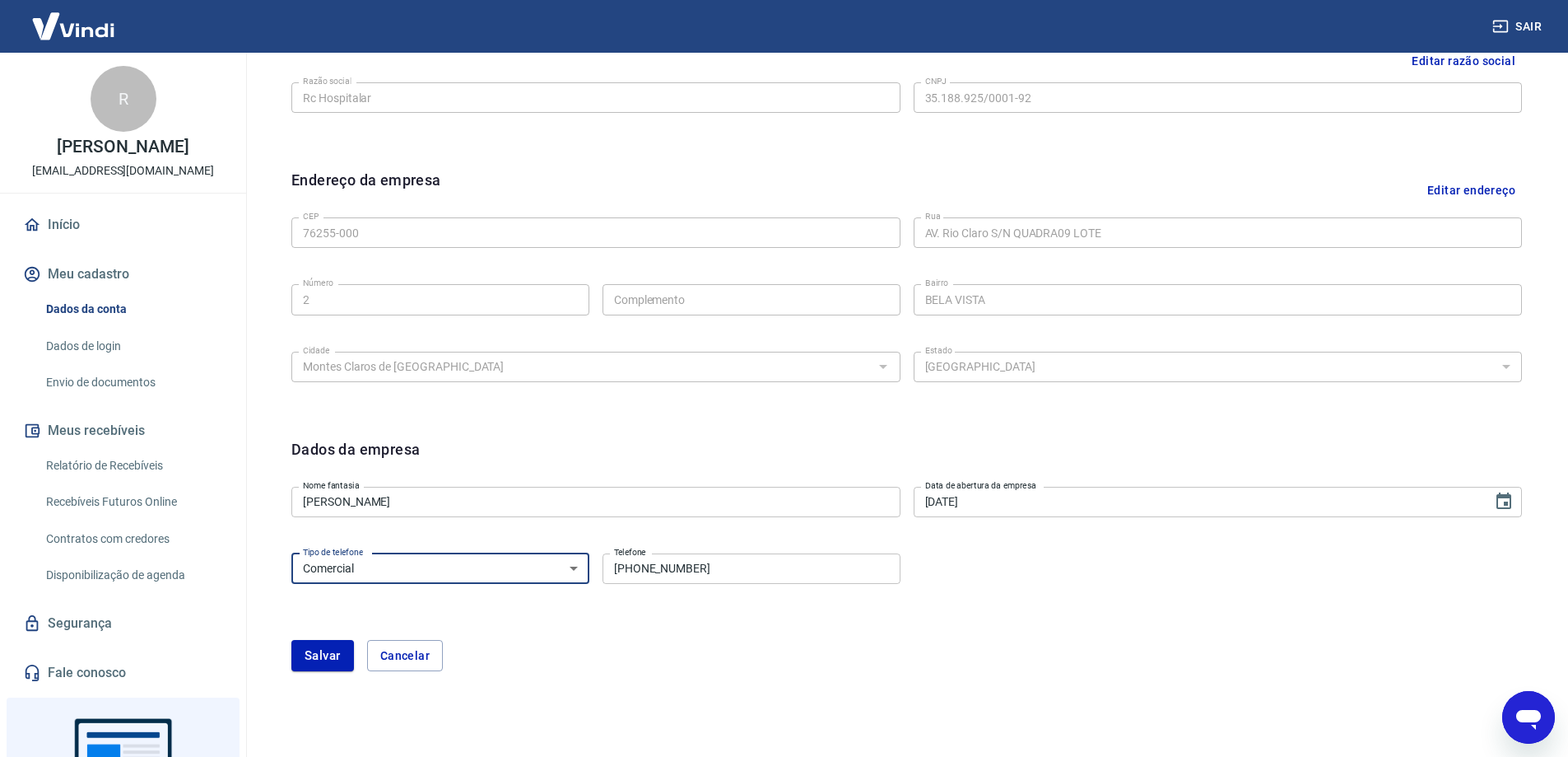
click at [384, 574] on select "Residencial Comercial" at bounding box center [441, 569] width 298 height 30
click at [325, 649] on button "Salvar" at bounding box center [323, 655] width 62 height 31
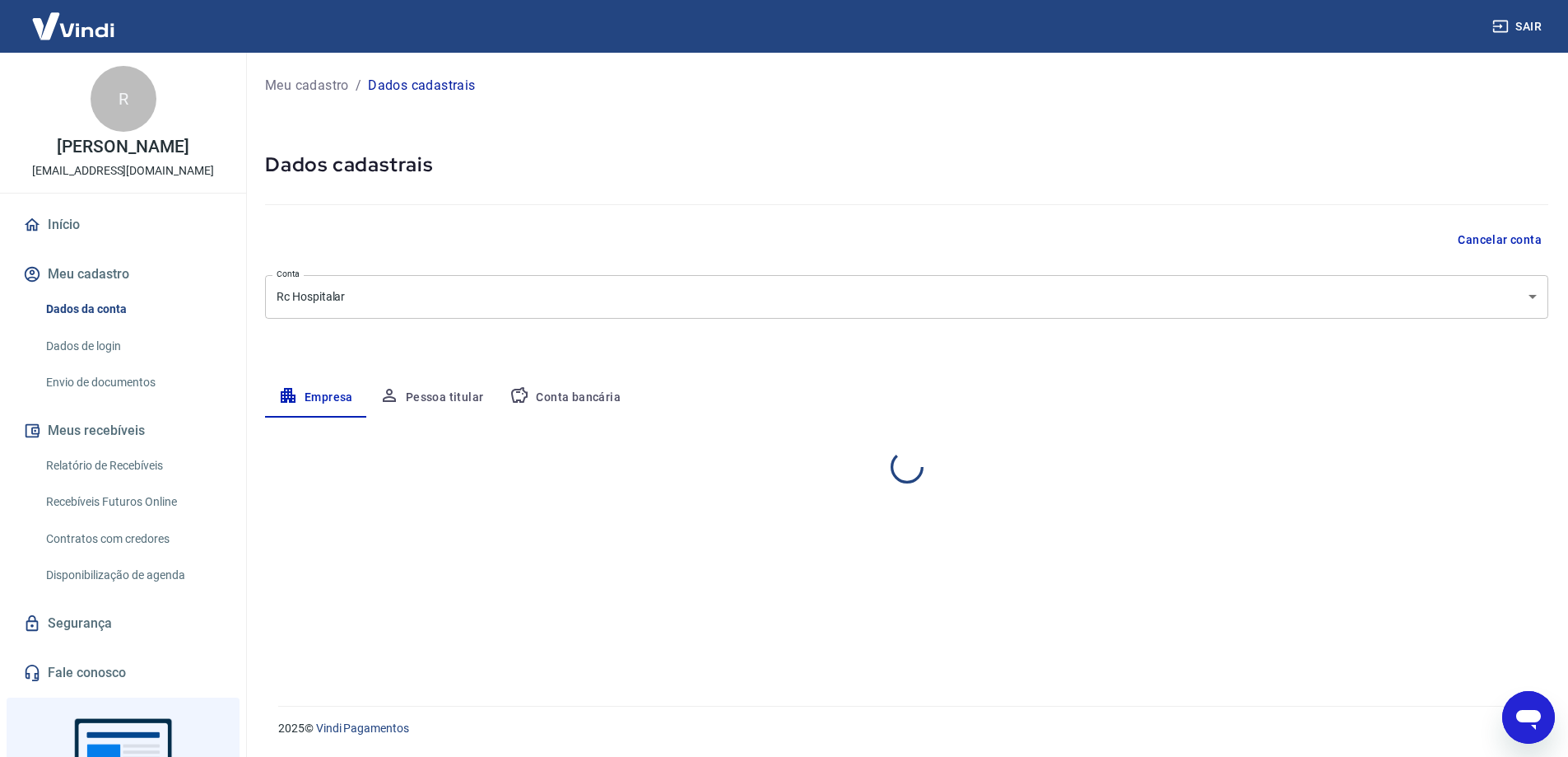
scroll to position [0, 0]
select select "GO"
select select "business"
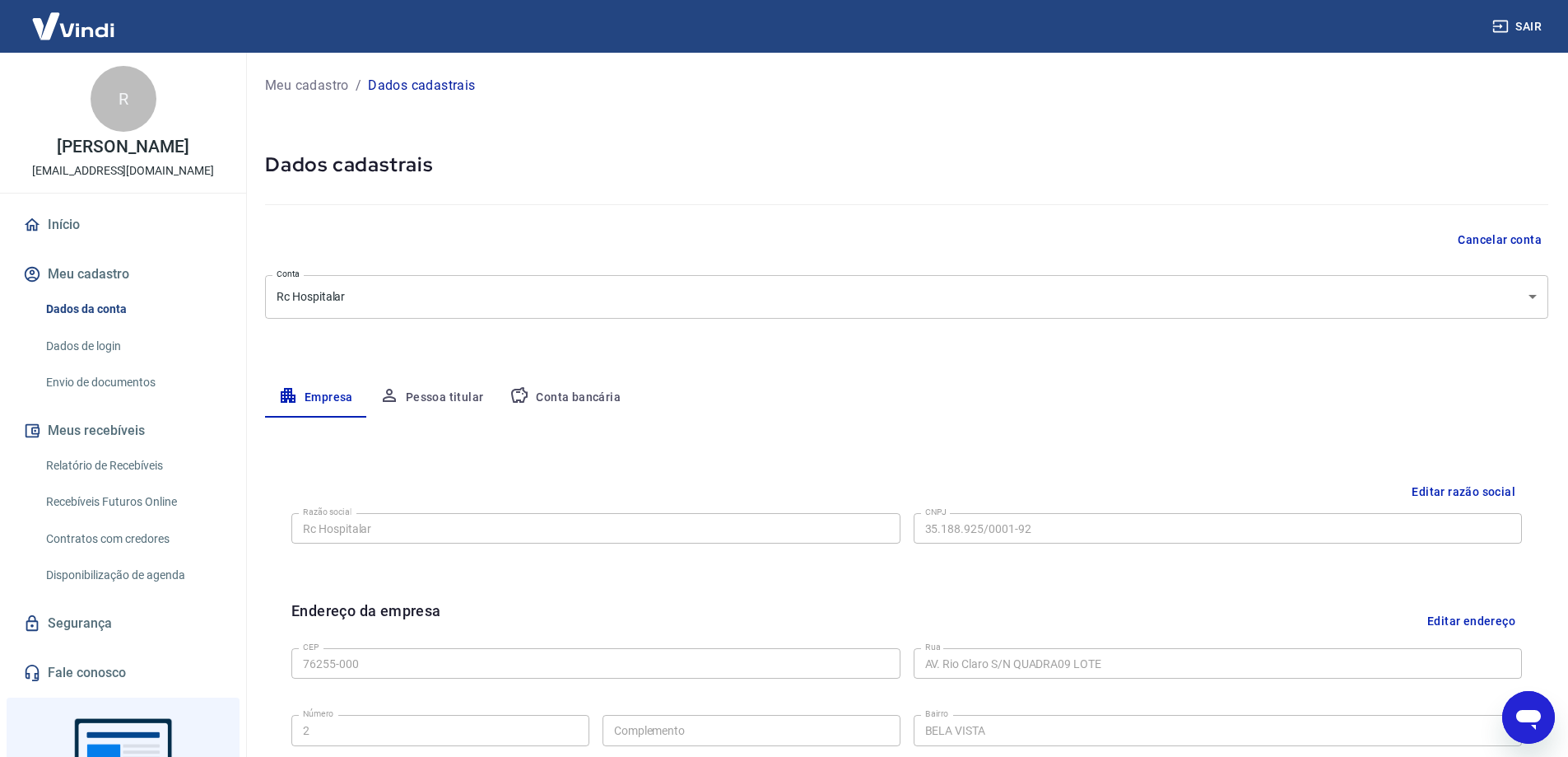
click at [92, 341] on link "Dados de login" at bounding box center [133, 347] width 187 height 34
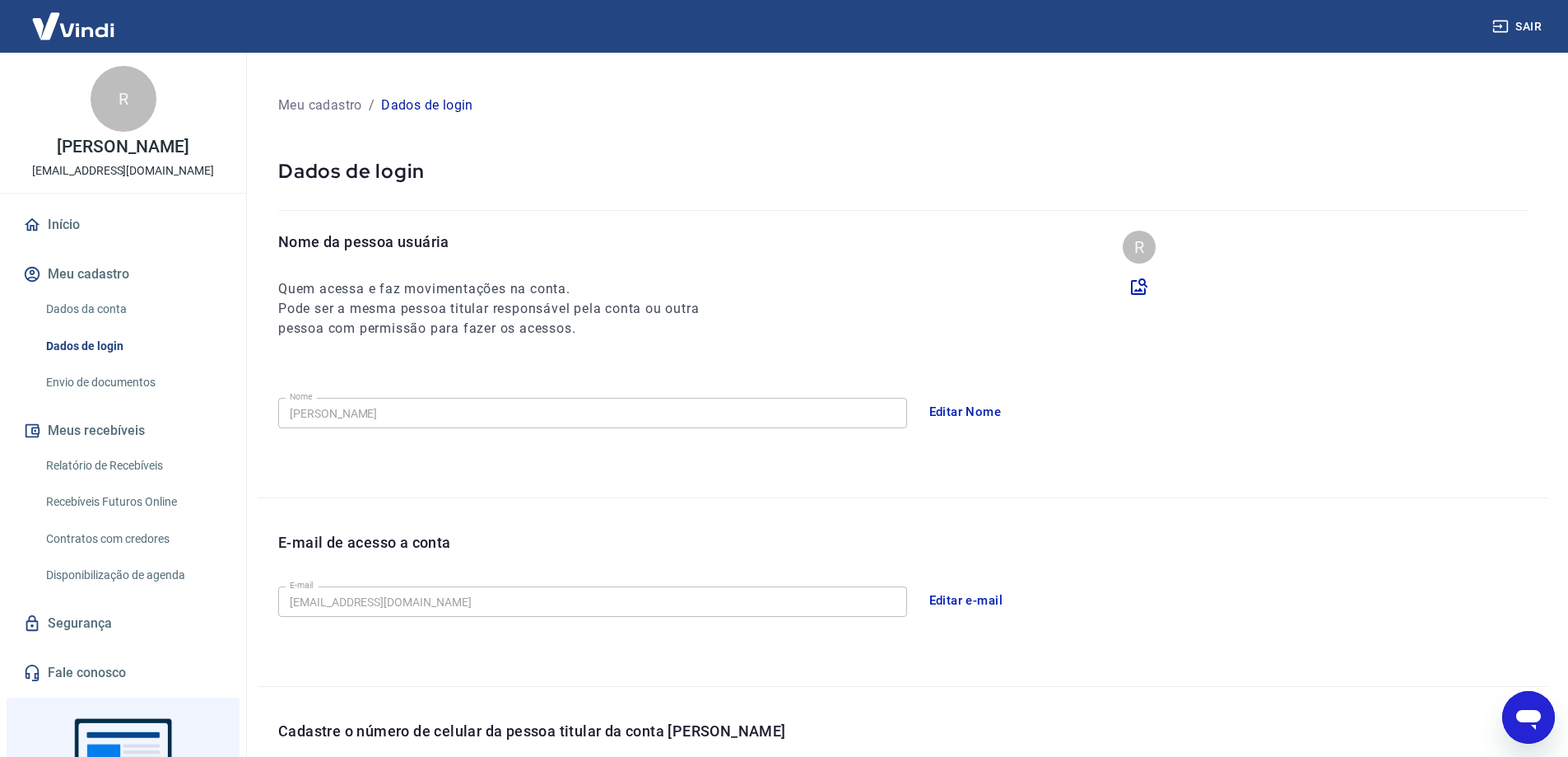
click at [56, 216] on link "Início" at bounding box center [123, 225] width 207 height 36
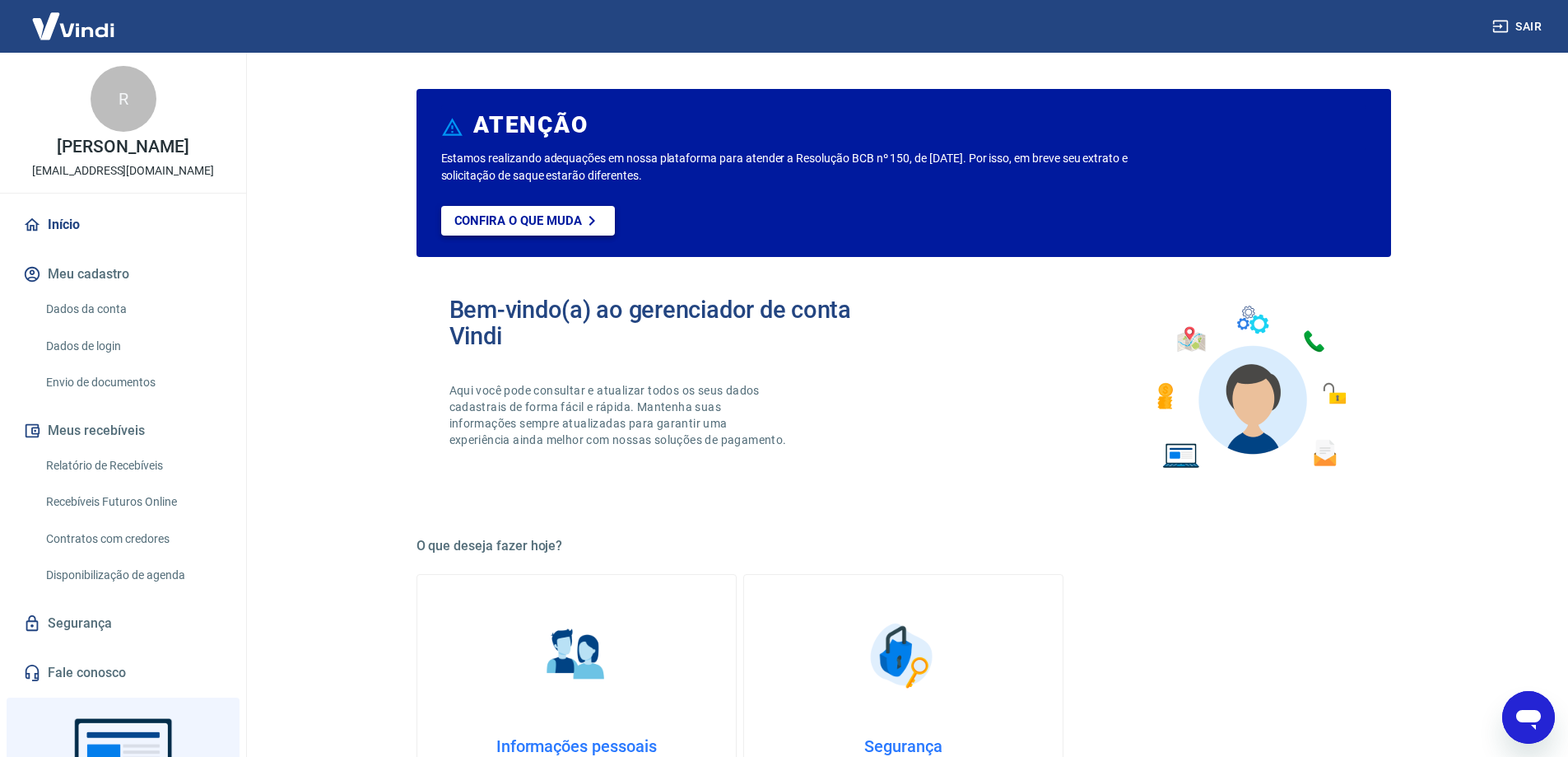
click at [507, 214] on p "Confira o que muda" at bounding box center [518, 221] width 128 height 15
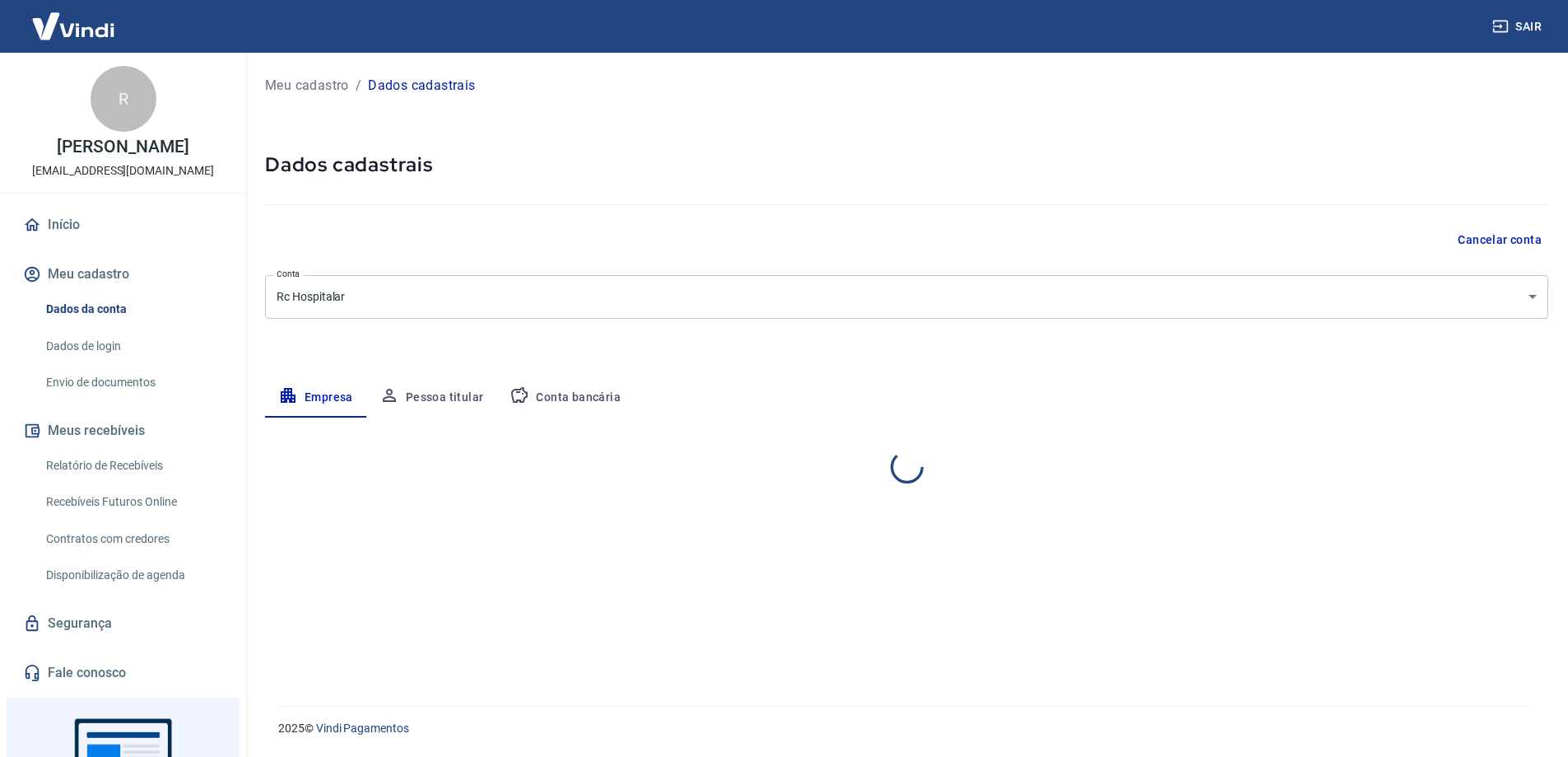
select select "GO"
select select "business"
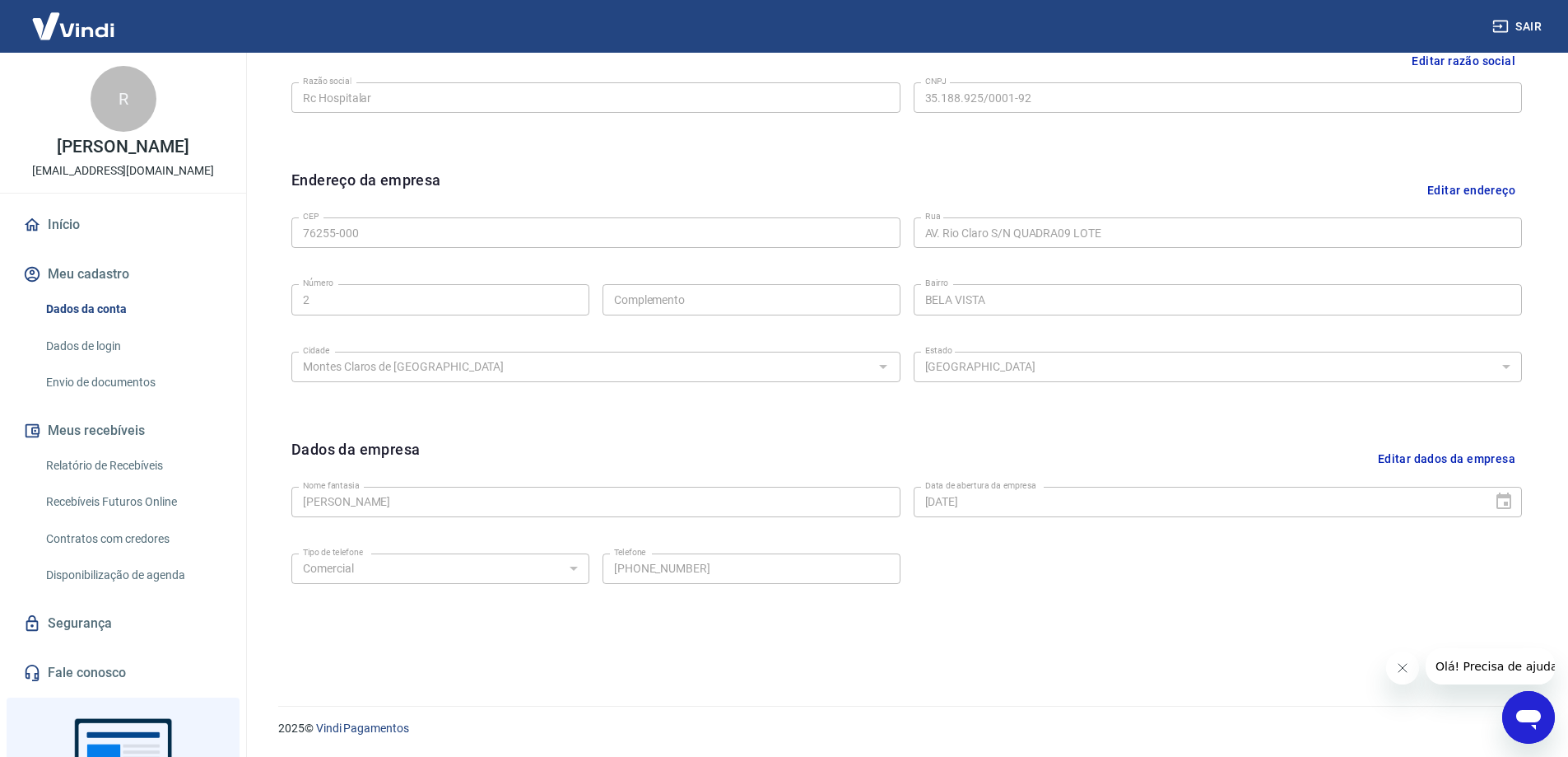
scroll to position [183, 0]
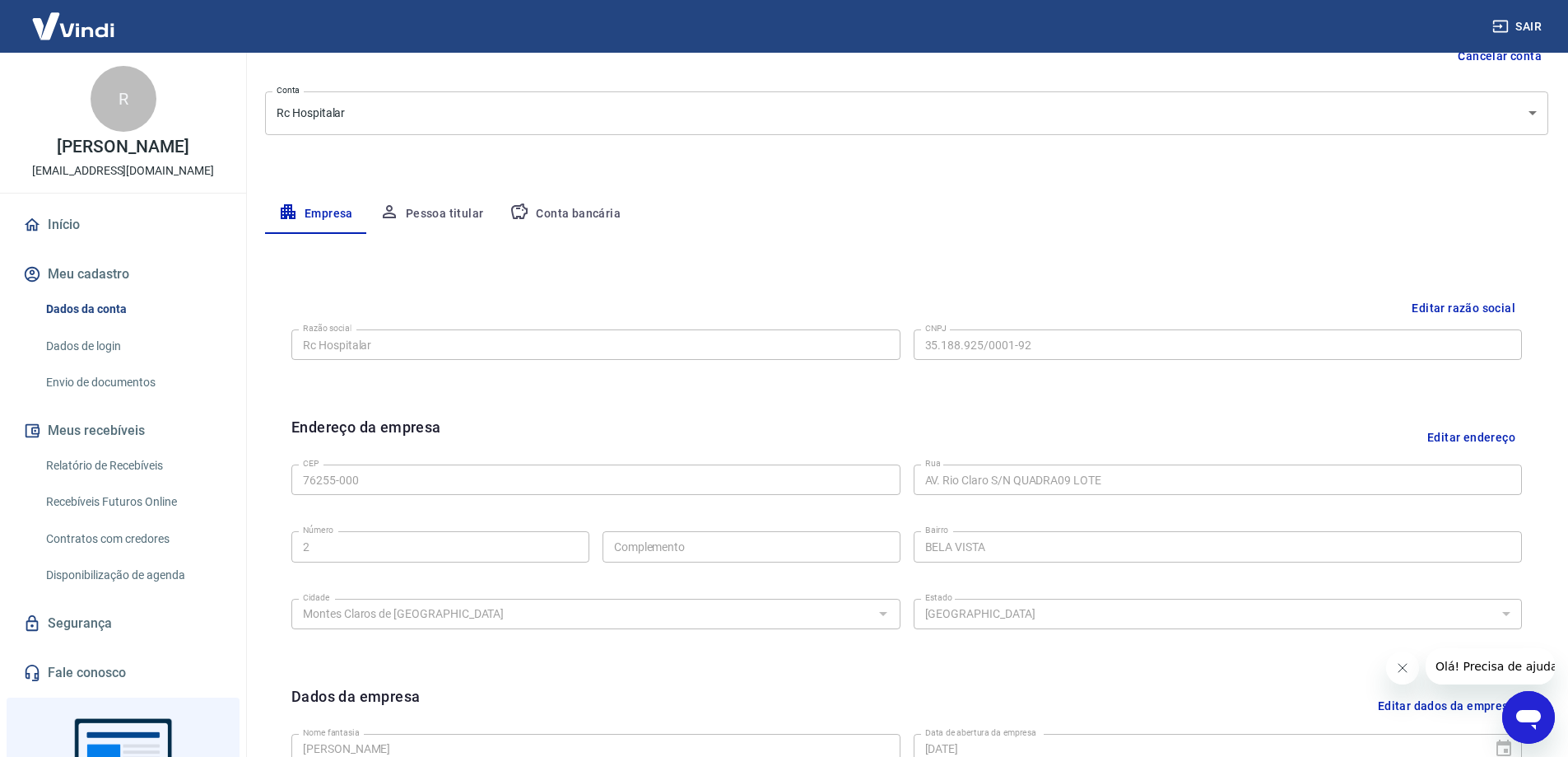
click at [524, 216] on icon "button" at bounding box center [520, 211] width 17 height 16
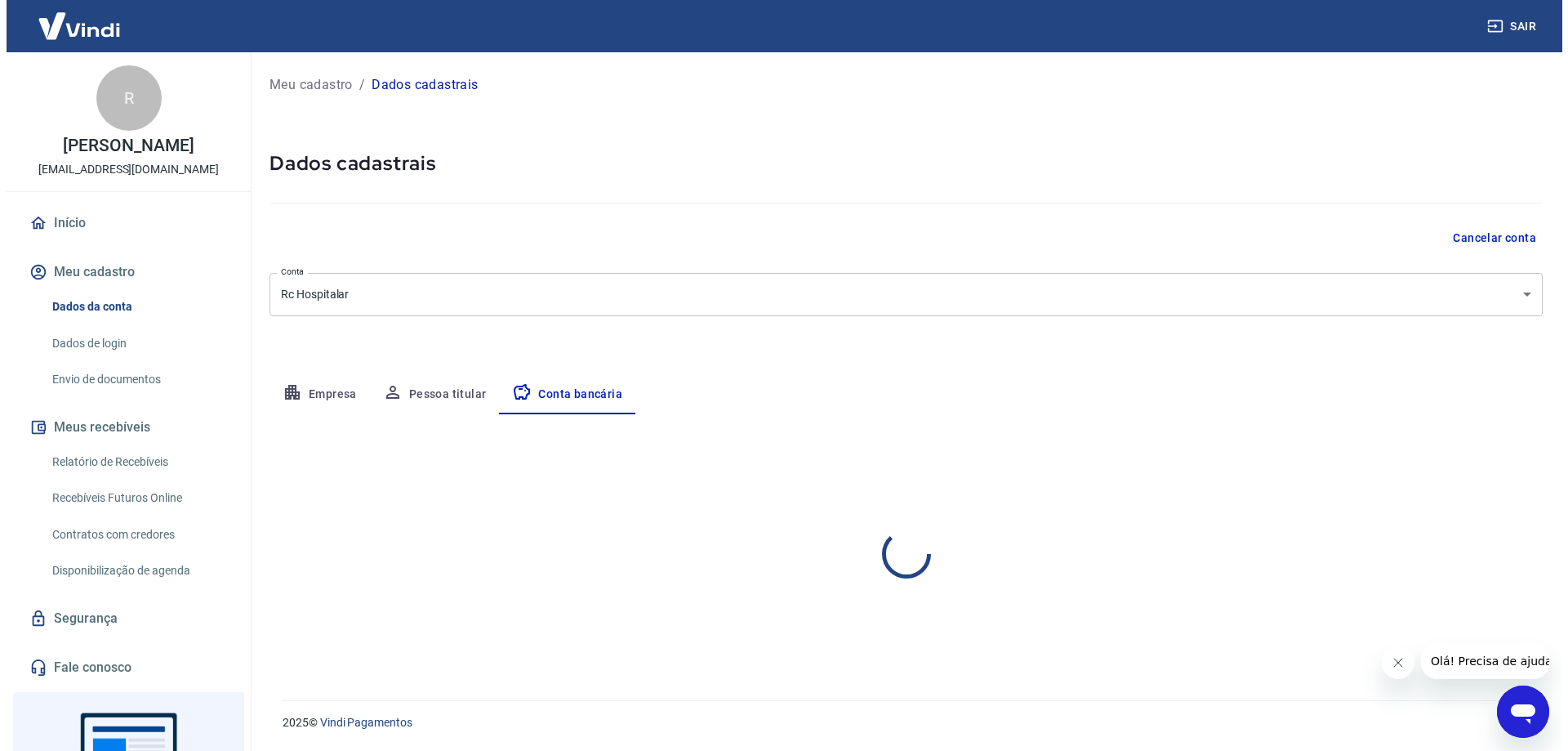
scroll to position [0, 0]
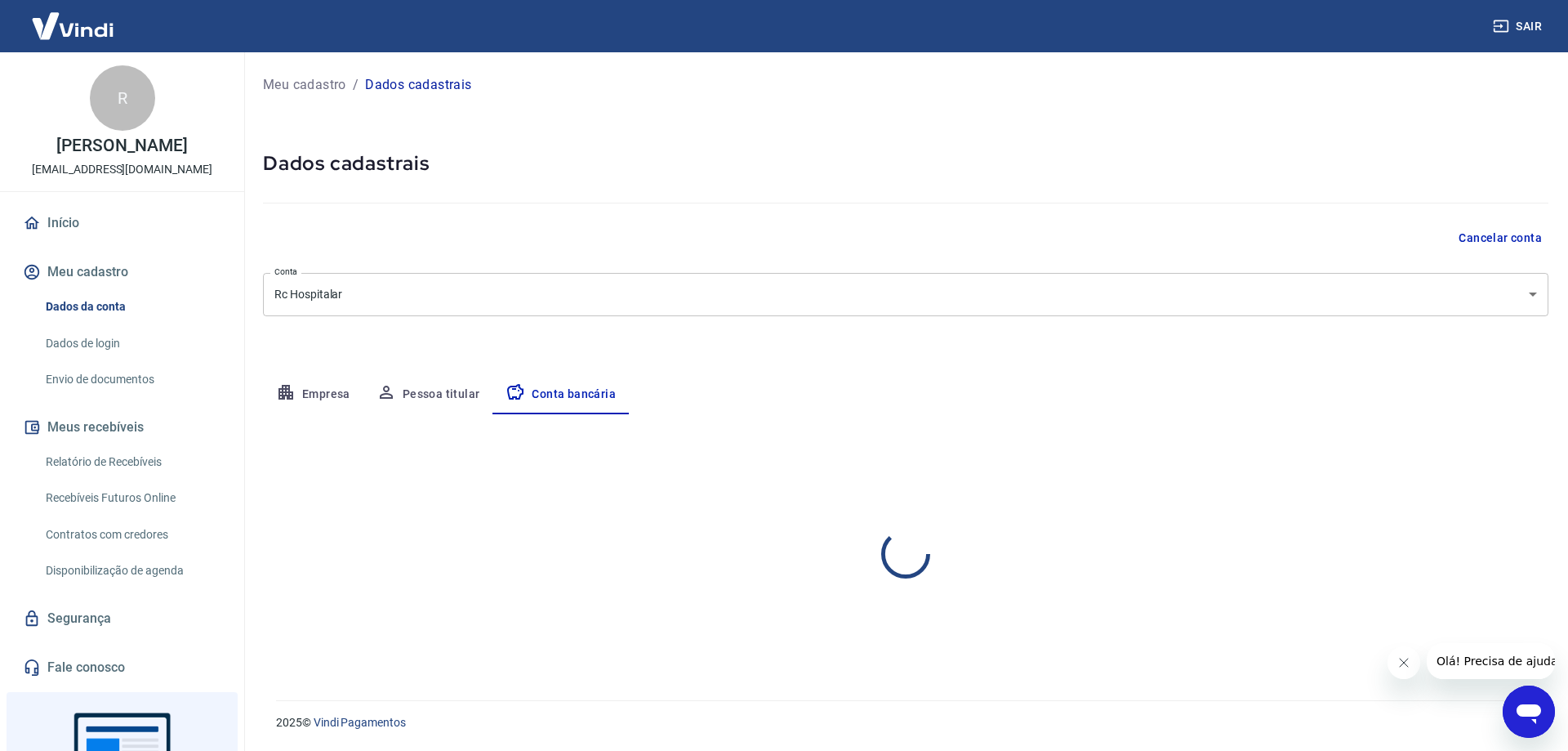
select select "1"
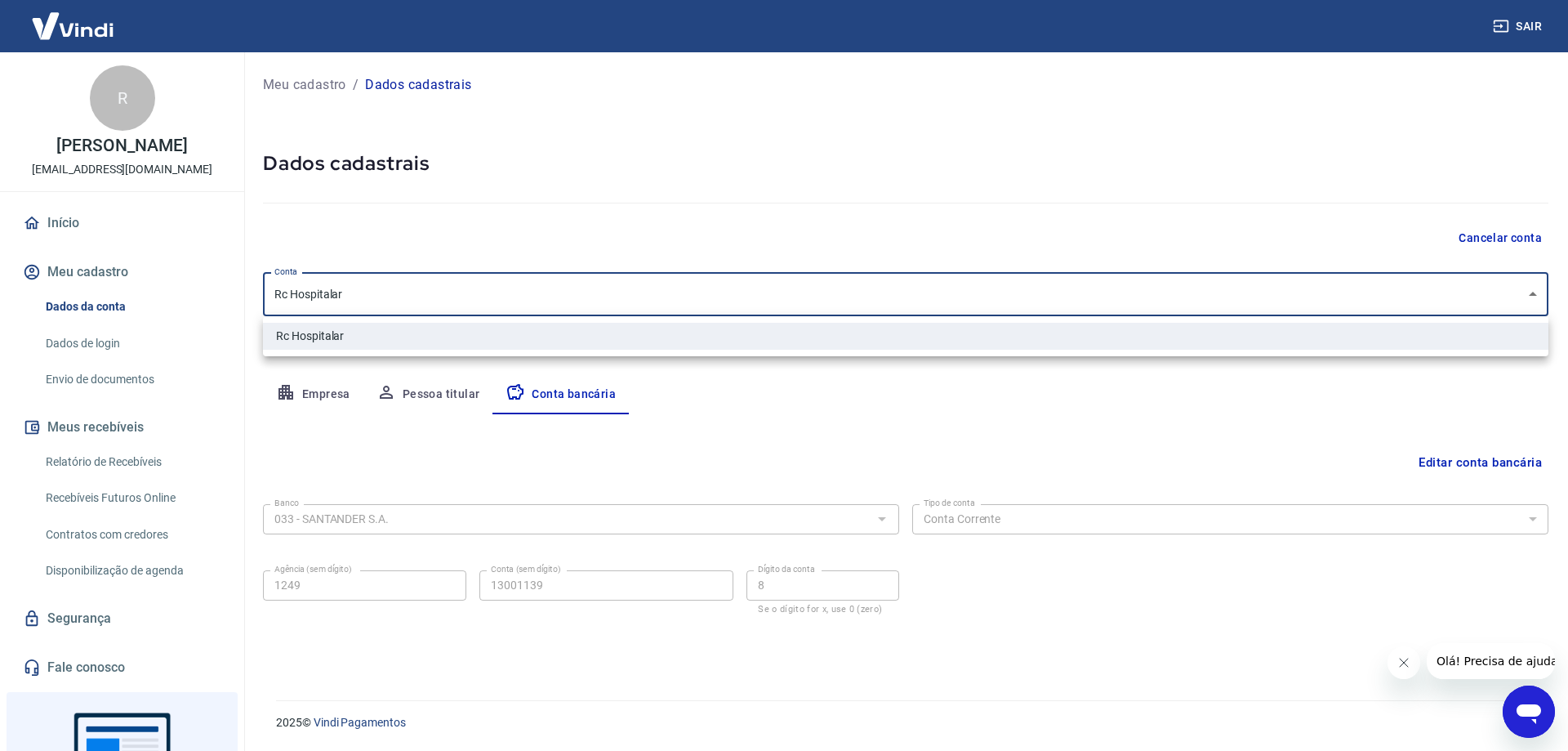
click at [1515, 297] on body "Sair R [PERSON_NAME] [EMAIL_ADDRESS][DOMAIN_NAME] Início Meu cadastro Dados da …" at bounding box center [784, 376] width 1568 height 751
click at [1515, 297] on div at bounding box center [784, 376] width 1568 height 751
